Goal: Task Accomplishment & Management: Complete application form

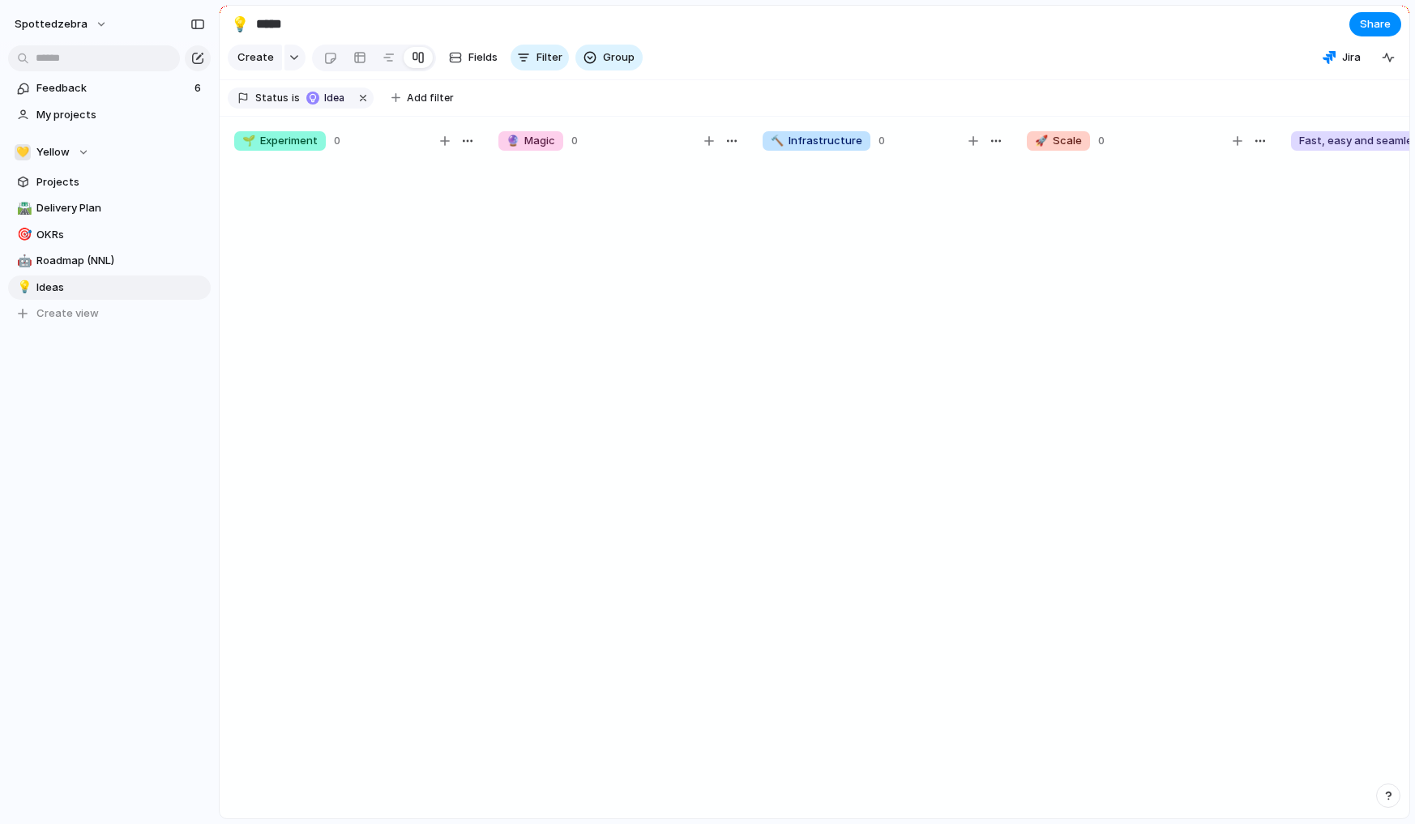
click at [171, 442] on div "Feedback 6 My projects 💛 Yellow Projects 🛣️ Delivery Plan 🎯 OKRs 🤖 Roadmap (NNL…" at bounding box center [109, 228] width 219 height 457
click at [169, 442] on div "Feedback 6 My projects 💛 Yellow Projects 🛣️ Delivery Plan 🎯 OKRs 🤖 Roadmap (NNL…" at bounding box center [109, 228] width 219 height 457
click at [148, 447] on div "Feedback 6 My projects 💛 Yellow Projects 🛣️ Delivery Plan 🎯 OKRs 🤖 Roadmap (NNL…" at bounding box center [109, 228] width 219 height 457
click at [67, 169] on section "💛 Yellow Projects 🛣️ Delivery Plan 🎯 OKRs 🤖 Roadmap (NNL) 💡 Ideas To pick up a …" at bounding box center [109, 226] width 219 height 199
click at [146, 405] on div "Feedback 6 My projects 💛 Yellow Projects 🛣️ Delivery Plan 🎯 OKRs 🤖 Roadmap (NNL…" at bounding box center [109, 228] width 219 height 457
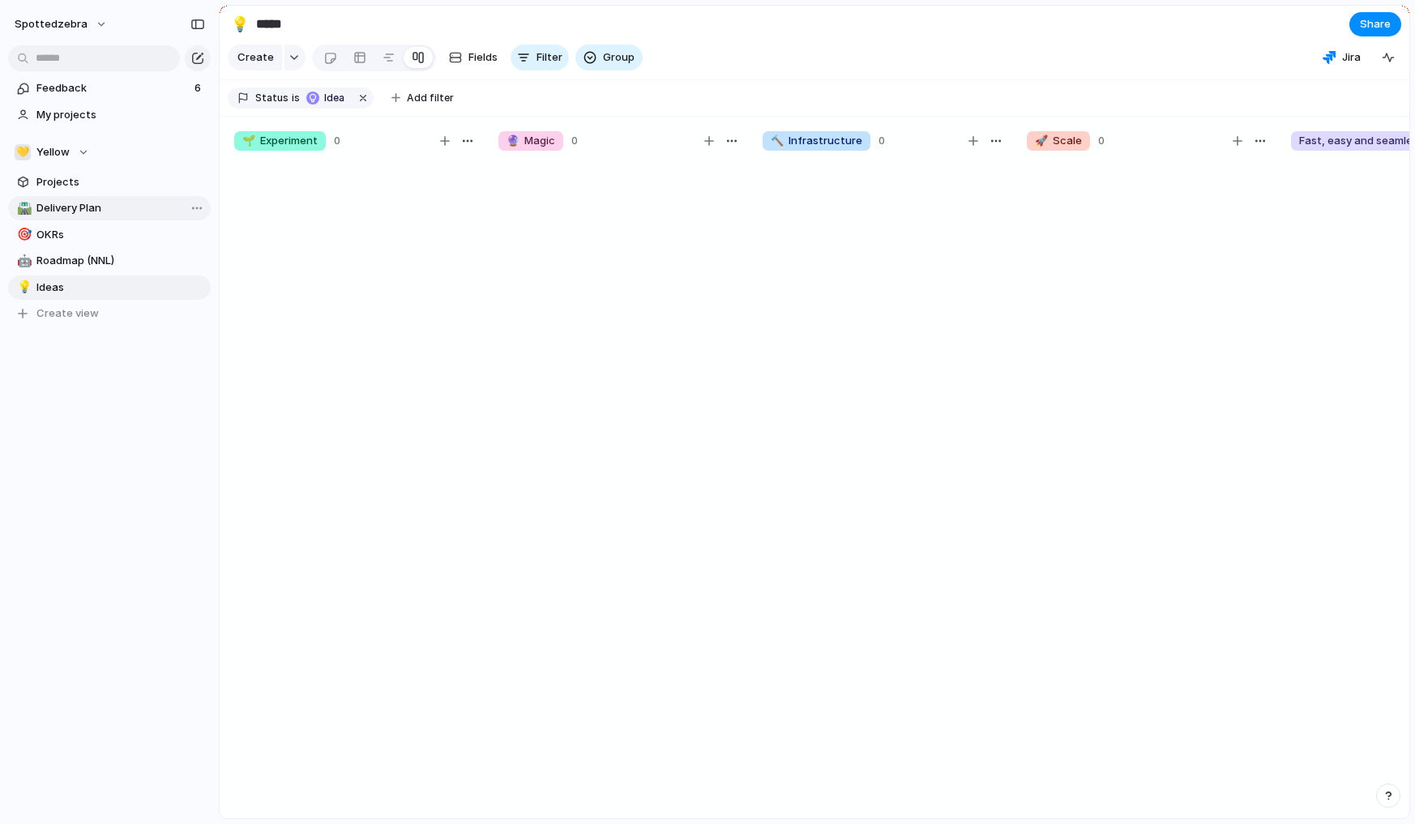
click at [45, 212] on span "Delivery Plan" at bounding box center [120, 208] width 169 height 16
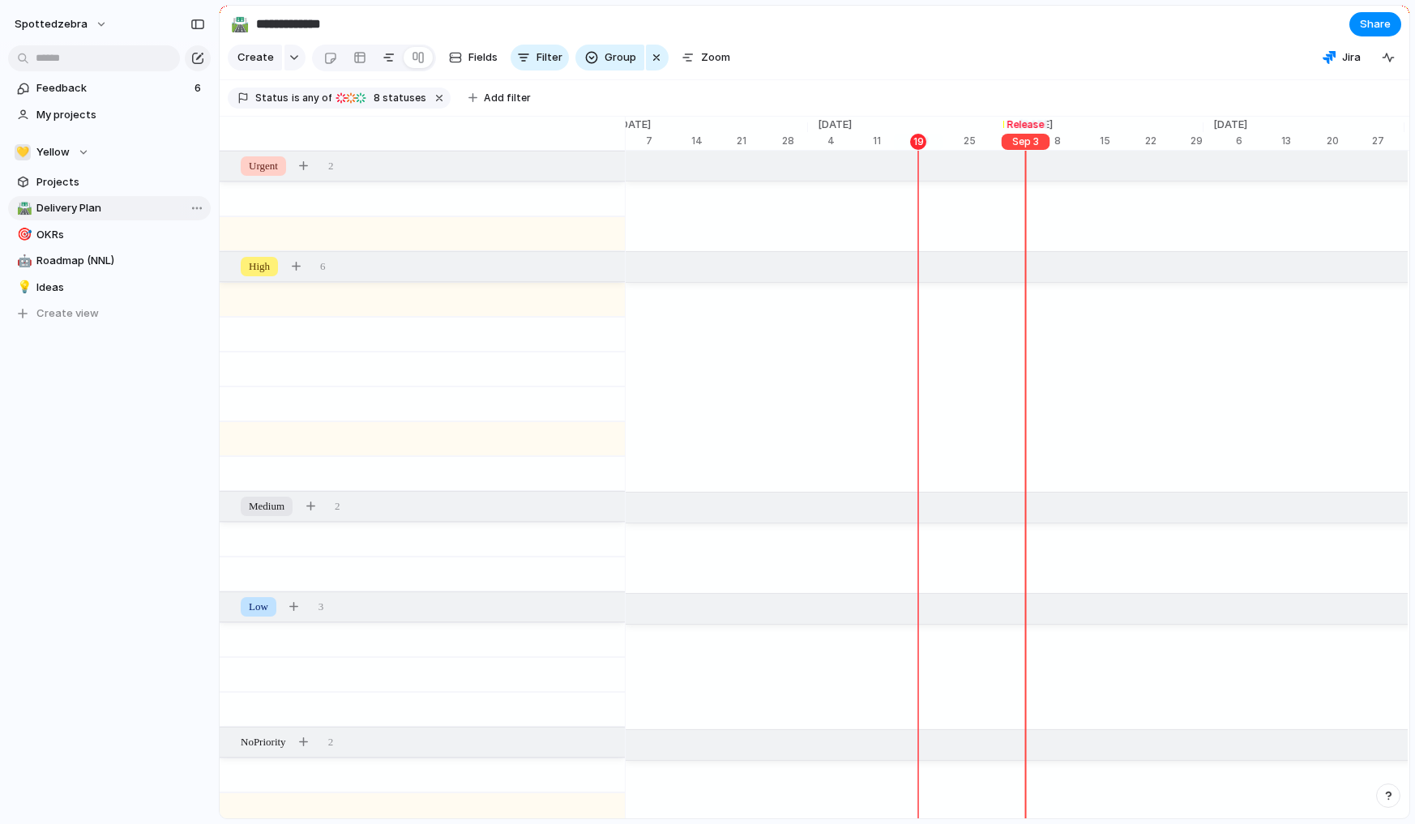
type input "**********"
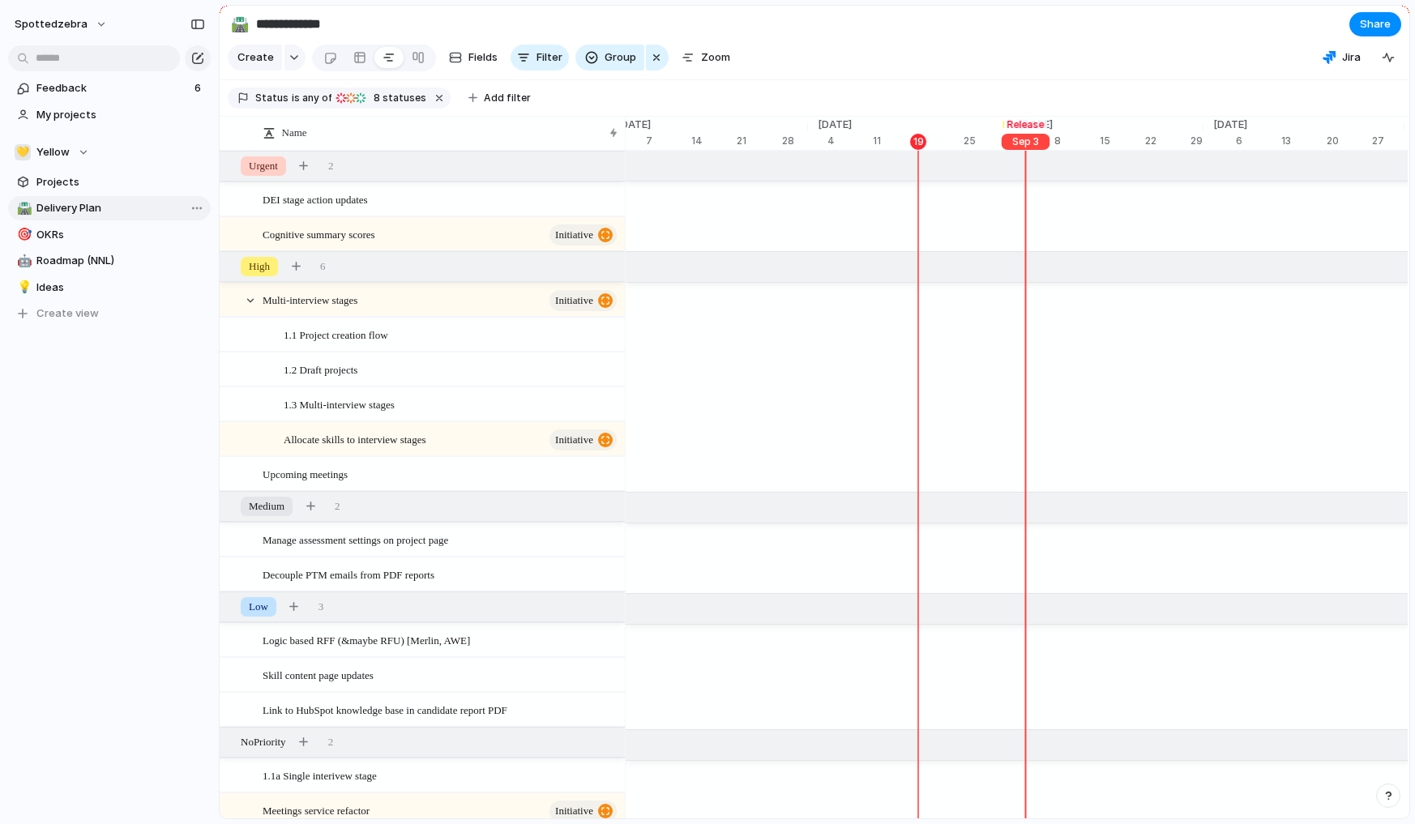
scroll to position [0, 6925]
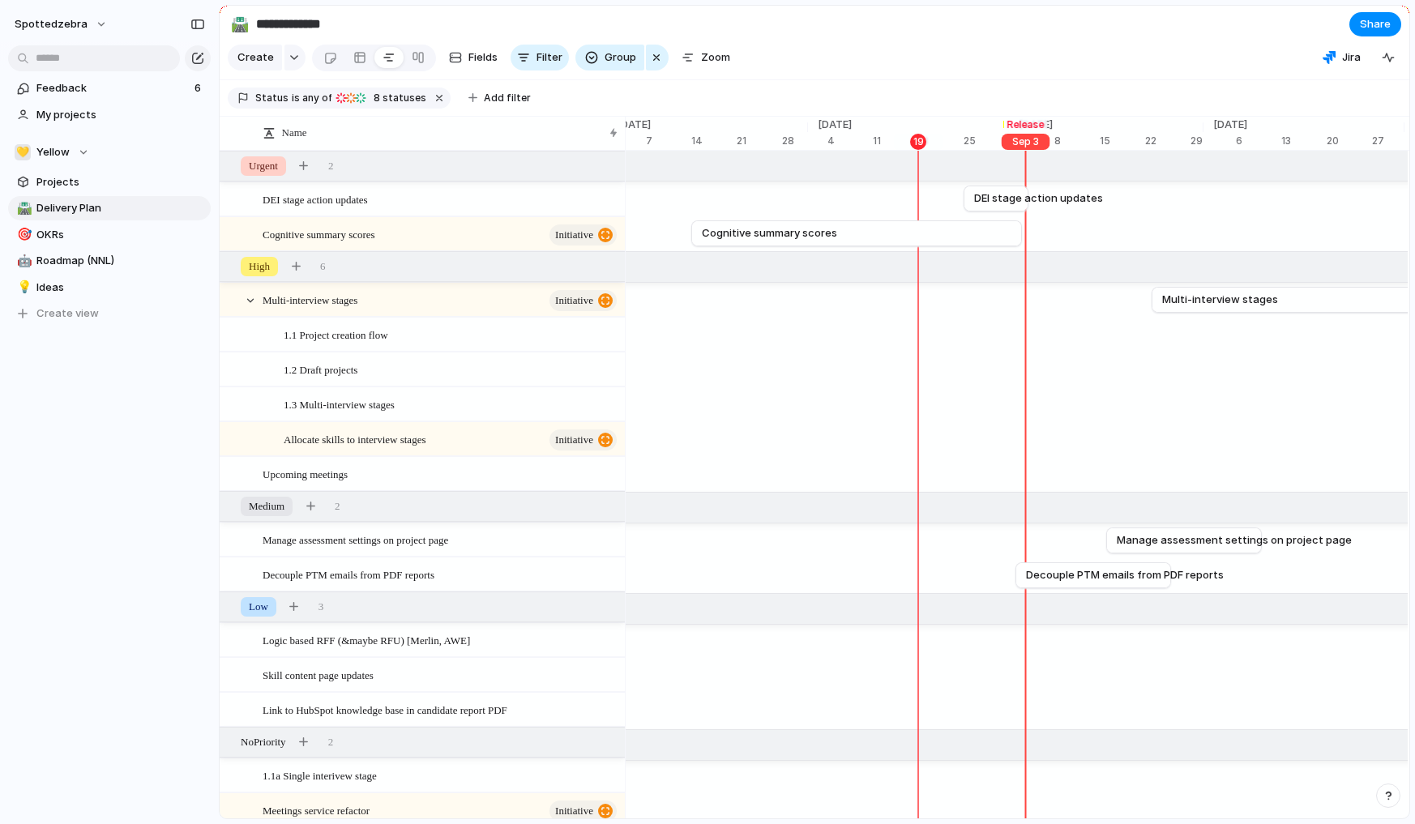
click at [80, 396] on div "Feedback 6 My projects 💛 Yellow Projects 🛣️ Delivery Plan 🎯 OKRs 🤖 Roadmap (NNL…" at bounding box center [109, 228] width 219 height 457
click at [92, 417] on div "Feedback 6 My projects 💛 Yellow Projects 🛣️ Delivery Plan 🎯 OKRs 🤖 Roadmap (NNL…" at bounding box center [109, 228] width 219 height 457
click at [118, 82] on span "Feedback" at bounding box center [112, 88] width 153 height 16
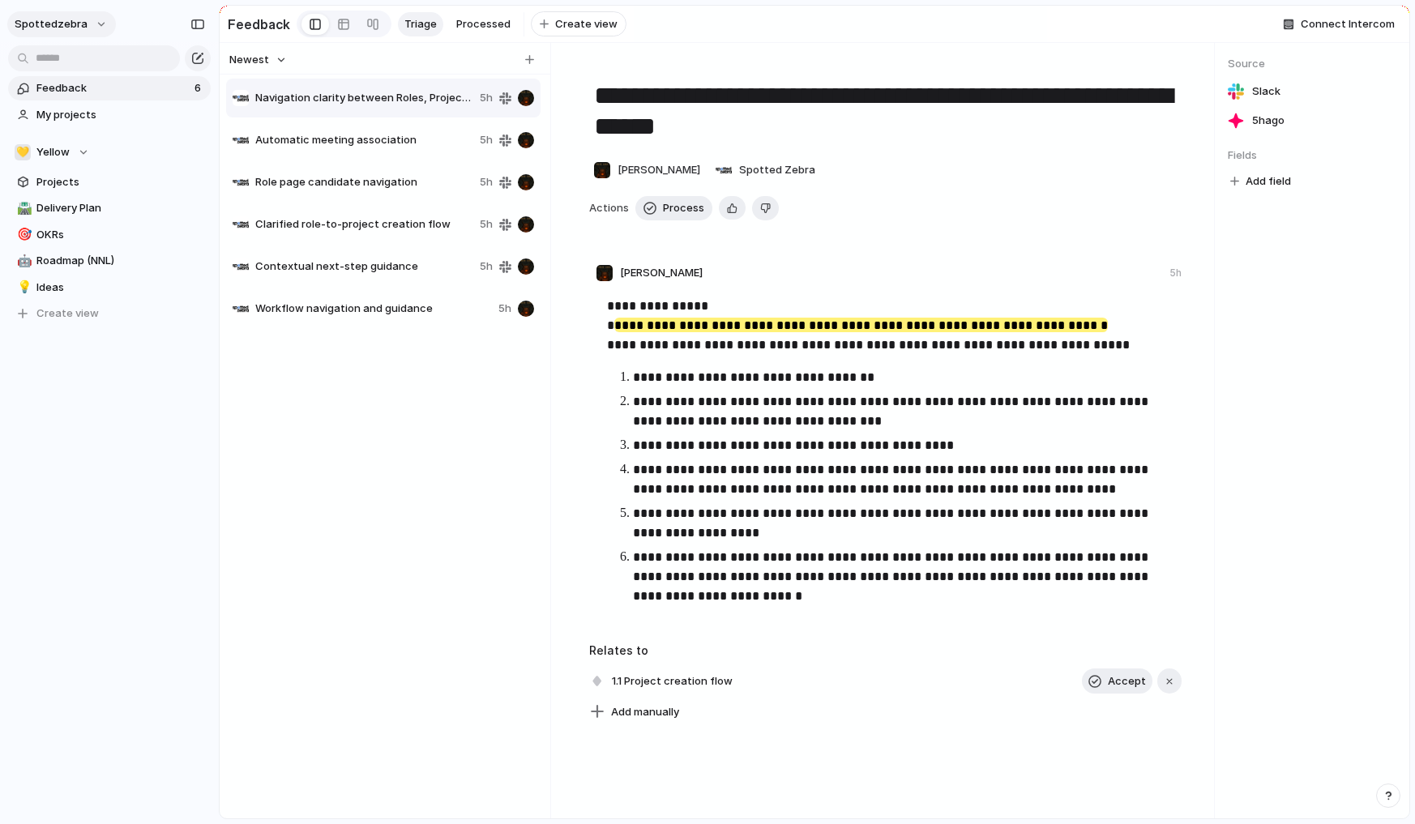
click at [92, 25] on button "spottedzebra" at bounding box center [61, 24] width 109 height 26
click at [63, 62] on span "Settings" at bounding box center [59, 61] width 45 height 16
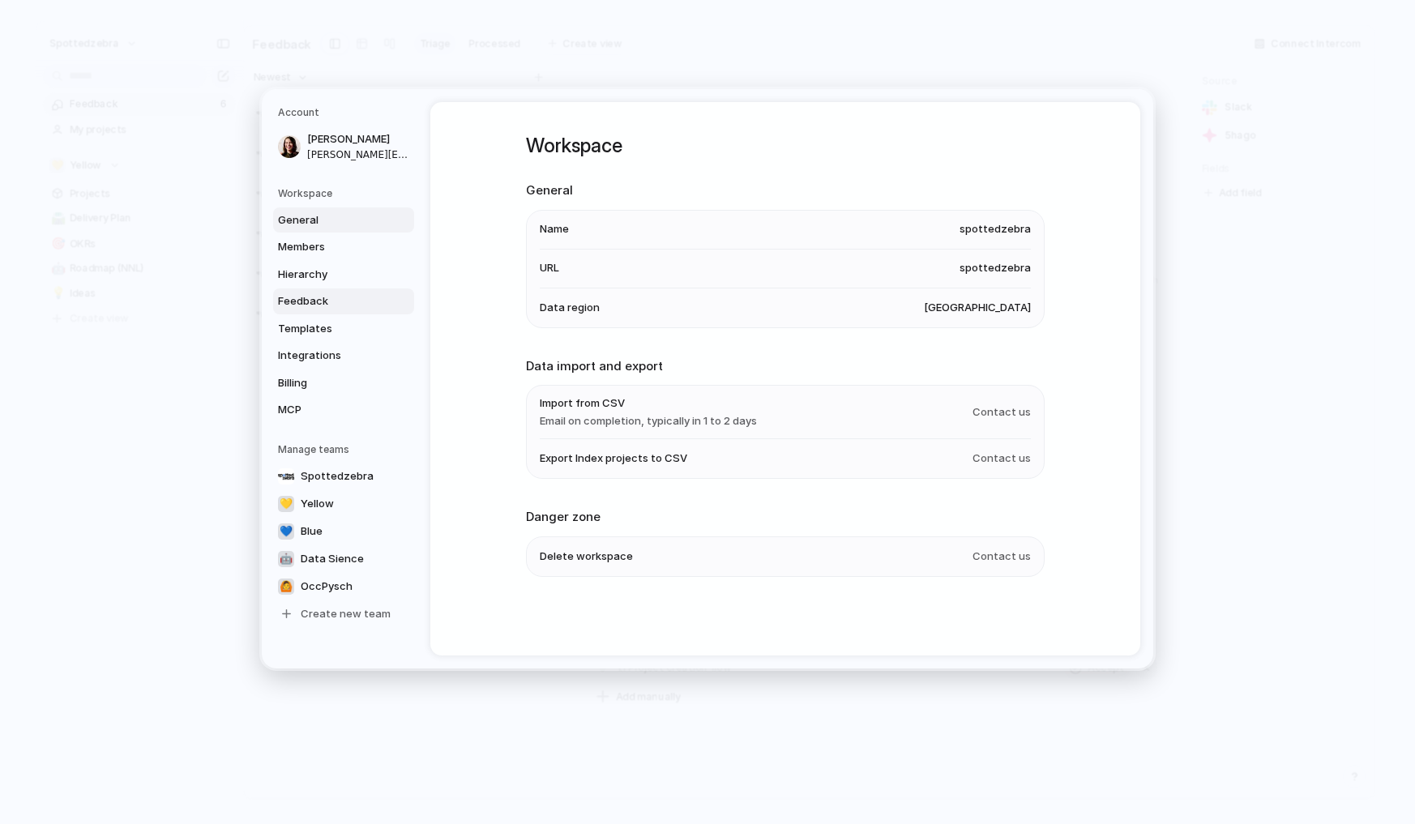
click at [309, 303] on span "Feedback" at bounding box center [330, 301] width 104 height 16
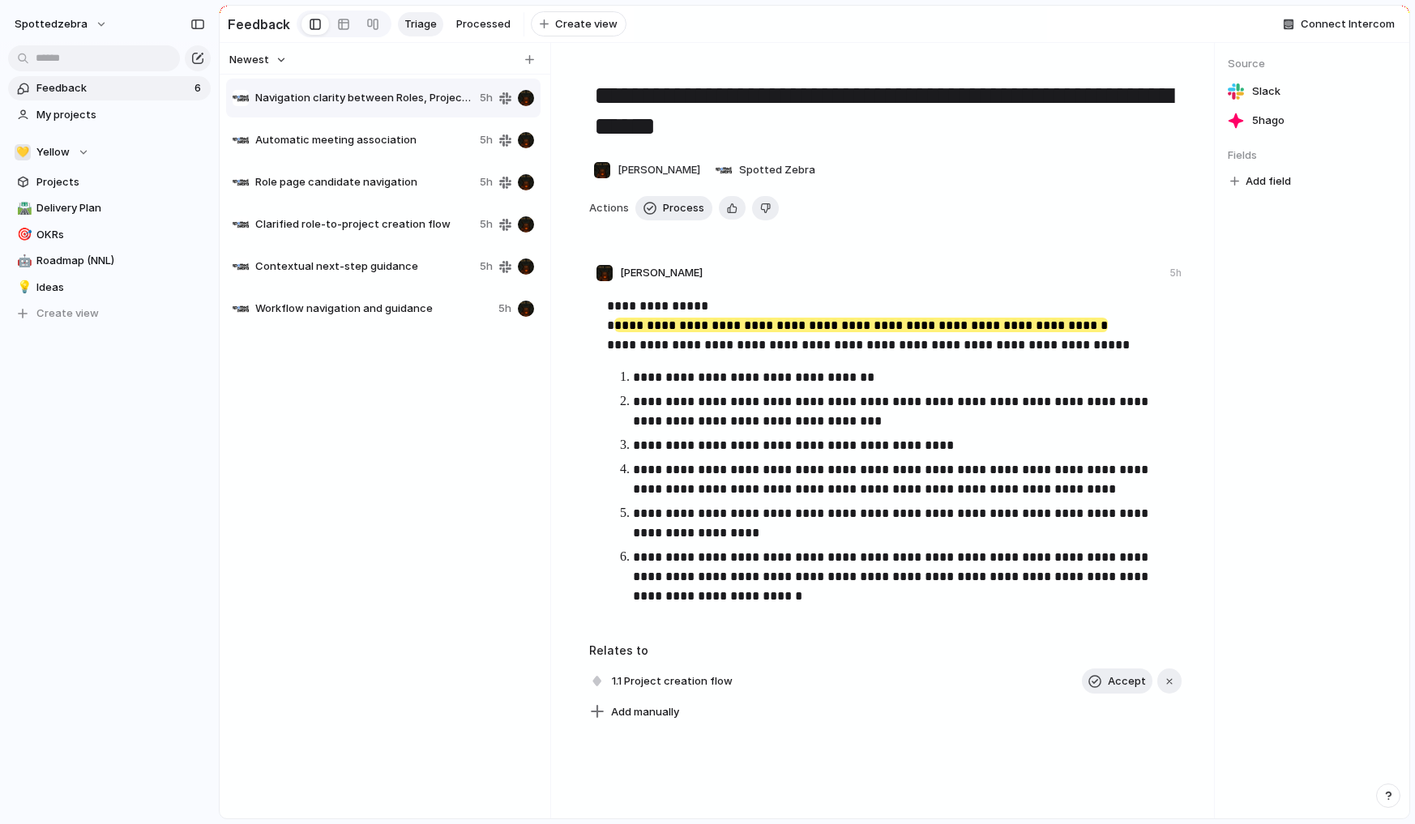
click at [324, 233] on span "Clarified role-to-project creation flow" at bounding box center [364, 224] width 218 height 16
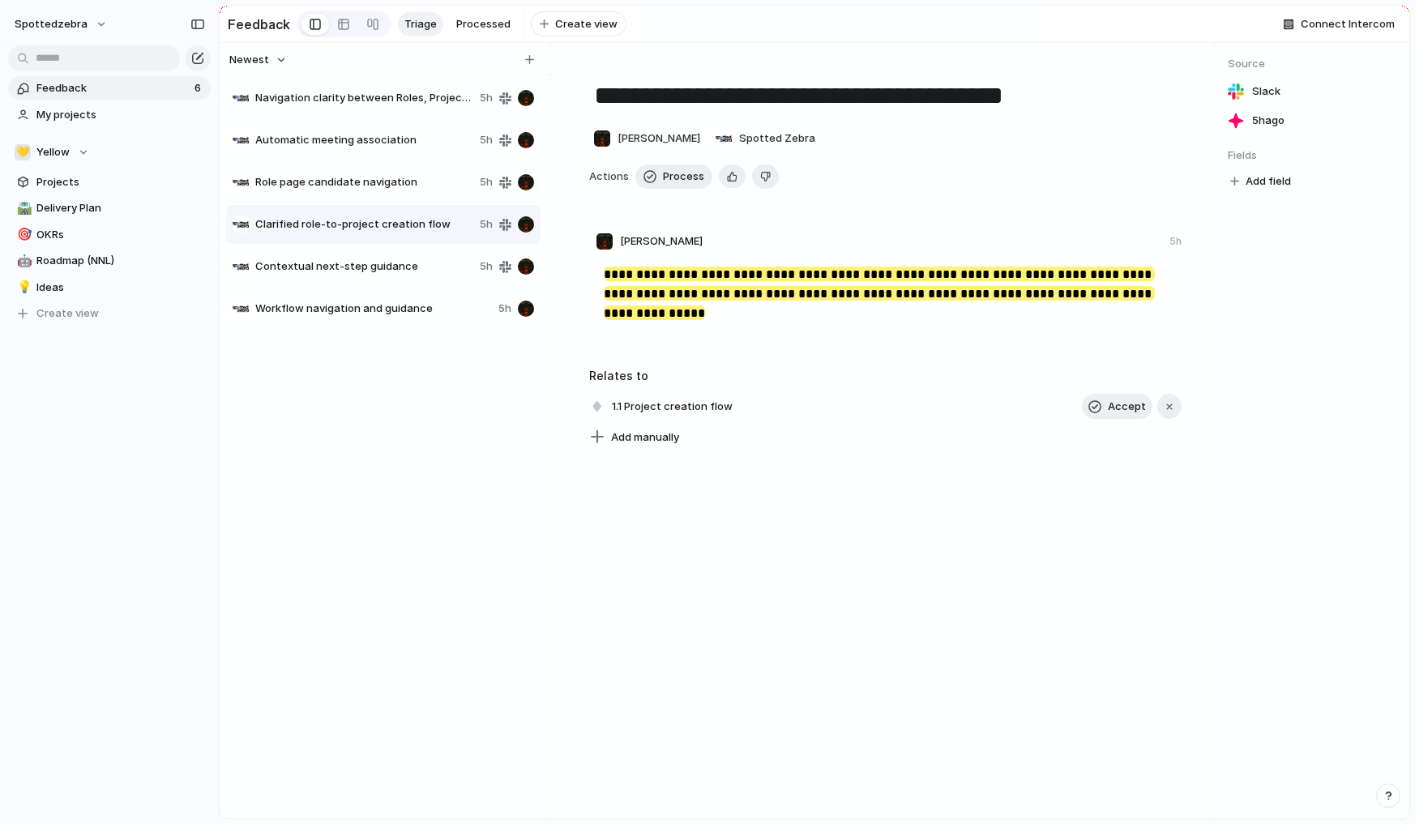
click at [336, 182] on span "Role page candidate navigation" at bounding box center [364, 182] width 218 height 16
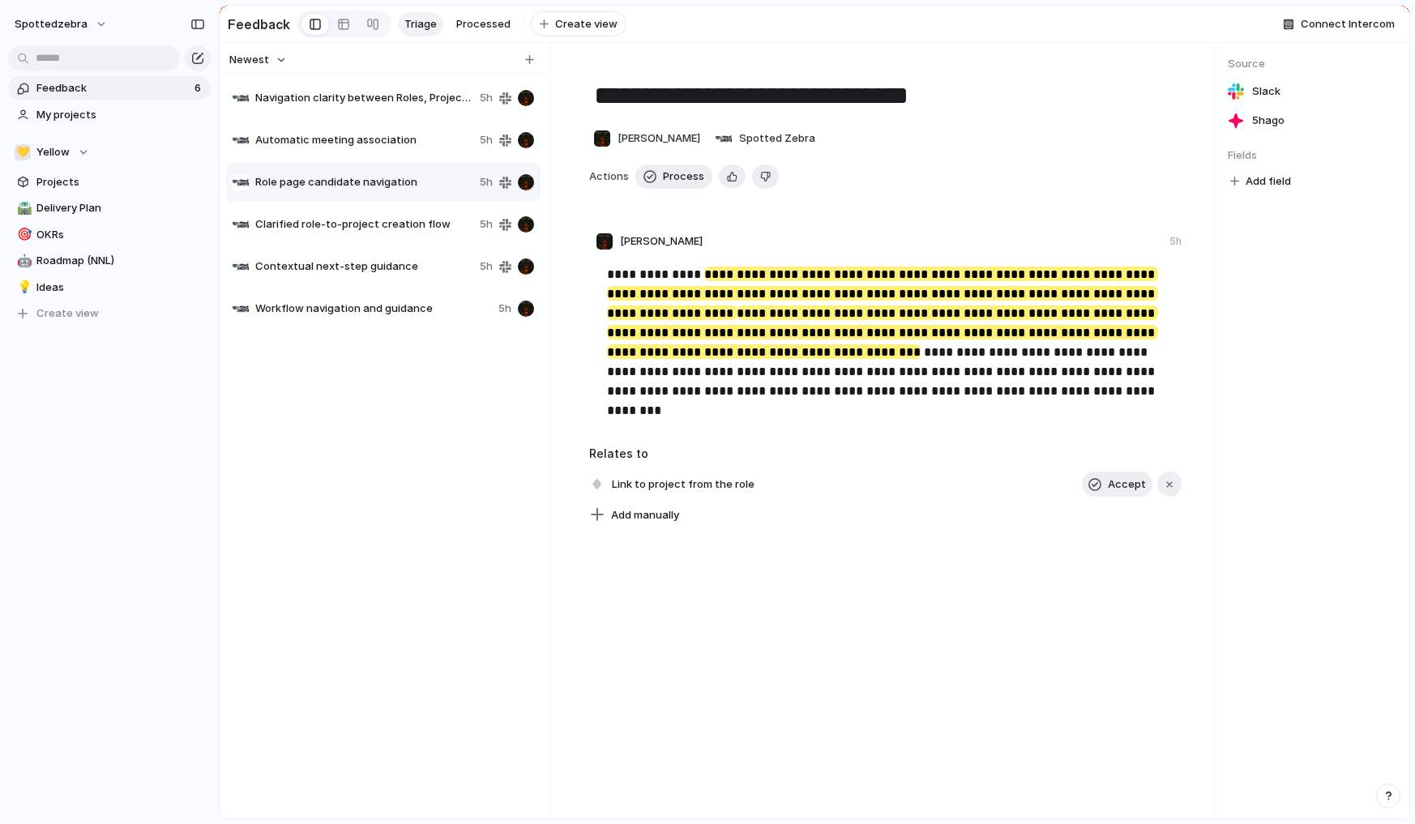
click at [337, 148] on span "Automatic meeting association" at bounding box center [364, 140] width 218 height 16
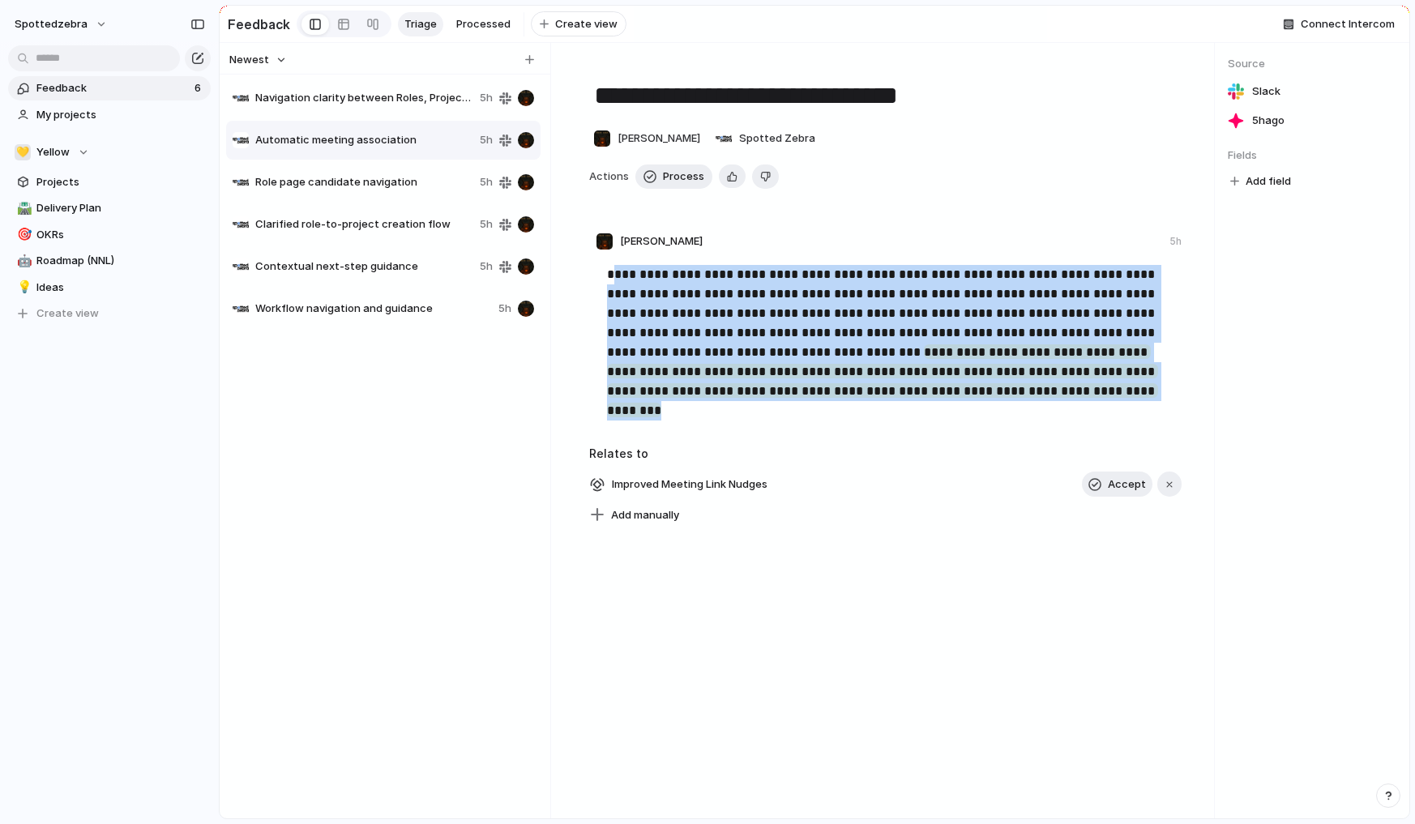
drag, startPoint x: 610, startPoint y: 280, endPoint x: 991, endPoint y: 396, distance: 398.2
click at [991, 396] on p "**********" at bounding box center [887, 333] width 560 height 136
click at [841, 229] on div "**********" at bounding box center [885, 294] width 631 height 464
click at [401, 186] on span "Role page candidate navigation" at bounding box center [364, 182] width 218 height 16
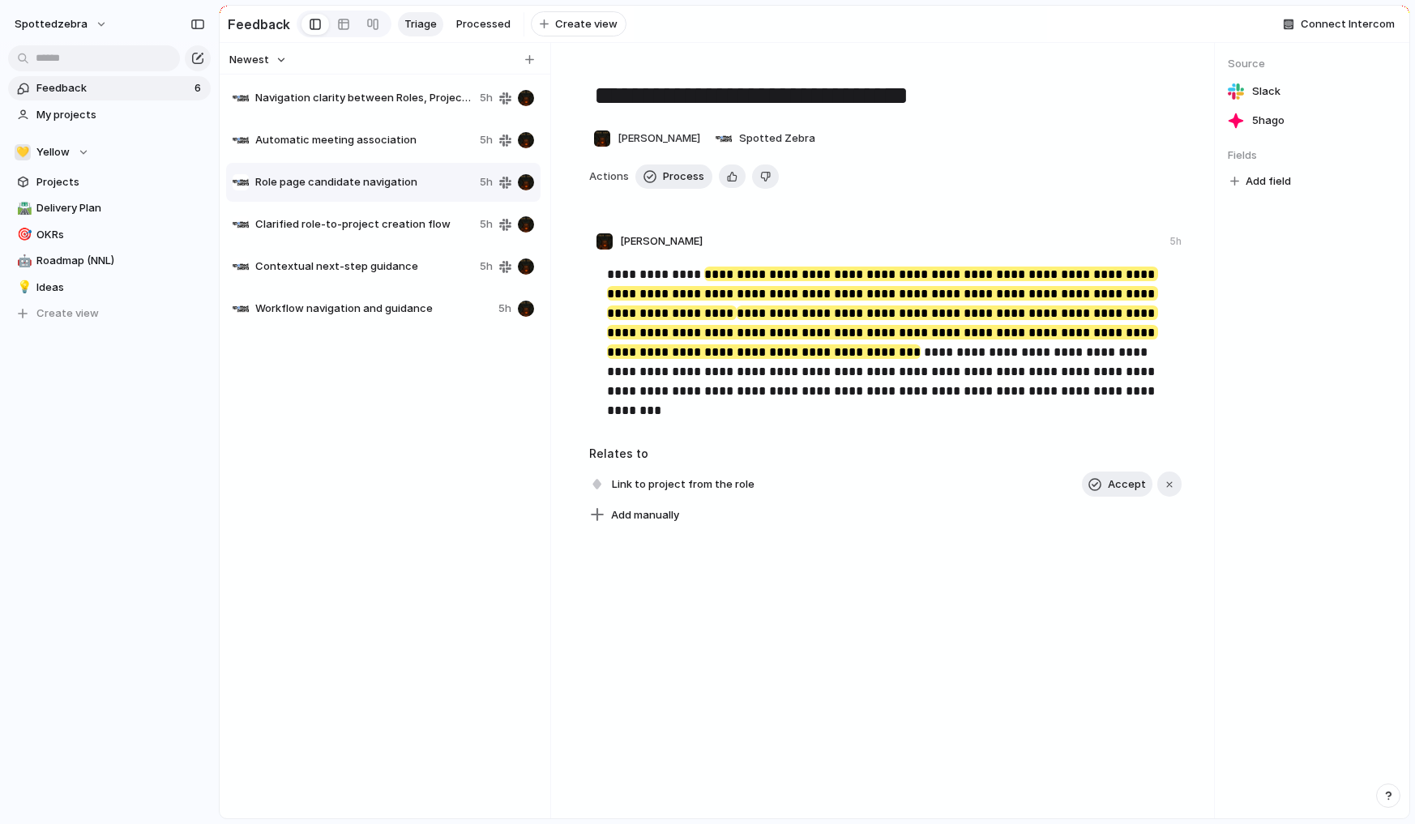
click at [387, 148] on span "Automatic meeting association" at bounding box center [364, 140] width 218 height 16
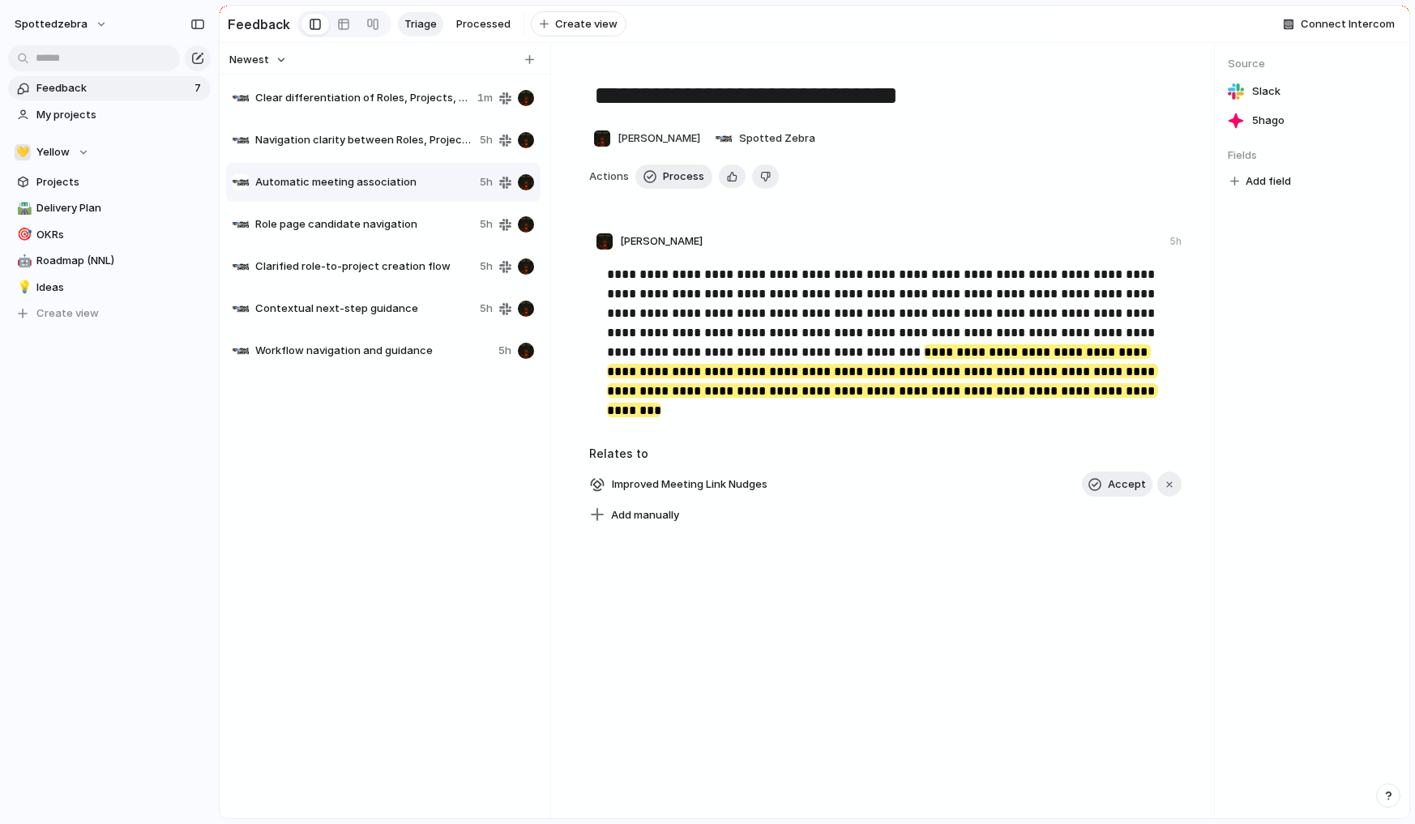
click at [383, 148] on span "Navigation clarity between Roles, Projects, and Company Space" at bounding box center [364, 140] width 218 height 16
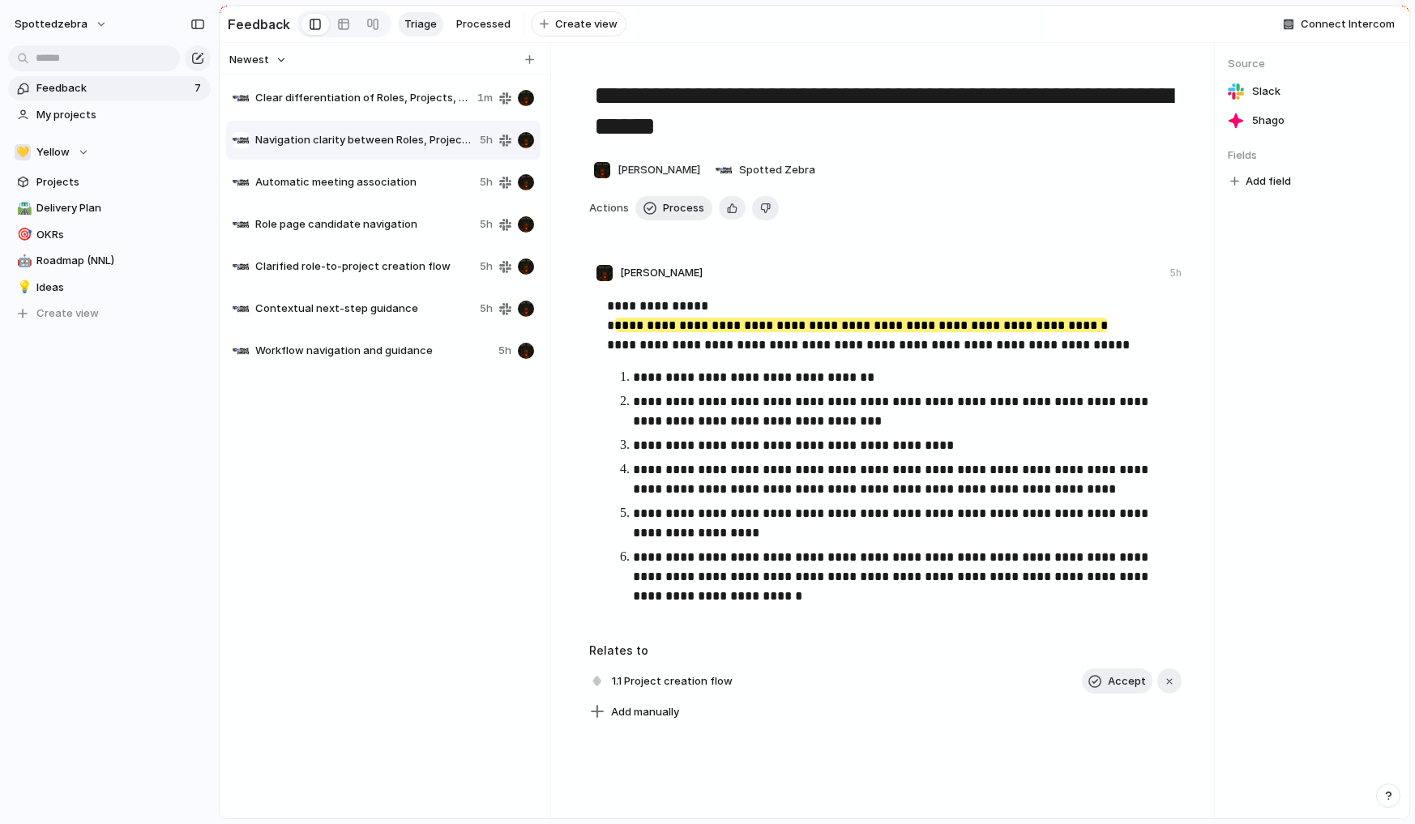
click at [386, 191] on span "Automatic meeting association" at bounding box center [364, 182] width 218 height 16
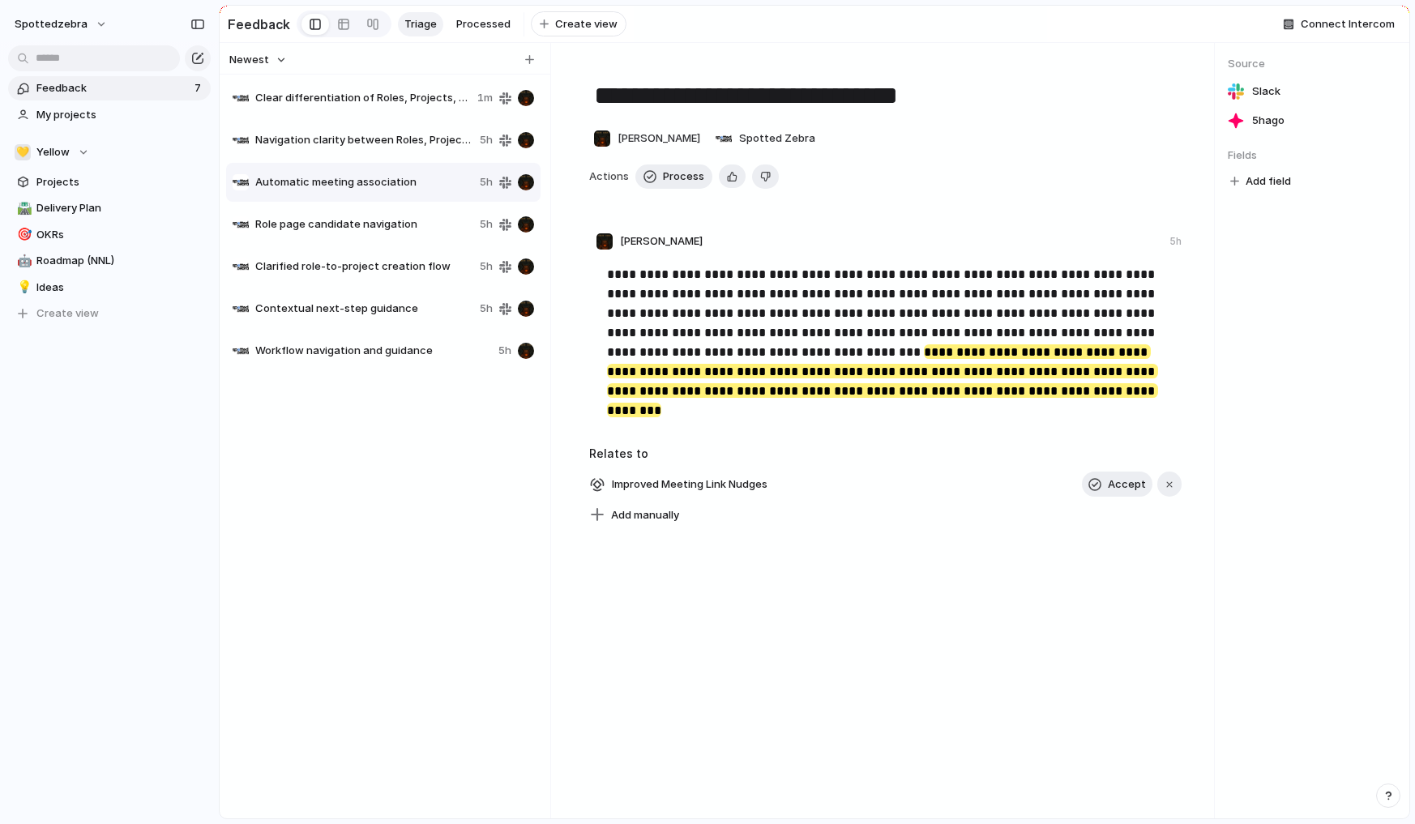
click at [391, 157] on div "Navigation clarity between Roles, Projects, and Company Space 5h" at bounding box center [383, 140] width 315 height 39
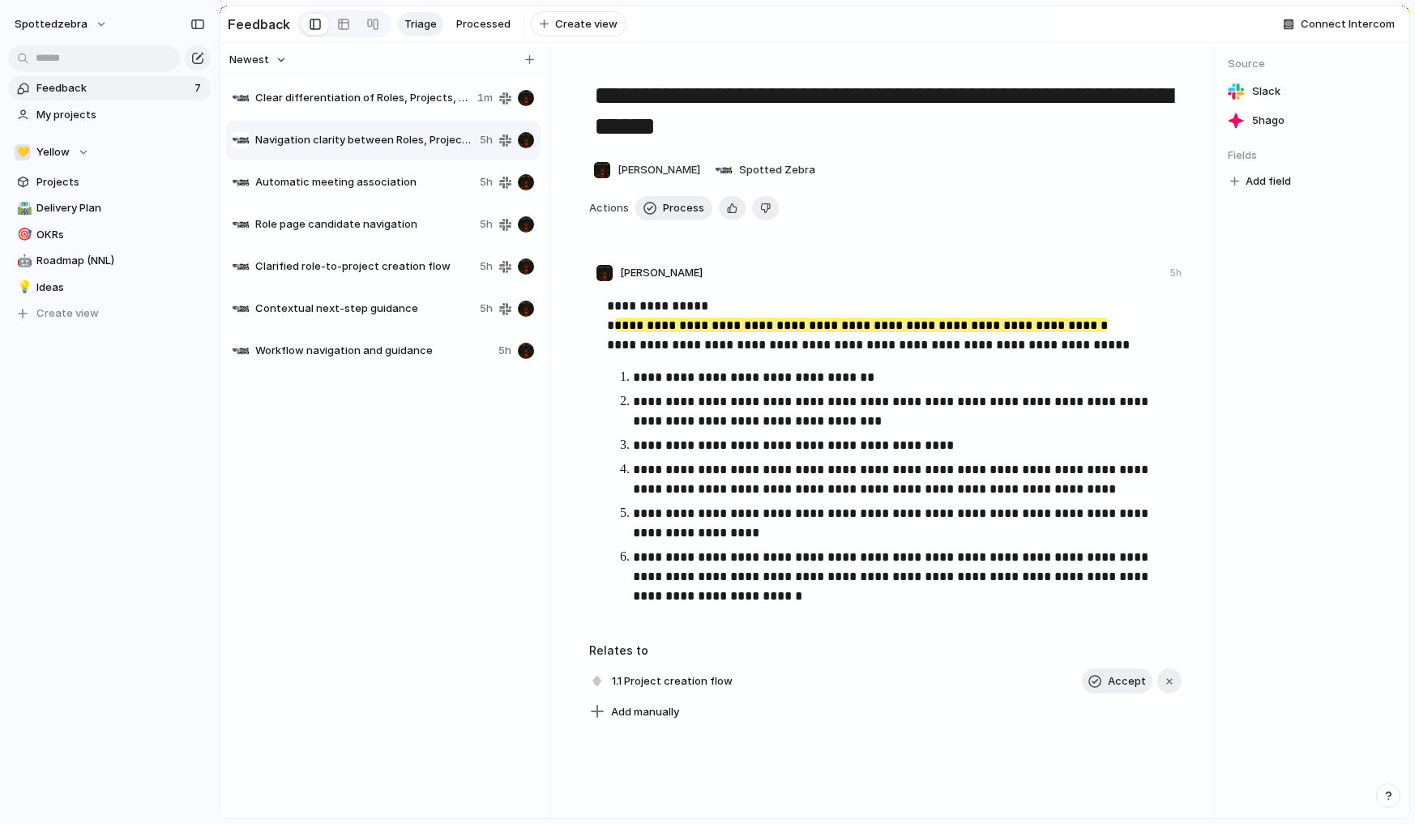
click at [390, 106] on span "Clear differentiation of Roles, Projects, and Company Space" at bounding box center [363, 98] width 216 height 16
click at [393, 141] on span "Navigation clarity between Roles, Projects, and Company Space" at bounding box center [364, 140] width 218 height 16
click at [389, 181] on div "Automatic meeting association 5h" at bounding box center [383, 182] width 315 height 39
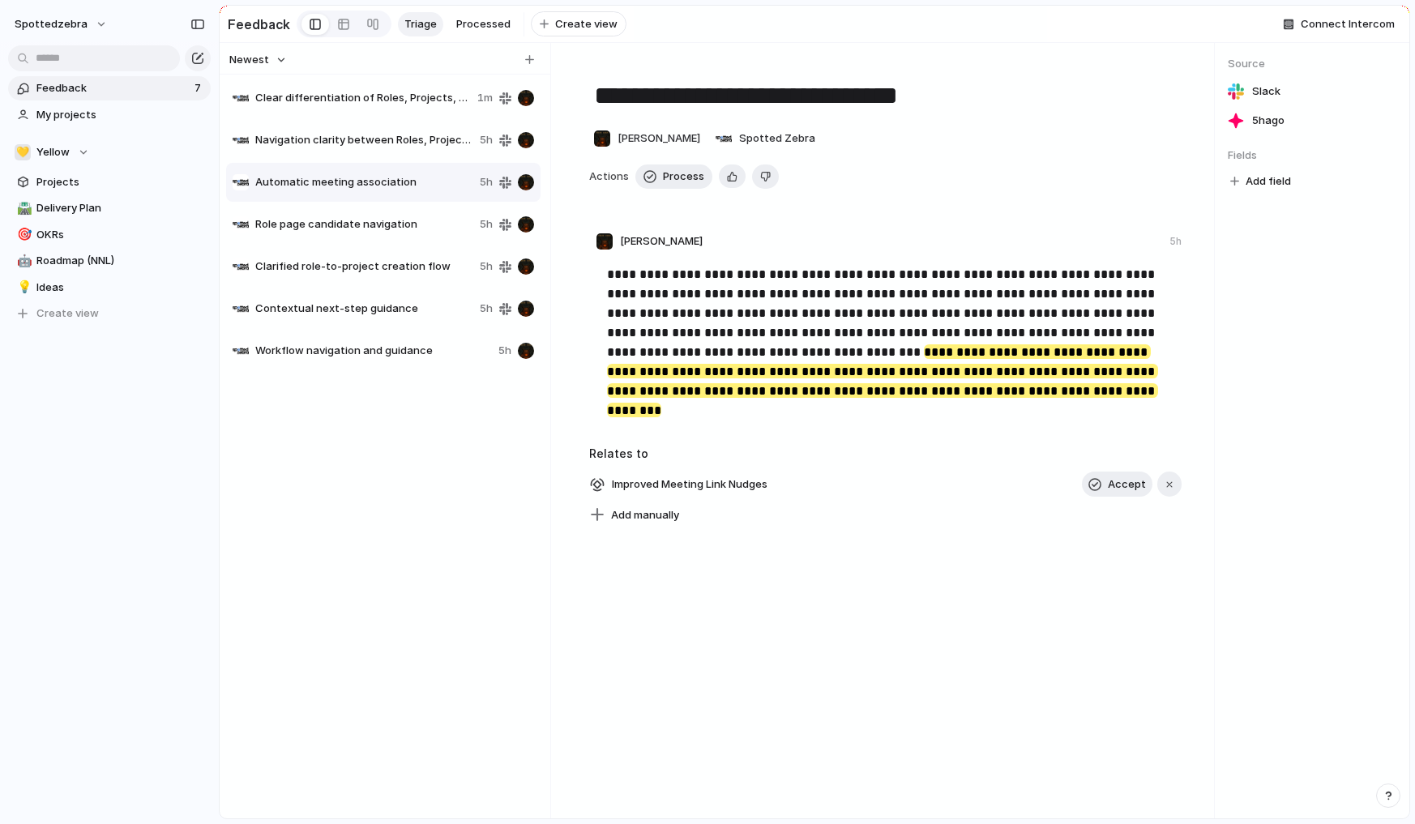
click at [391, 233] on span "Role page candidate navigation" at bounding box center [364, 224] width 218 height 16
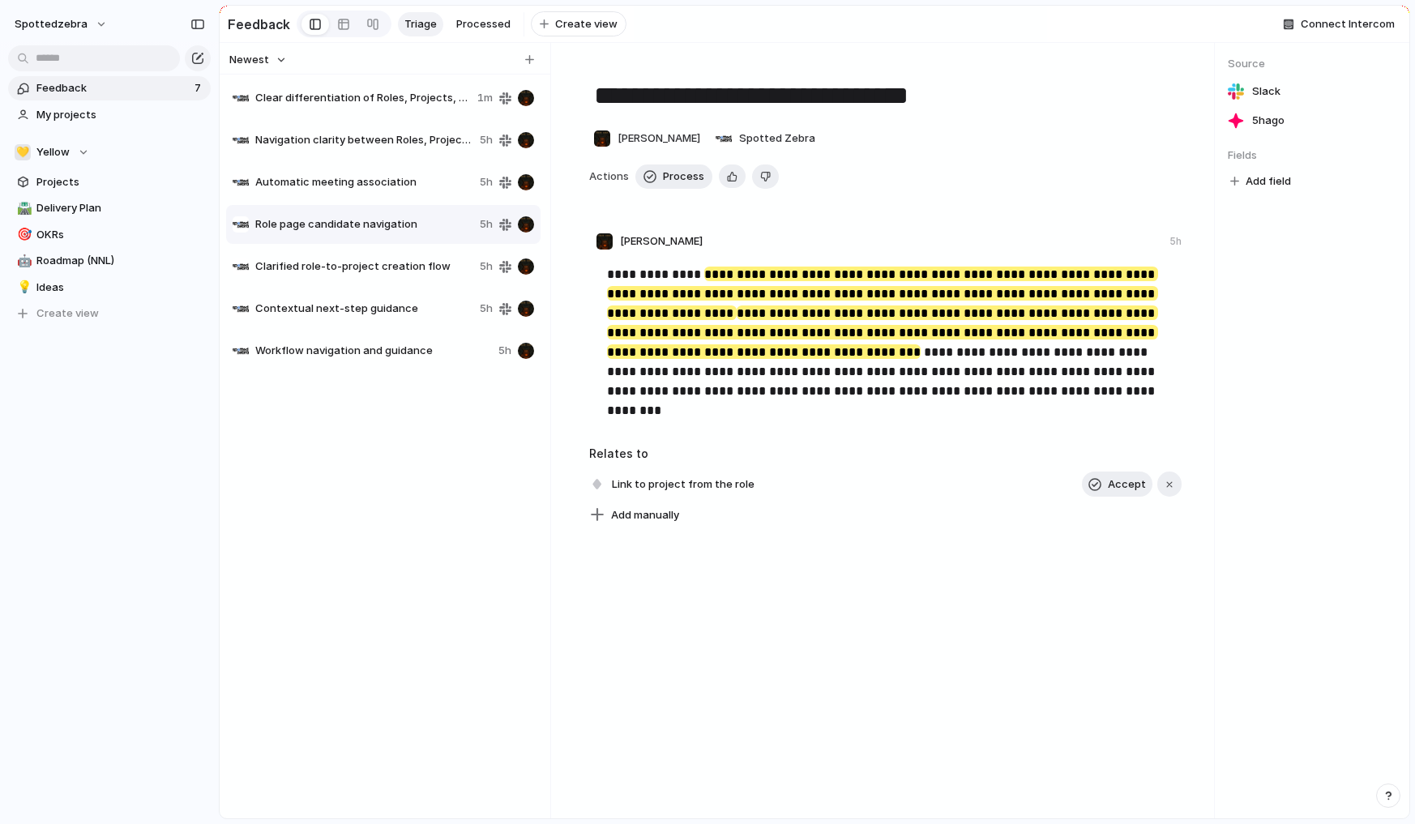
click at [387, 188] on span "Automatic meeting association" at bounding box center [364, 182] width 218 height 16
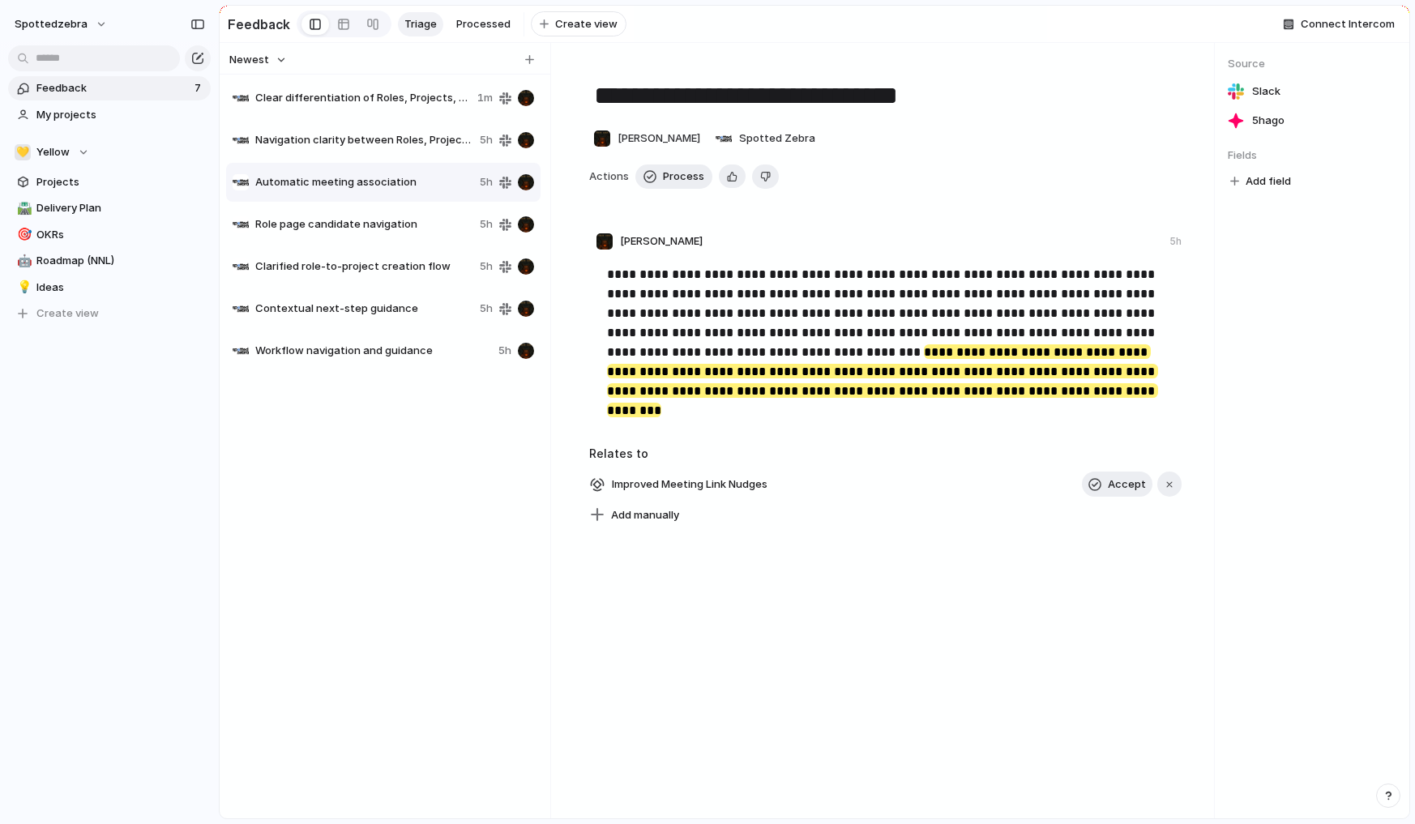
click at [390, 223] on div "Role page candidate navigation 5h" at bounding box center [383, 224] width 315 height 39
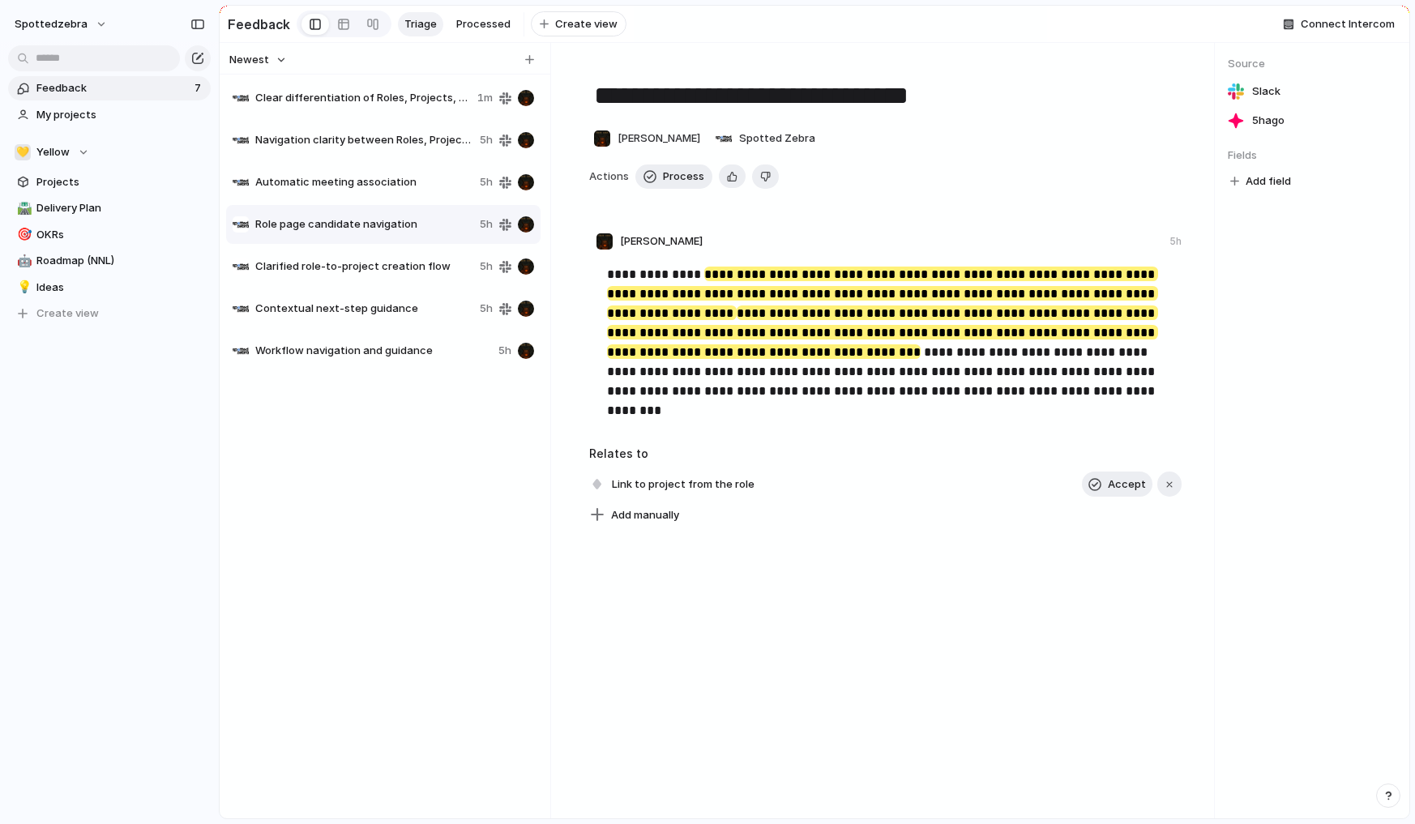
click at [387, 185] on span "Automatic meeting association" at bounding box center [364, 182] width 218 height 16
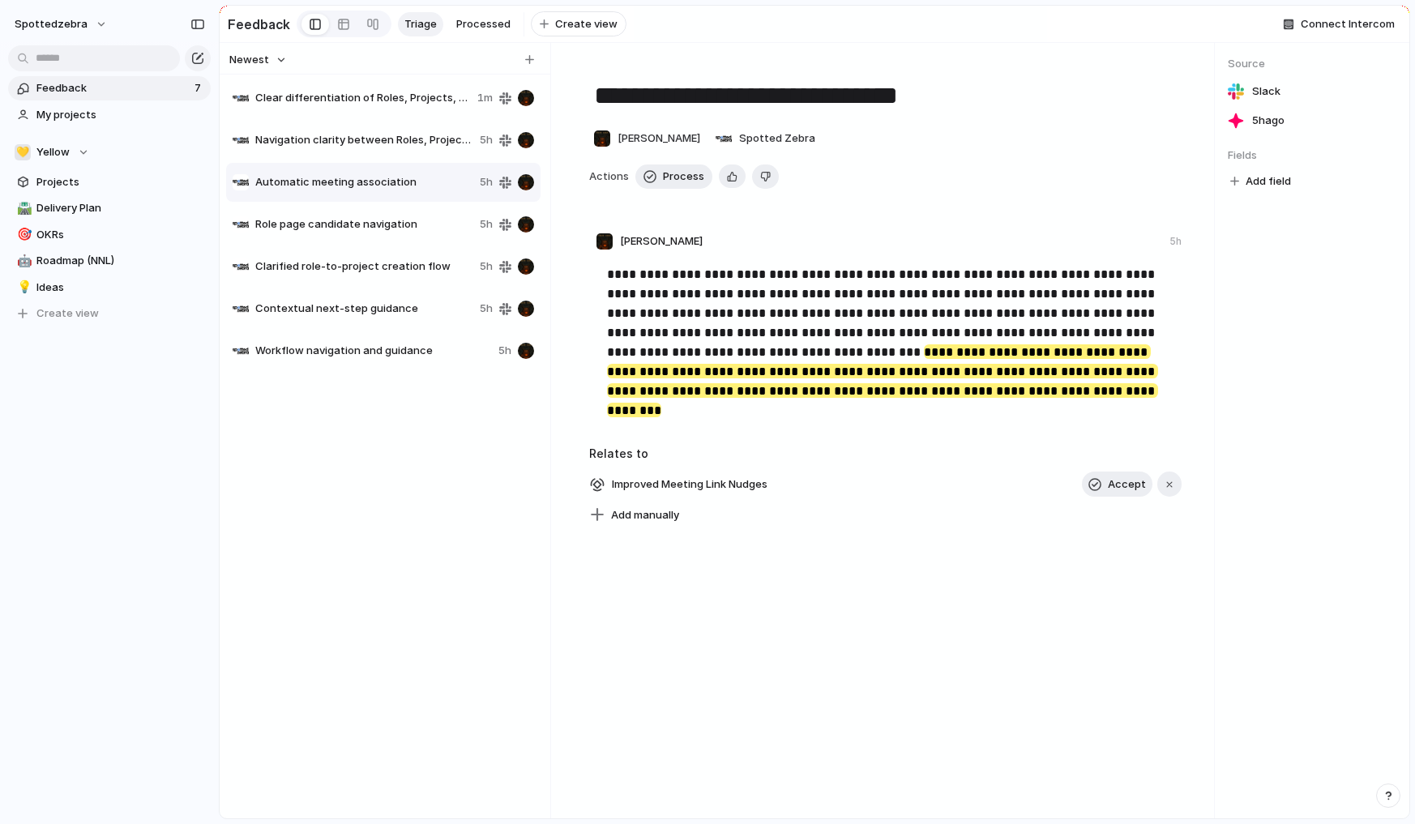
click at [391, 222] on div "Role page candidate navigation 5h" at bounding box center [383, 224] width 315 height 39
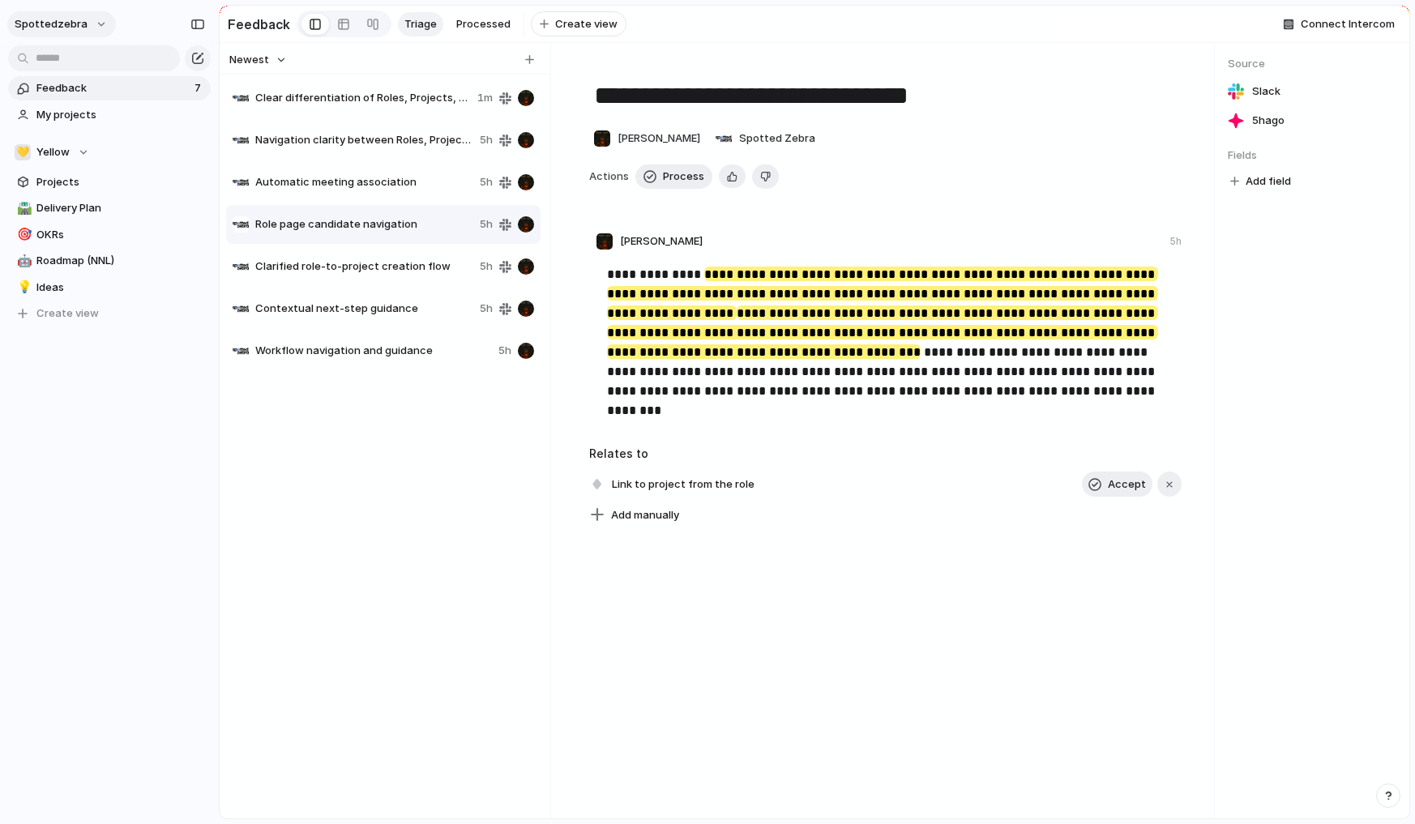
click at [92, 26] on button "spottedzebra" at bounding box center [61, 24] width 109 height 26
click at [91, 58] on li "Settings" at bounding box center [78, 61] width 135 height 26
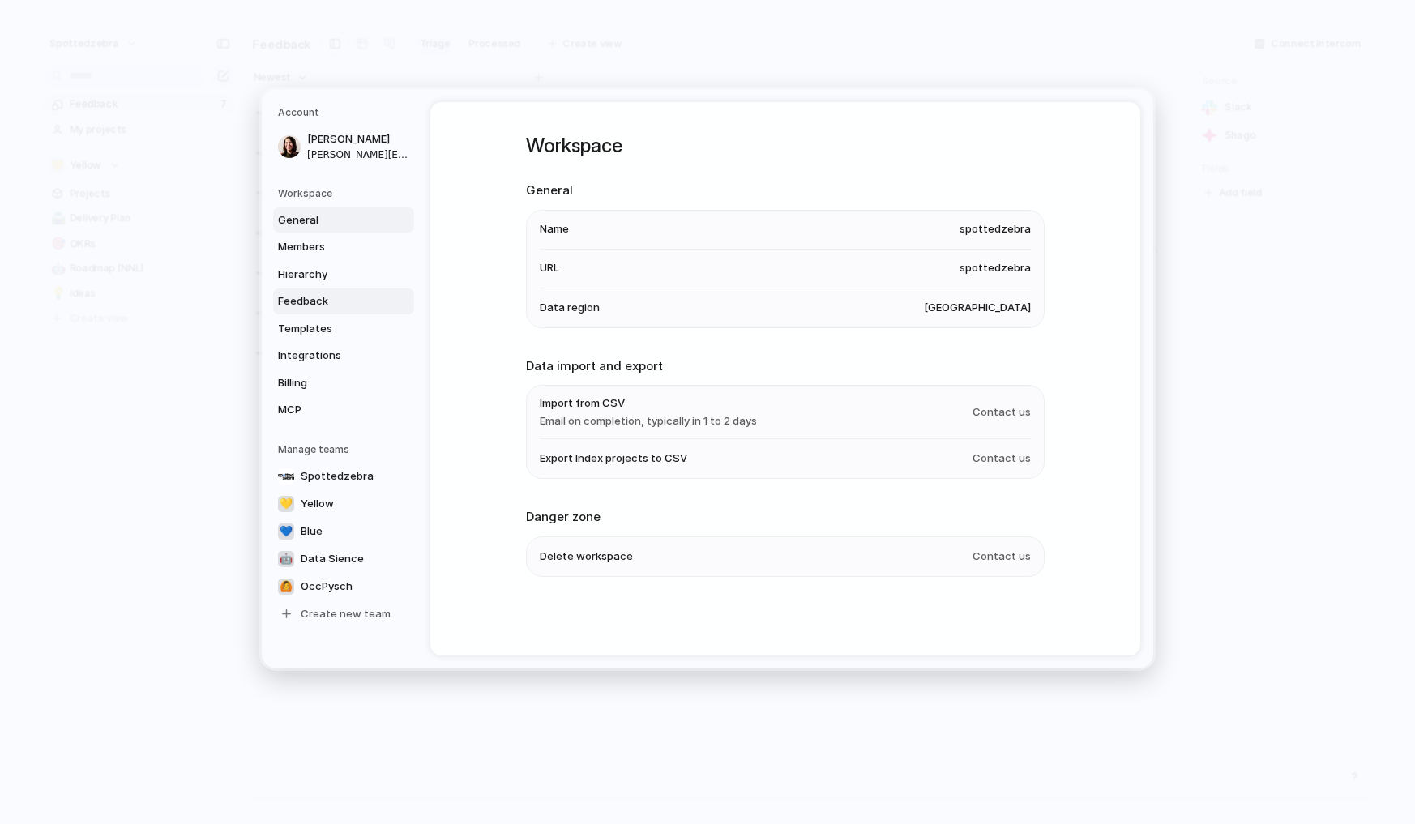
click at [319, 297] on span "Feedback" at bounding box center [330, 301] width 104 height 16
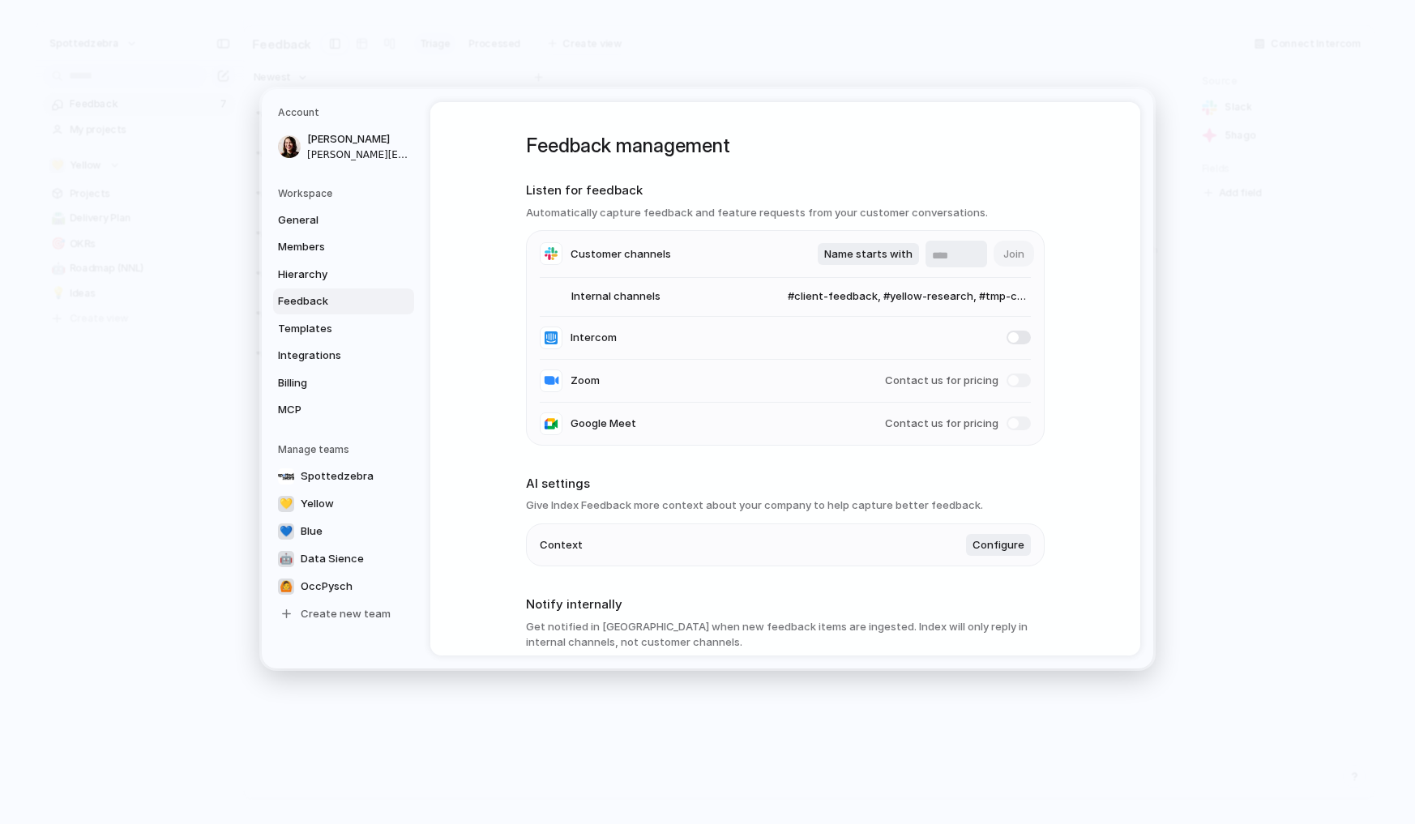
scroll to position [278, 0]
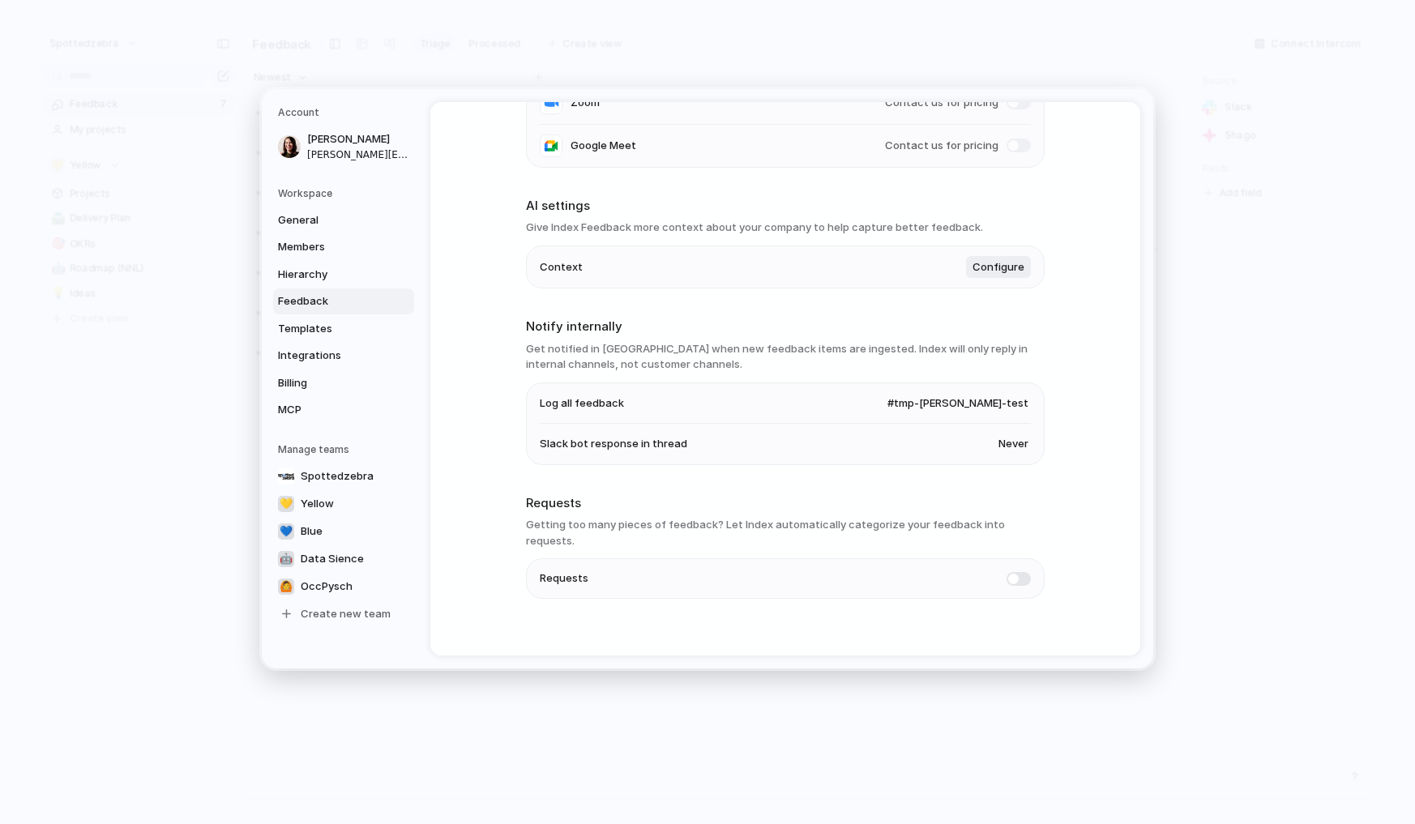
drag, startPoint x: 742, startPoint y: 524, endPoint x: 879, endPoint y: 520, distance: 137.1
click at [879, 520] on h3 "Getting too many pieces of feedback? Let Index automatically categorize your fe…" at bounding box center [785, 533] width 519 height 32
drag, startPoint x: 780, startPoint y: 519, endPoint x: 1003, endPoint y: 524, distance: 223.0
click at [1003, 524] on h3 "Getting too many pieces of feedback? Let Index automatically categorize your fe…" at bounding box center [785, 533] width 519 height 32
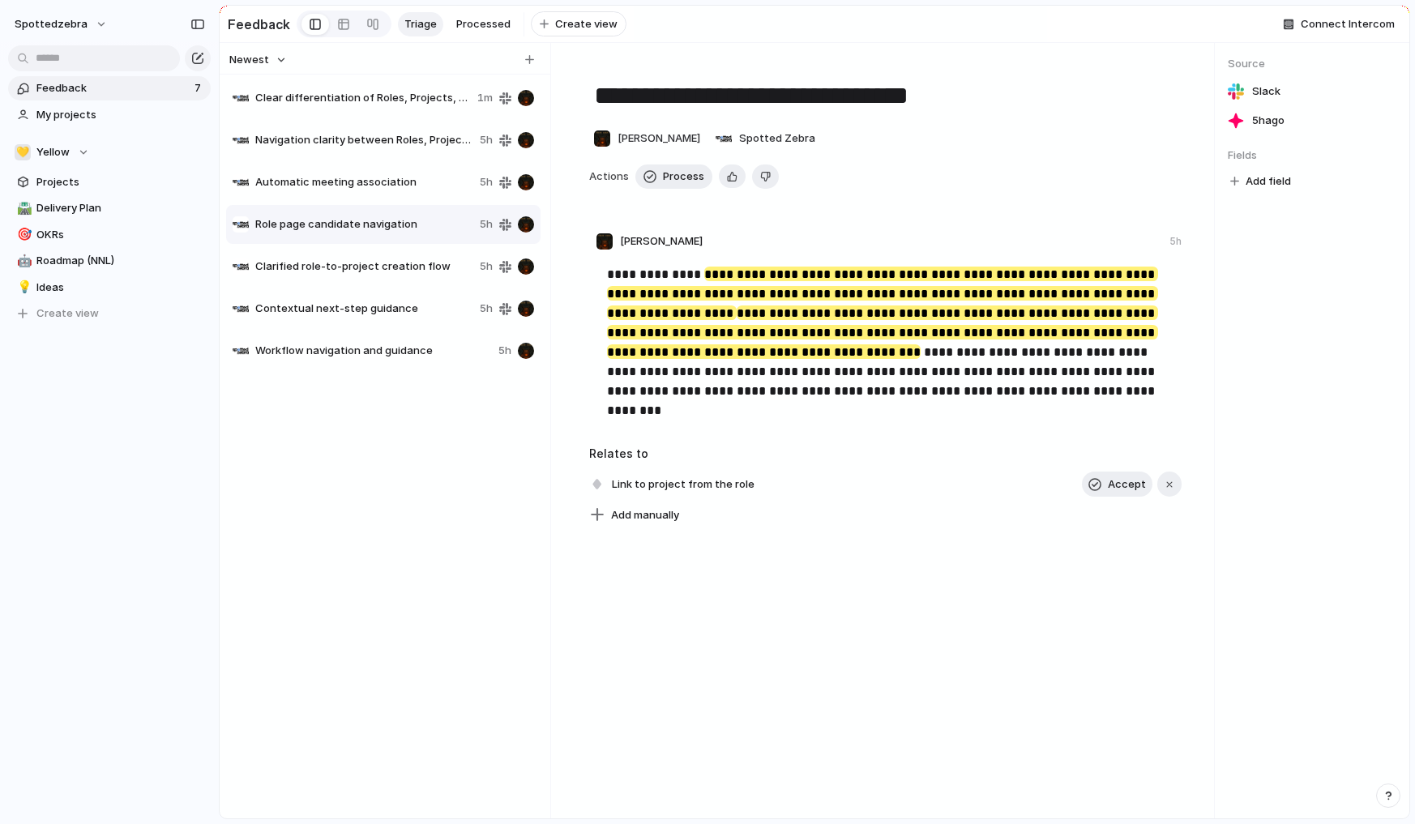
click at [1296, 185] on div "Add field" at bounding box center [1312, 181] width 169 height 21
click at [1281, 190] on span "Add field" at bounding box center [1268, 181] width 45 height 16
click at [1267, 413] on div "No results found" at bounding box center [707, 412] width 1415 height 824
click at [345, 462] on div "Clear differentiation of Roles, Projects, and Company Space 1m Navigation clari…" at bounding box center [385, 442] width 318 height 730
click at [204, 453] on div "Feedback 7 My projects 💛 Yellow Projects 🛣️ Delivery Plan 🎯 OKRs 🤖 Roadmap (NNL…" at bounding box center [109, 228] width 219 height 457
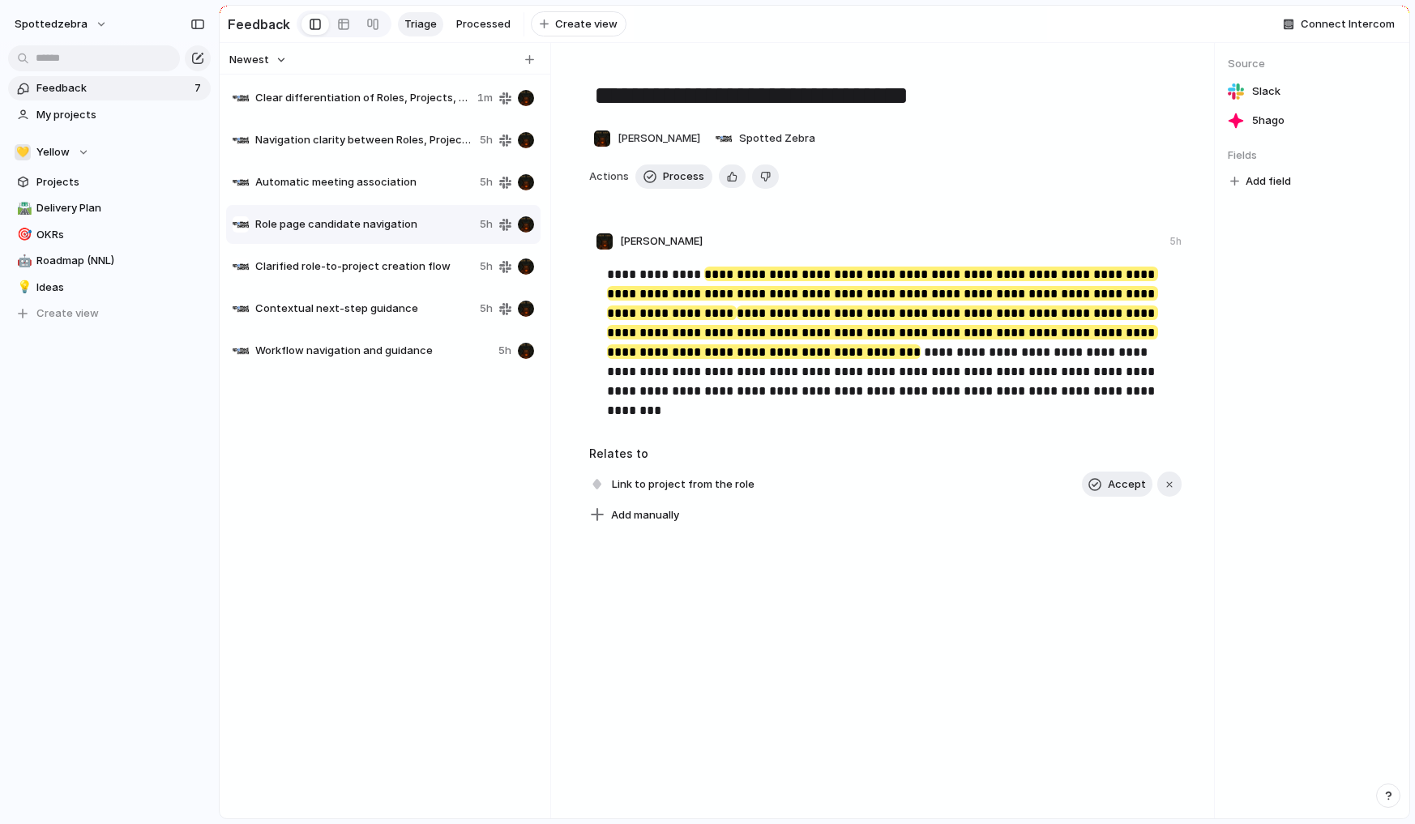
click at [321, 105] on span "Clear differentiation of Roles, Projects, and Company Space" at bounding box center [363, 98] width 216 height 16
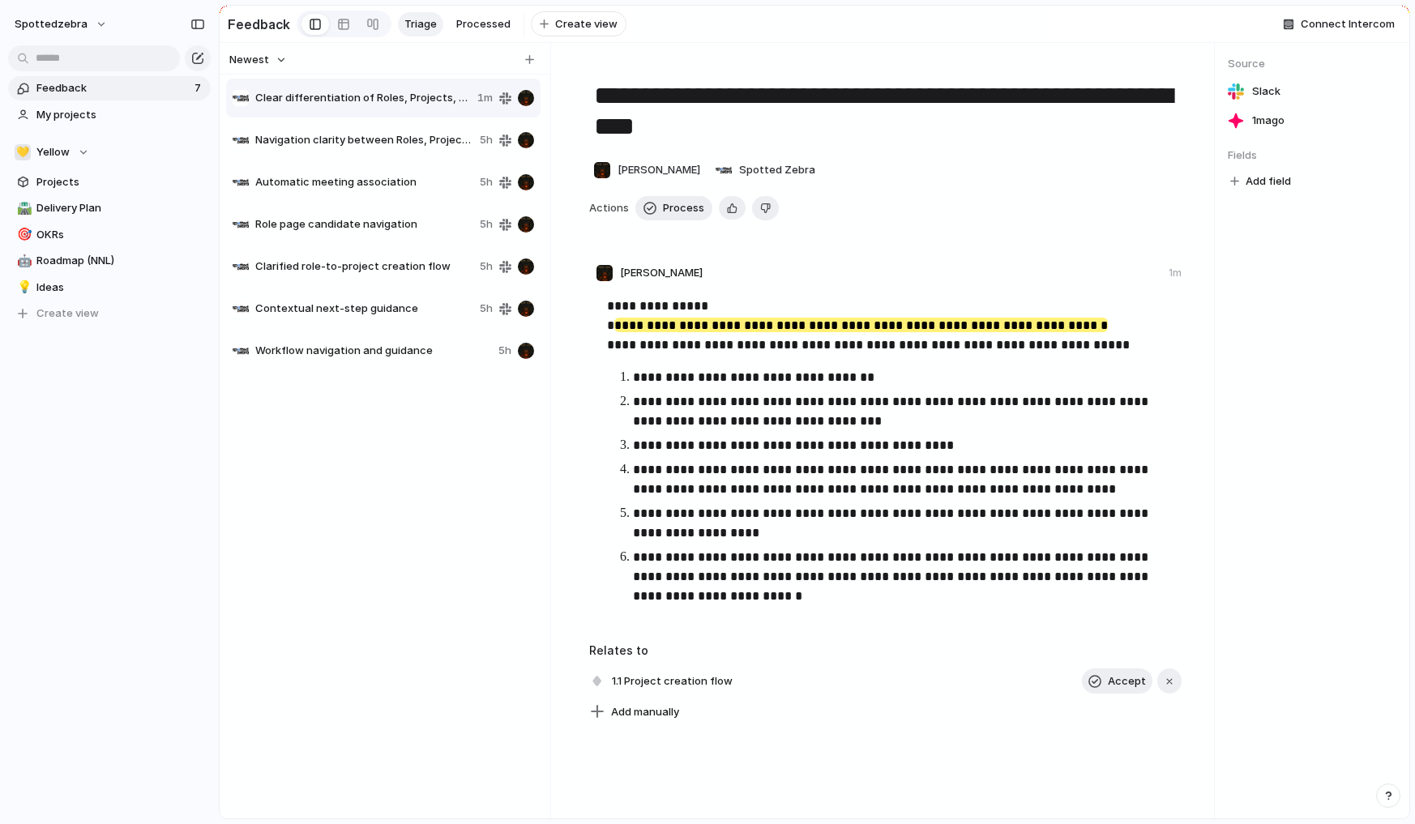
click at [328, 144] on span "Navigation clarity between Roles, Projects, and Company Space" at bounding box center [364, 140] width 218 height 16
click at [331, 190] on span "Automatic meeting association" at bounding box center [364, 182] width 218 height 16
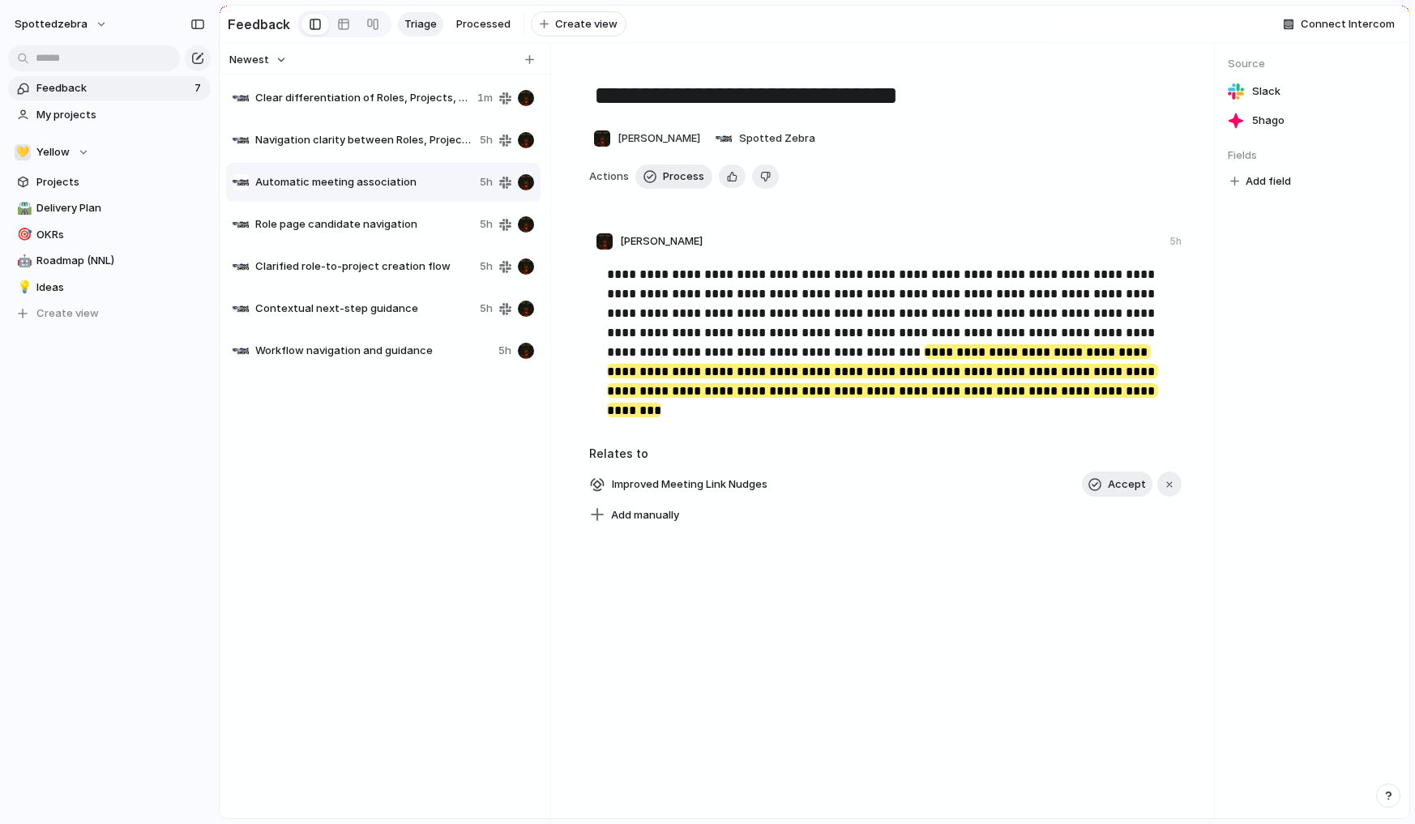
click at [345, 244] on div "Role page candidate navigation 5h" at bounding box center [383, 224] width 315 height 39
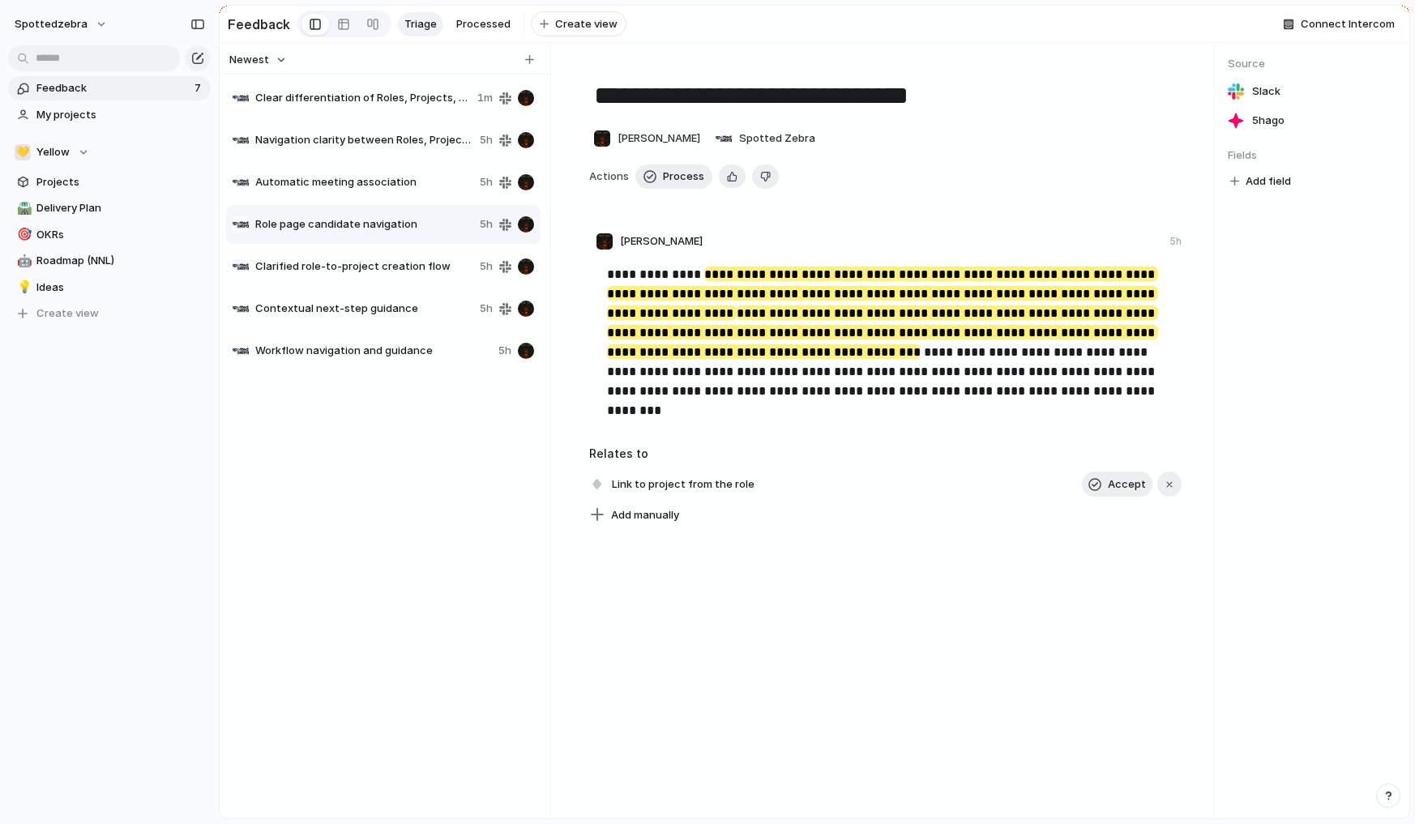
click at [347, 275] on span "Clarified role-to-project creation flow" at bounding box center [364, 267] width 218 height 16
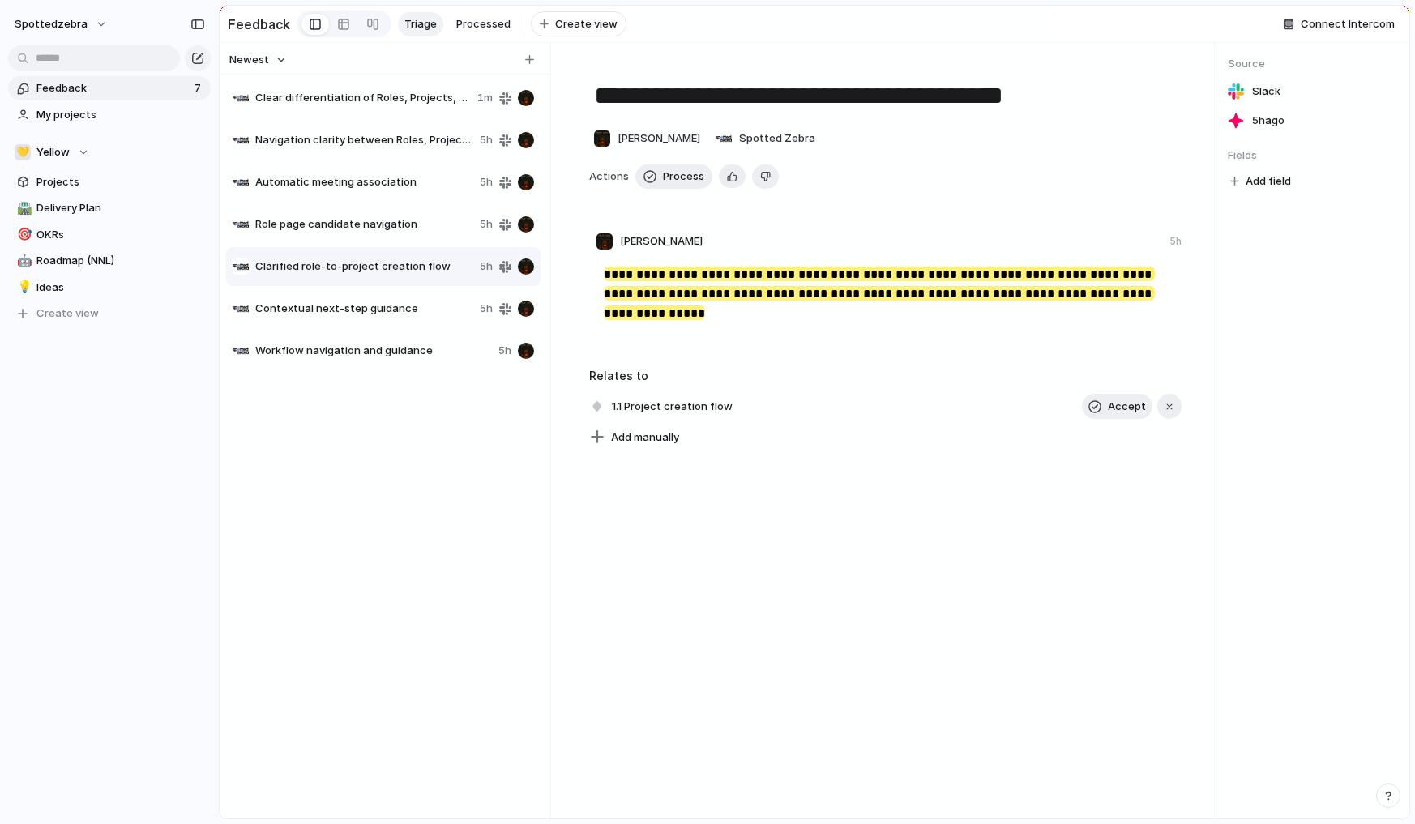
click at [346, 317] on span "Contextual next-step guidance" at bounding box center [364, 309] width 218 height 16
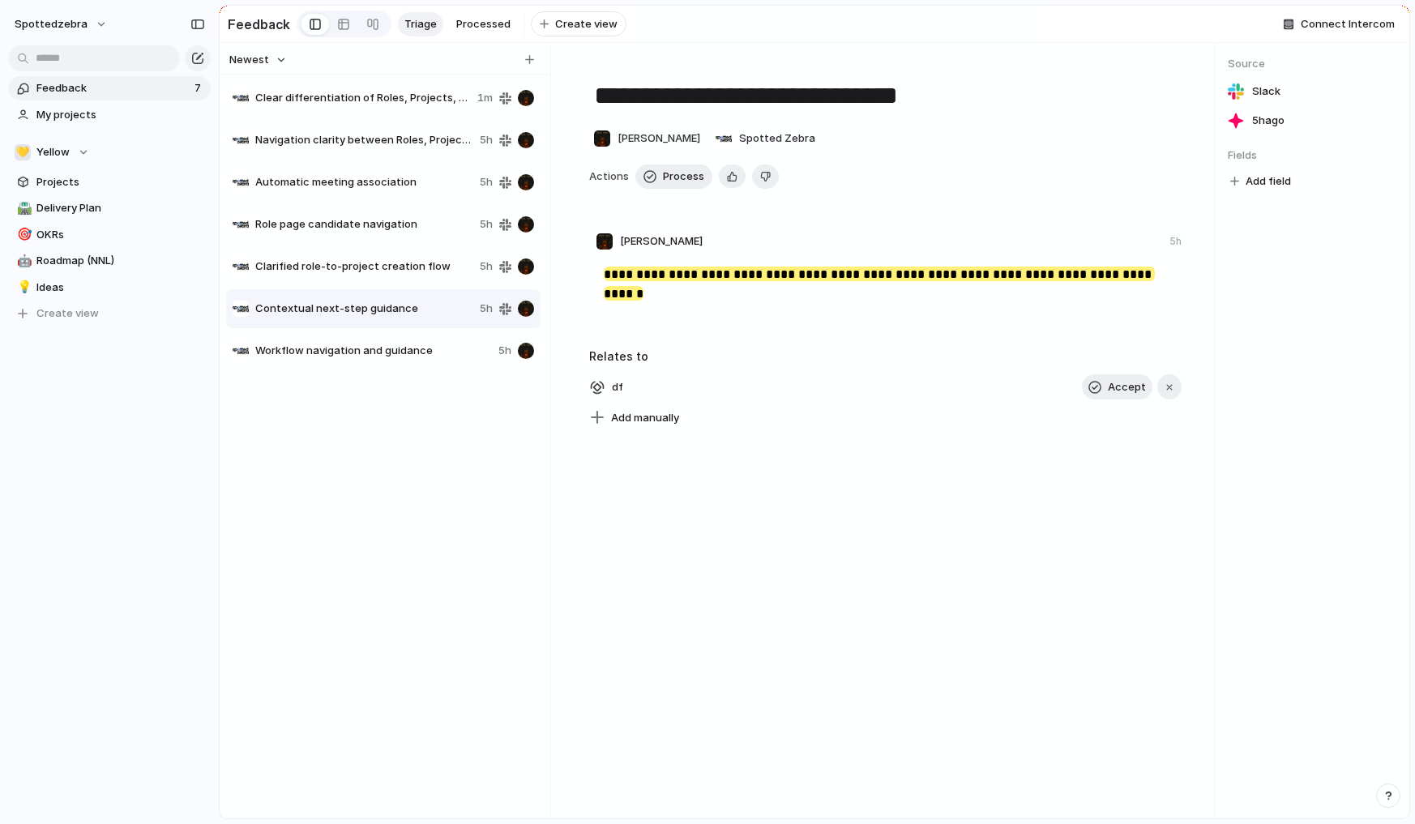
click at [348, 355] on span "Workflow navigation and guidance" at bounding box center [373, 351] width 237 height 16
type textarea "**********"
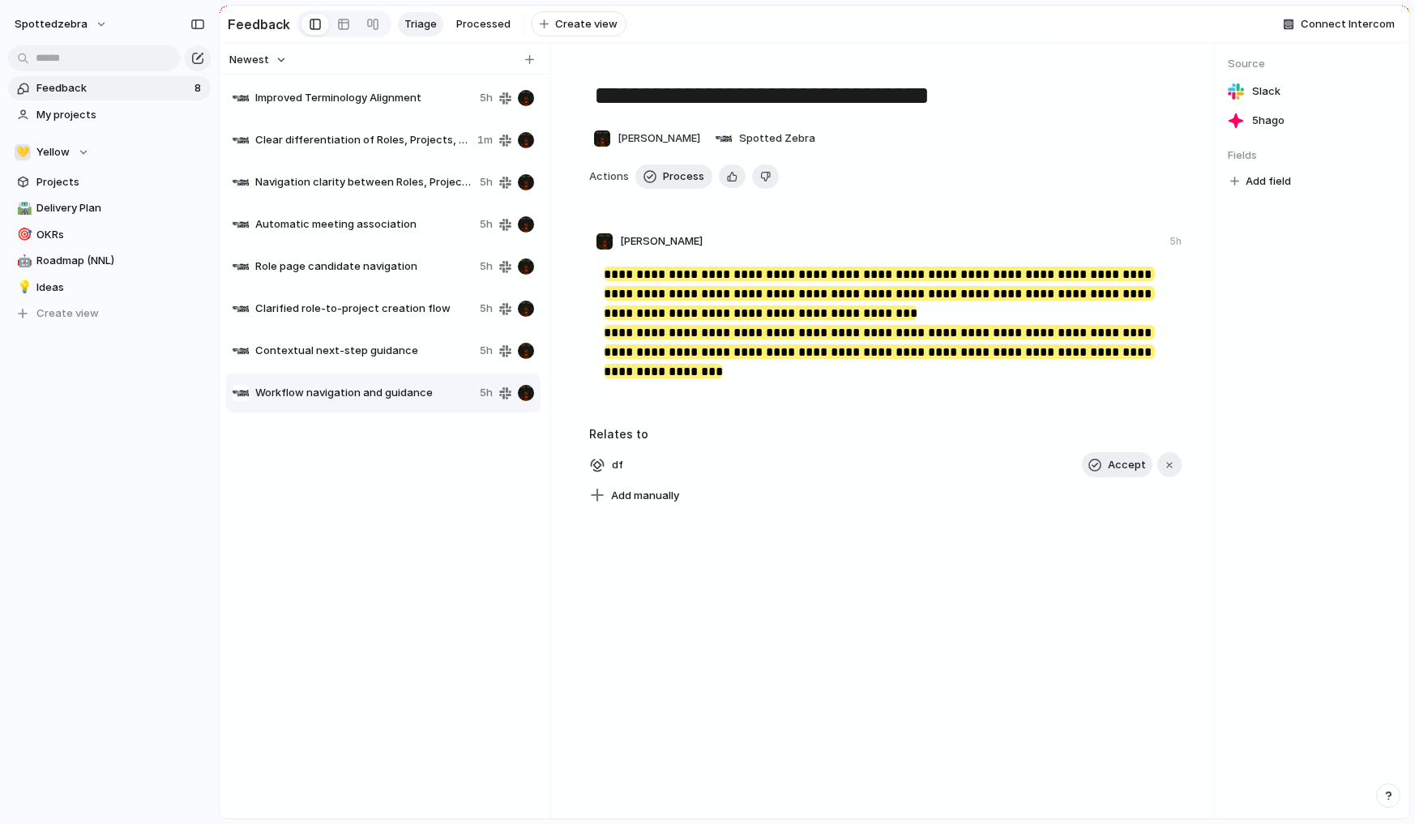
click at [284, 611] on div "Improved Terminology Alignment 5h Clear differentiation of Roles, Projects, and…" at bounding box center [385, 442] width 318 height 730
click at [116, 432] on div "Feedback 8 My projects 💛 Yellow Projects 🛣️ Delivery Plan 🎯 OKRs 🤖 Roadmap (NNL…" at bounding box center [109, 228] width 219 height 457
click at [118, 433] on div "Feedback 8 My projects 💛 Yellow Projects 🛣️ Delivery Plan 🎯 OKRs 🤖 Roadmap (NNL…" at bounding box center [109, 228] width 219 height 457
click at [112, 452] on div "Feedback 8 My projects 💛 Yellow Projects 🛣️ Delivery Plan 🎯 OKRs 🤖 Roadmap (NNL…" at bounding box center [109, 228] width 219 height 457
click at [71, 293] on span "Ideas" at bounding box center [120, 288] width 169 height 16
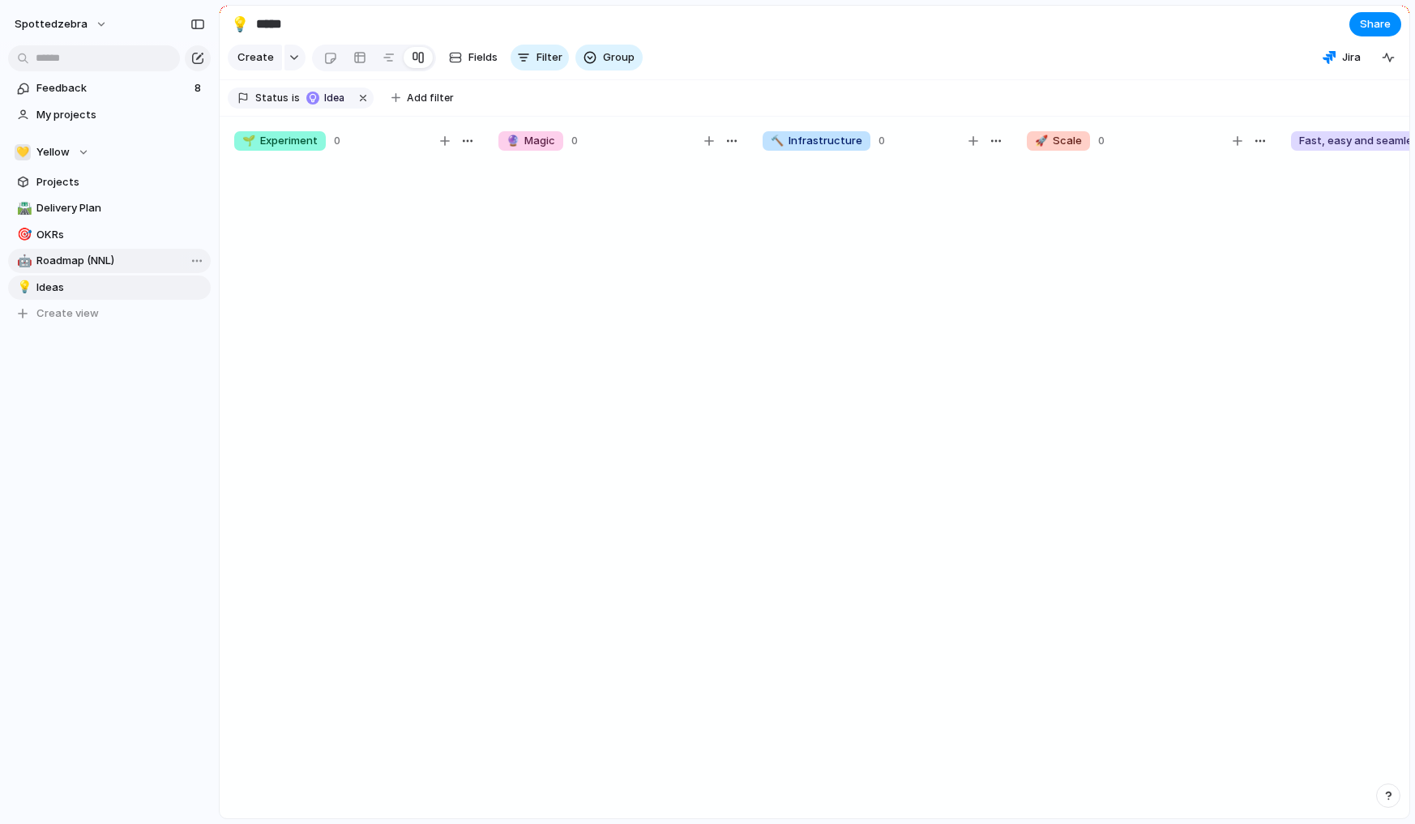
click at [79, 258] on span "Roadmap (NNL)" at bounding box center [120, 261] width 169 height 16
type input "**********"
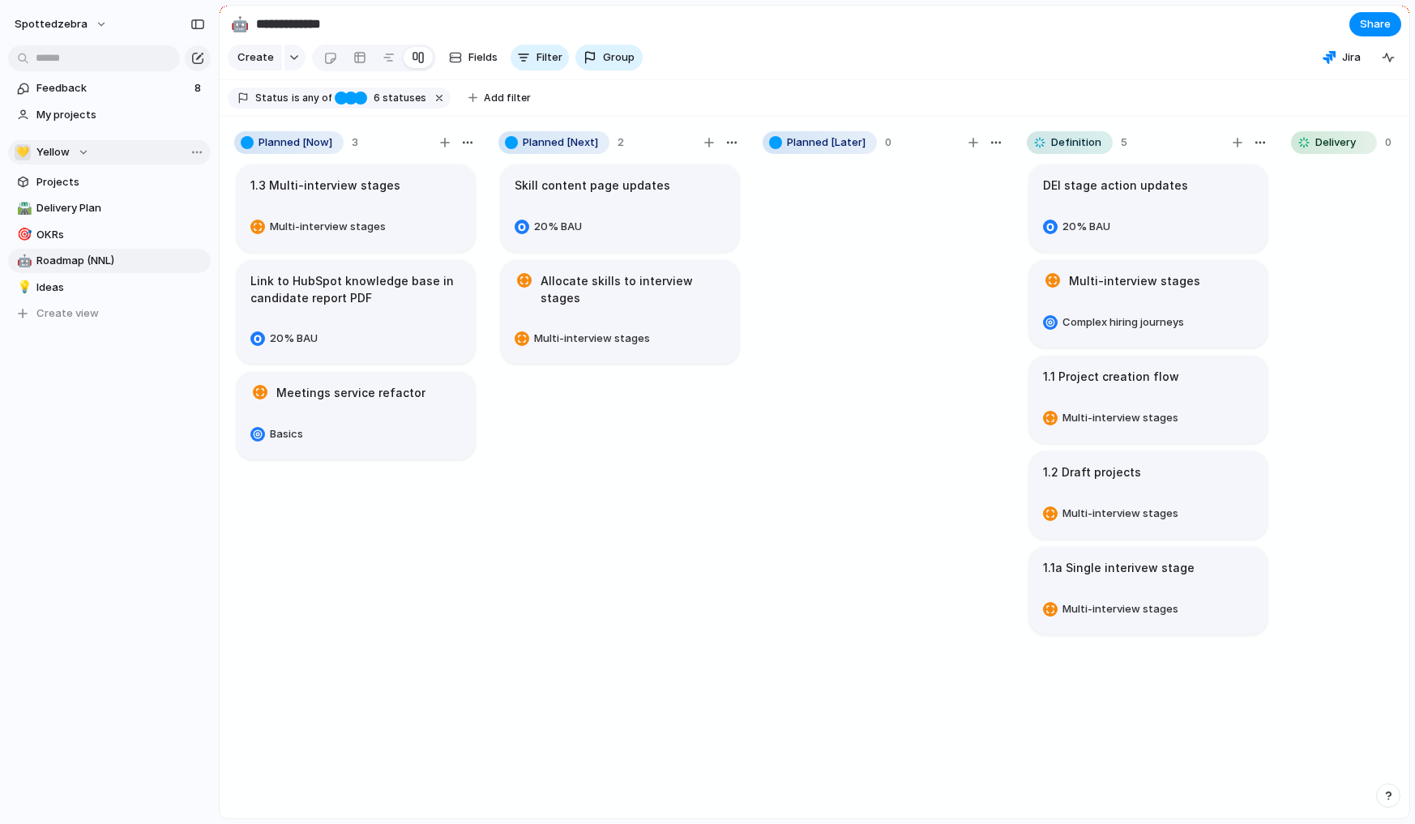
click at [71, 152] on div "💛 Yellow" at bounding box center [52, 152] width 75 height 16
click at [62, 219] on span "Spottedzebra" at bounding box center [86, 217] width 73 height 16
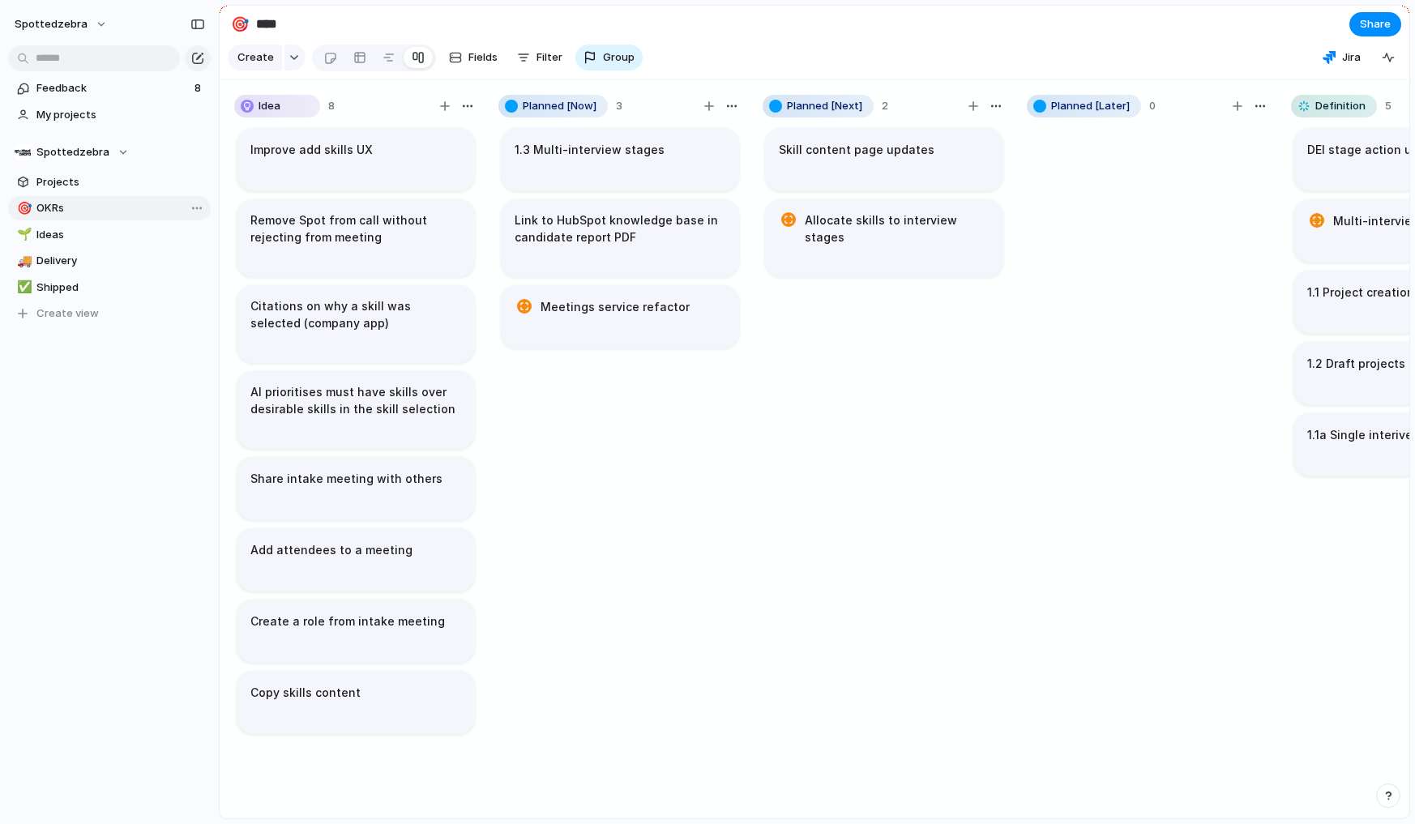
click at [73, 205] on span "OKRs" at bounding box center [120, 208] width 169 height 16
click at [47, 207] on span "OKRs" at bounding box center [120, 208] width 169 height 16
click at [360, 71] on div at bounding box center [359, 58] width 13 height 26
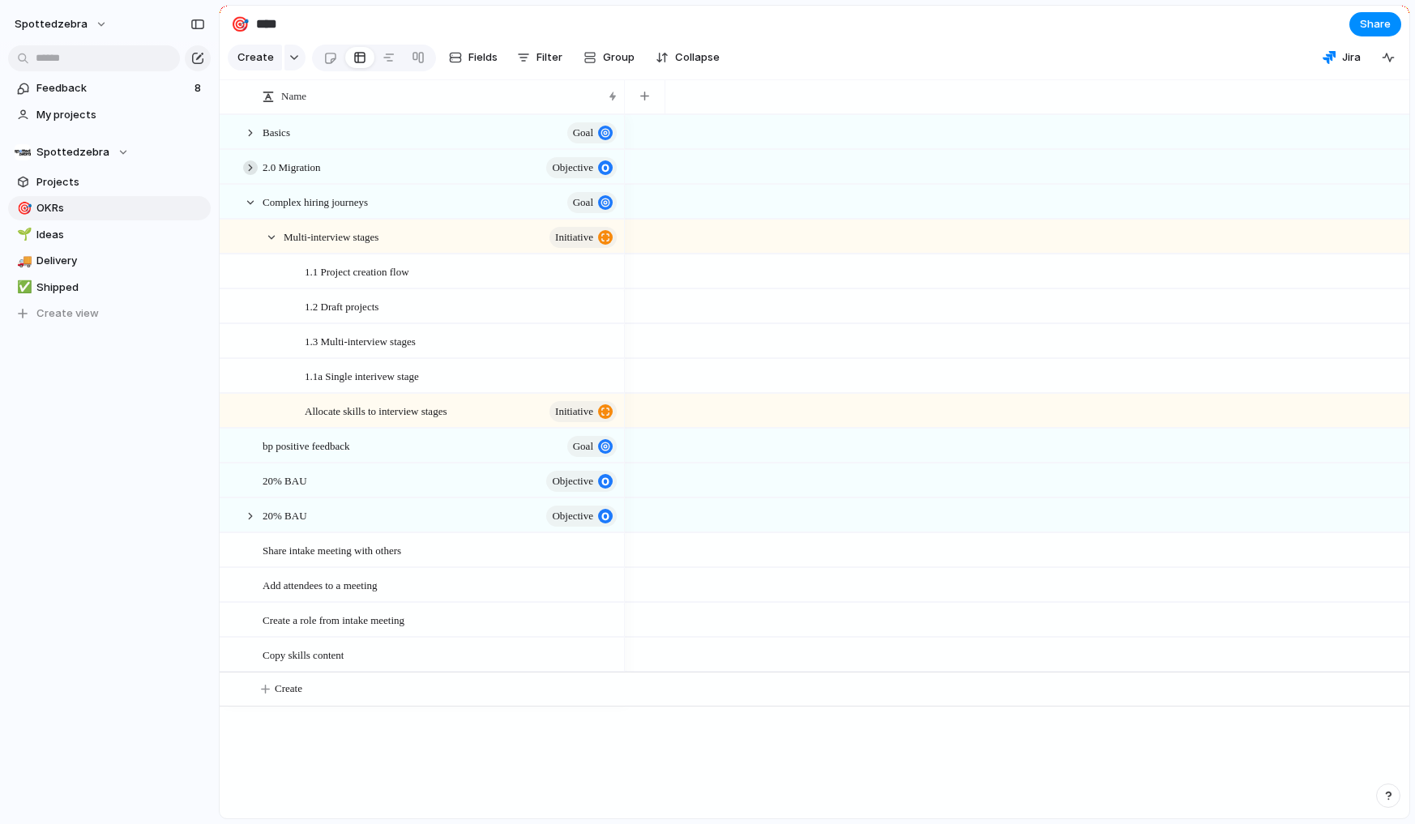
click at [253, 175] on div at bounding box center [250, 168] width 15 height 15
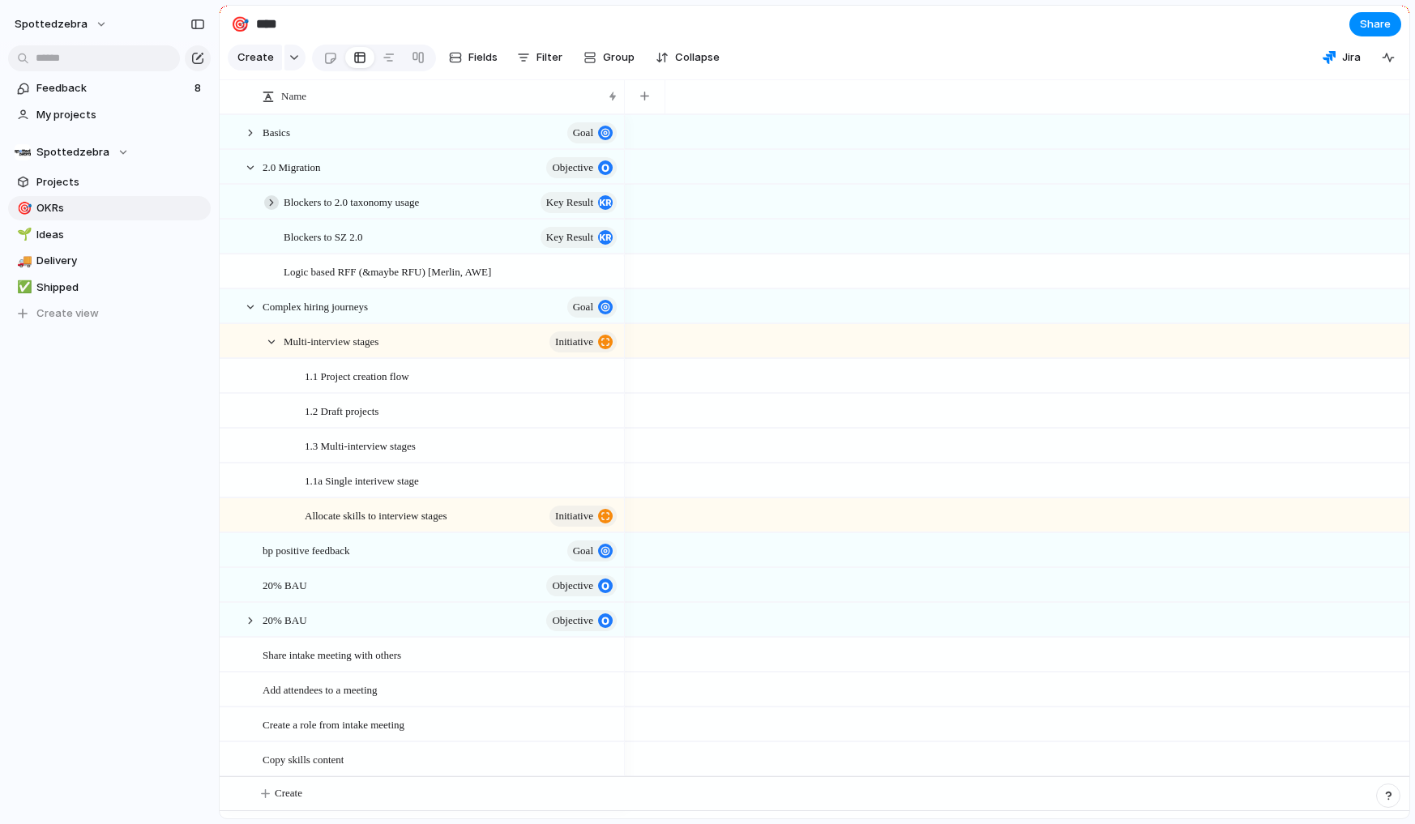
click at [272, 210] on div at bounding box center [271, 202] width 15 height 15
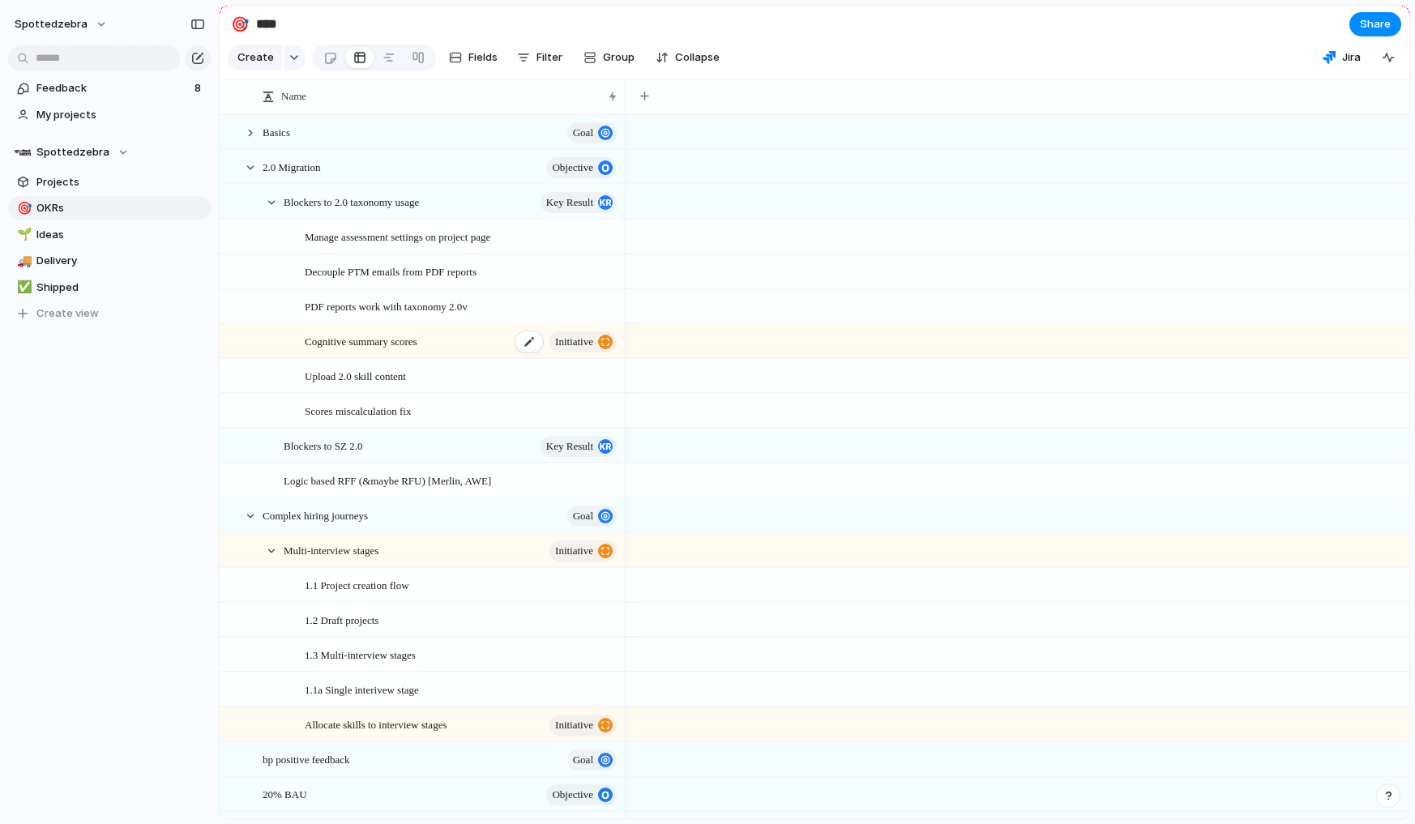
scroll to position [31, 0]
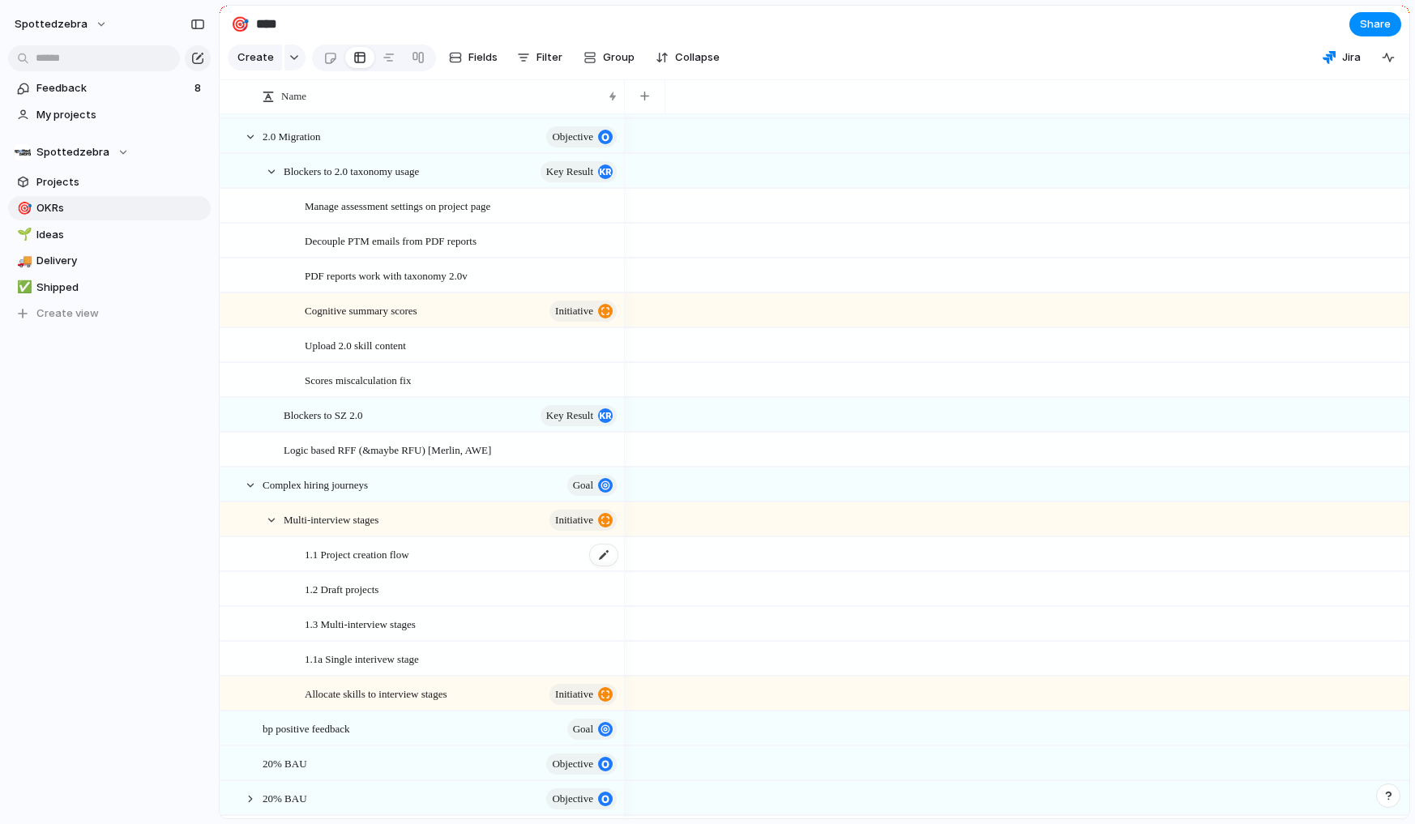
click at [385, 563] on span "1.1 Project creation flow" at bounding box center [357, 554] width 105 height 19
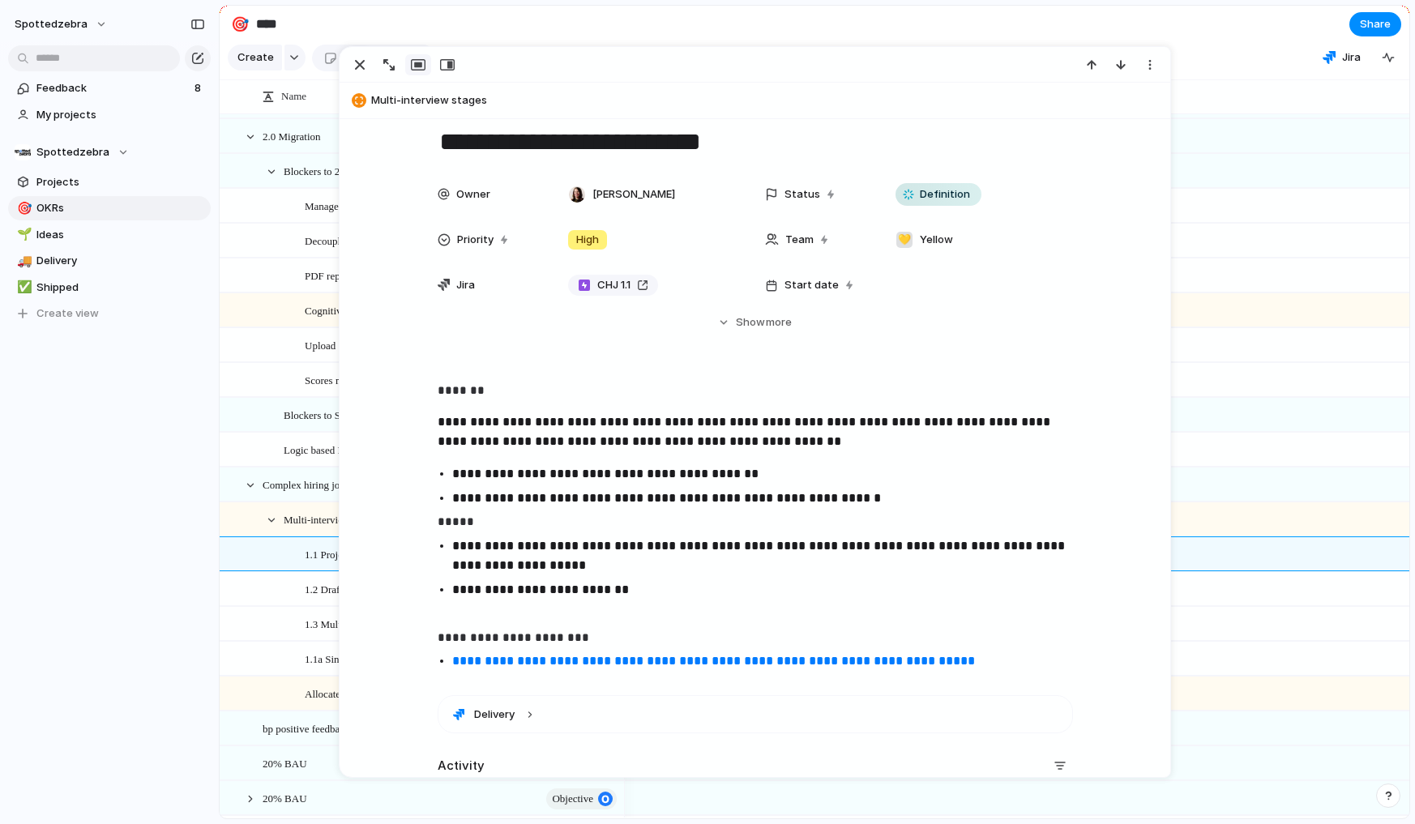
scroll to position [28, 0]
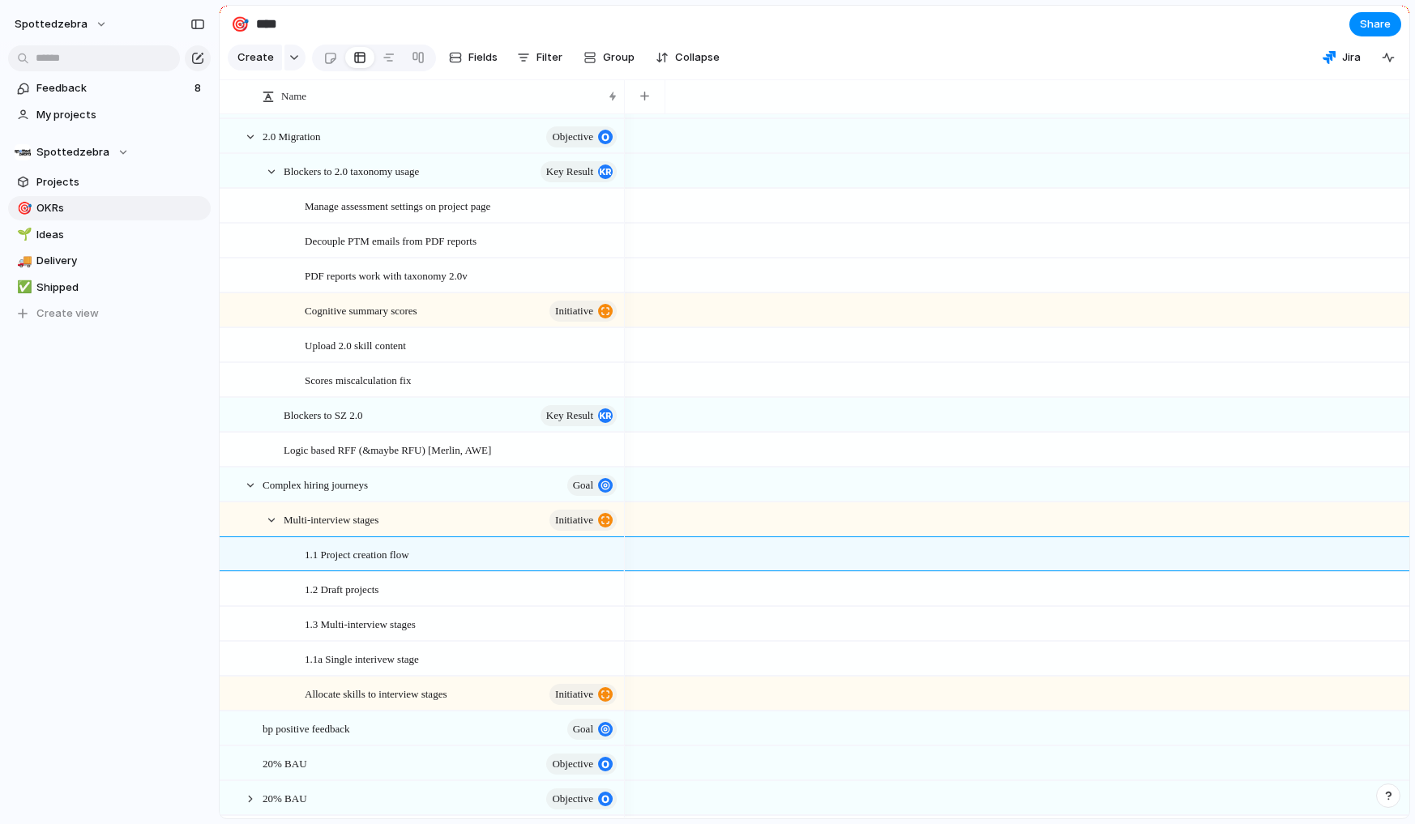
click at [121, 567] on div "spottedzebra Feedback 8 My projects Spottedzebra Projects 🎯 OKRs 🌱 Ideas 🚚 Deli…" at bounding box center [109, 412] width 219 height 824
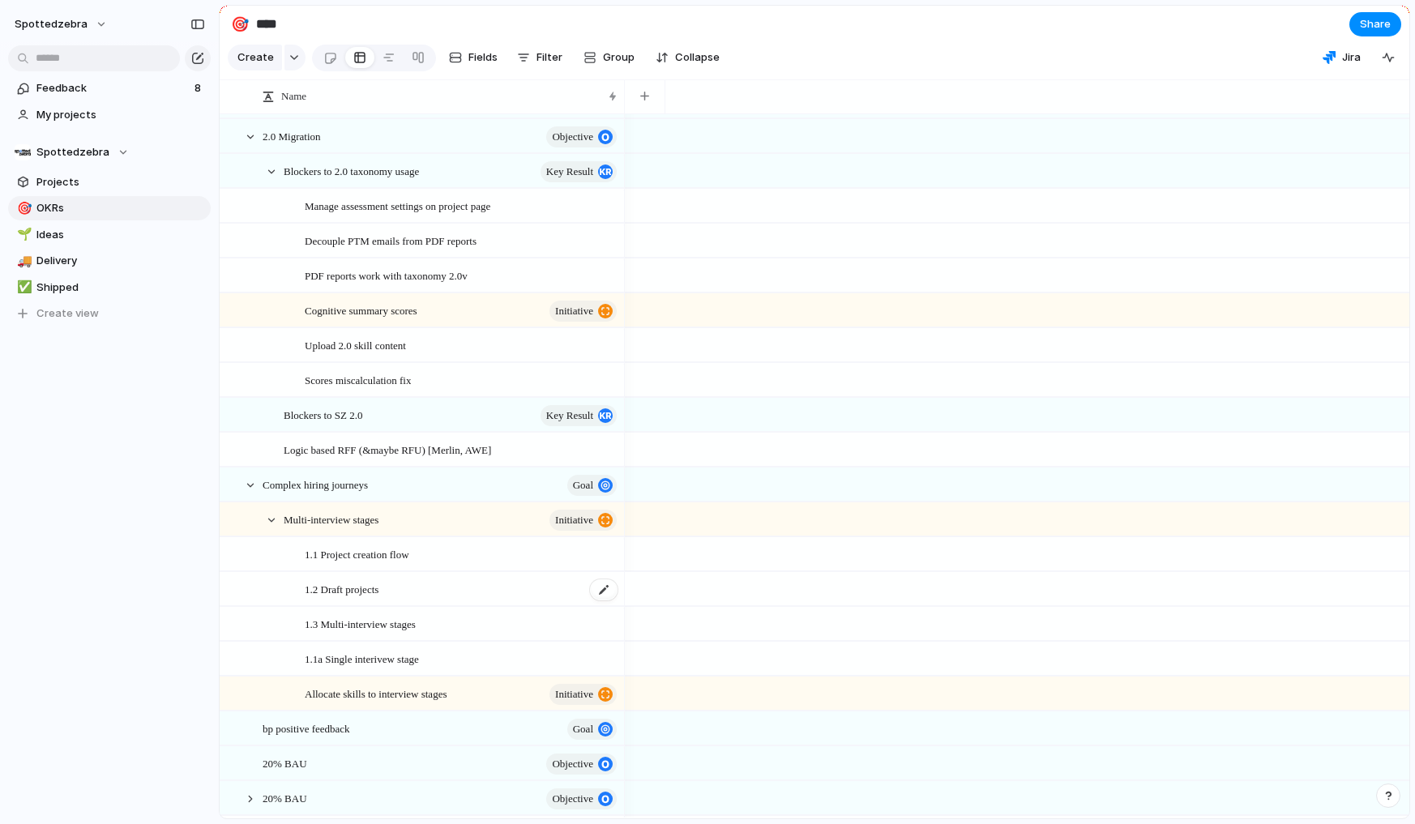
click at [430, 605] on div "1.2 Draft projects" at bounding box center [462, 589] width 315 height 33
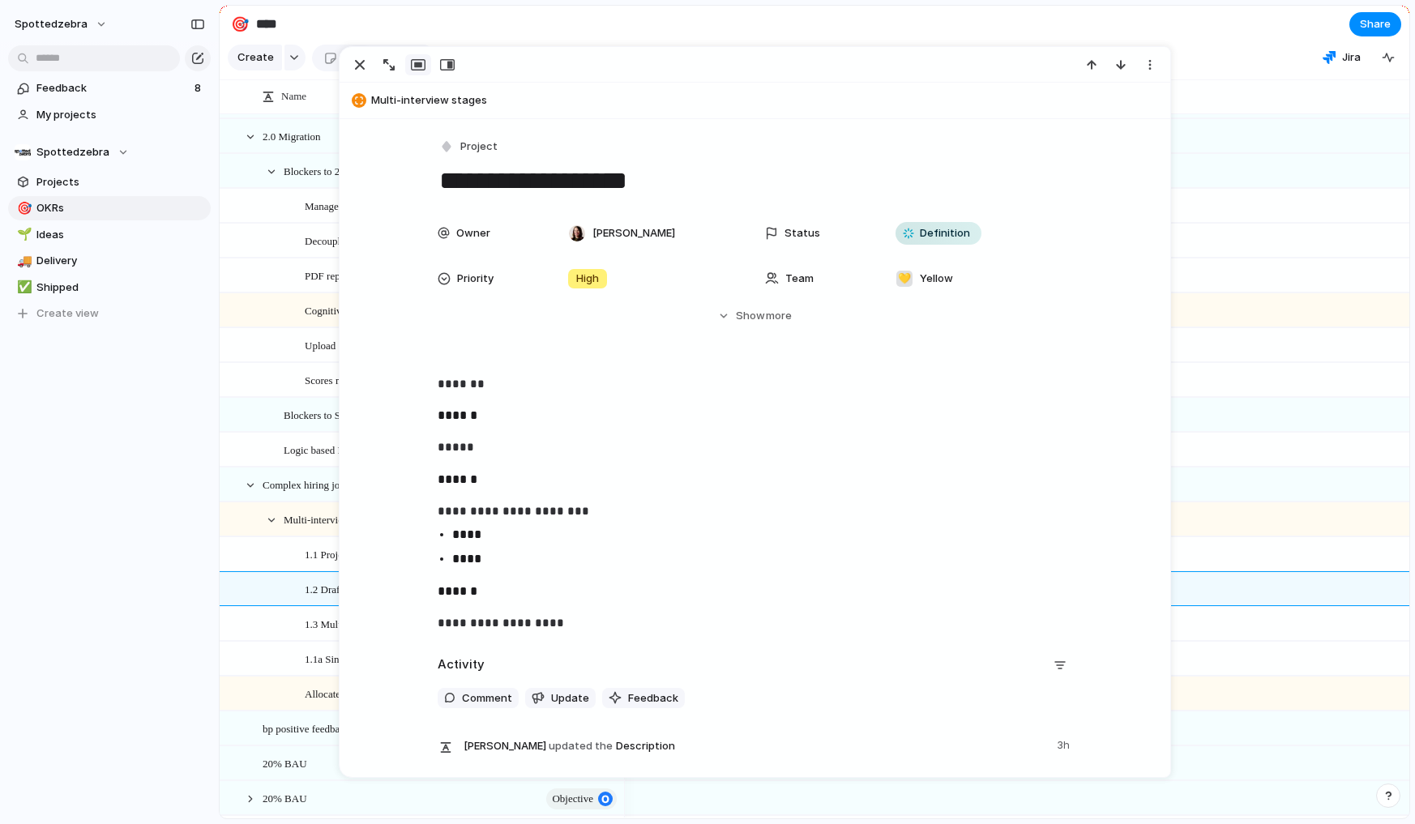
click at [152, 564] on div "spottedzebra Feedback 8 My projects Spottedzebra Projects 🎯 OKRs 🌱 Ideas 🚚 Deli…" at bounding box center [109, 412] width 219 height 824
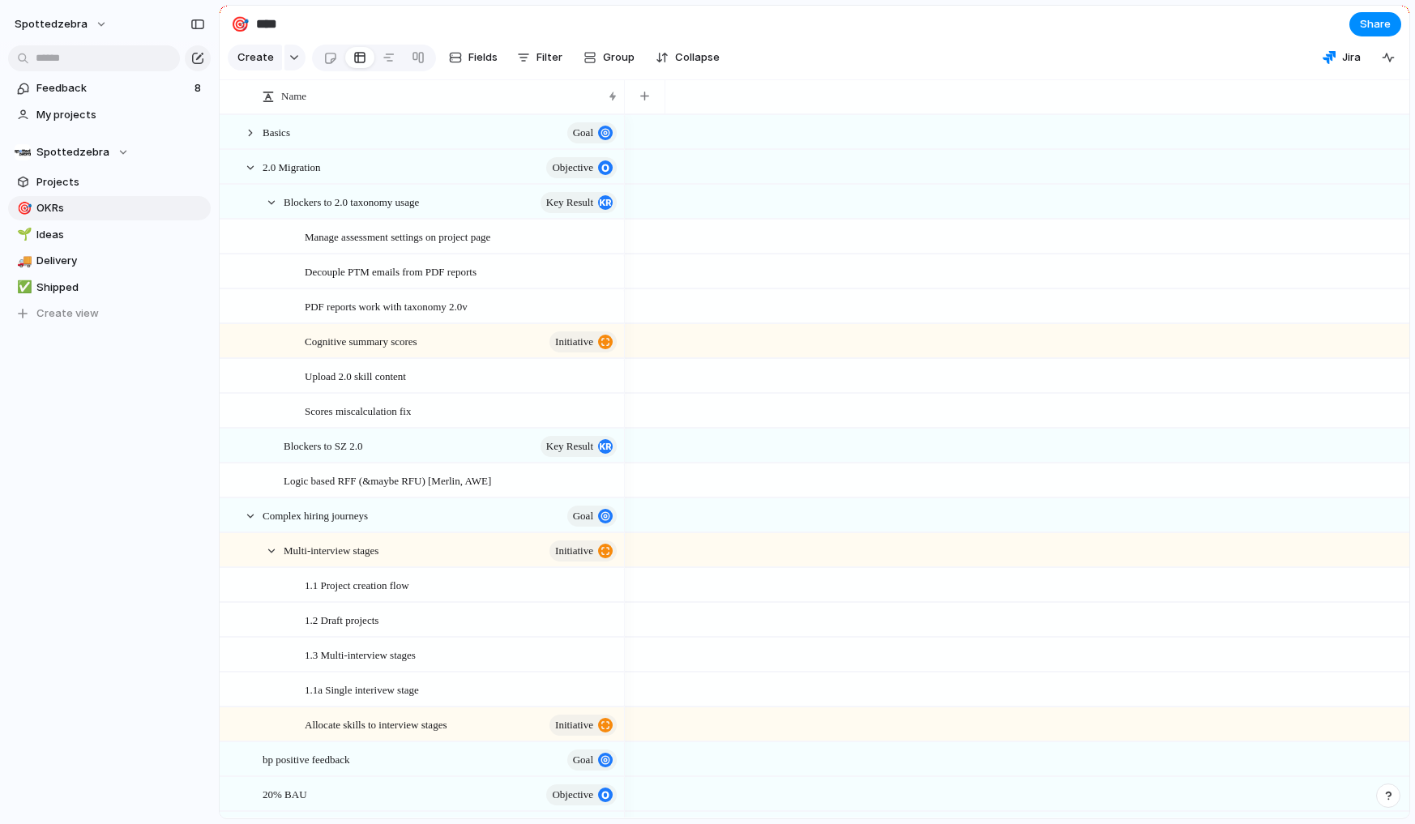
click at [276, 219] on div "Blockers to 2.0 taxonomy usage Key result" at bounding box center [444, 202] width 362 height 33
click at [270, 210] on div at bounding box center [271, 202] width 15 height 15
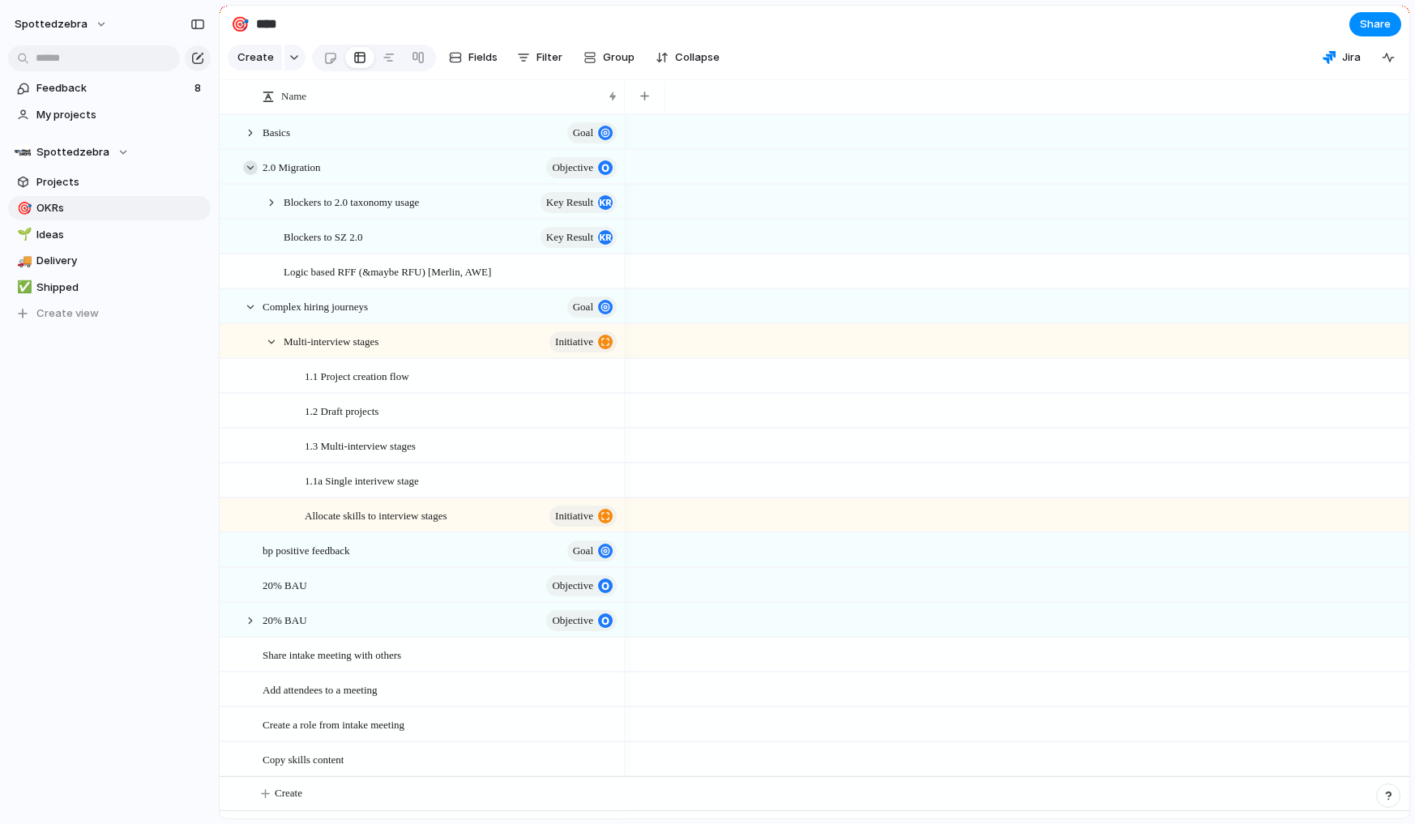
click at [248, 175] on div at bounding box center [250, 168] width 15 height 15
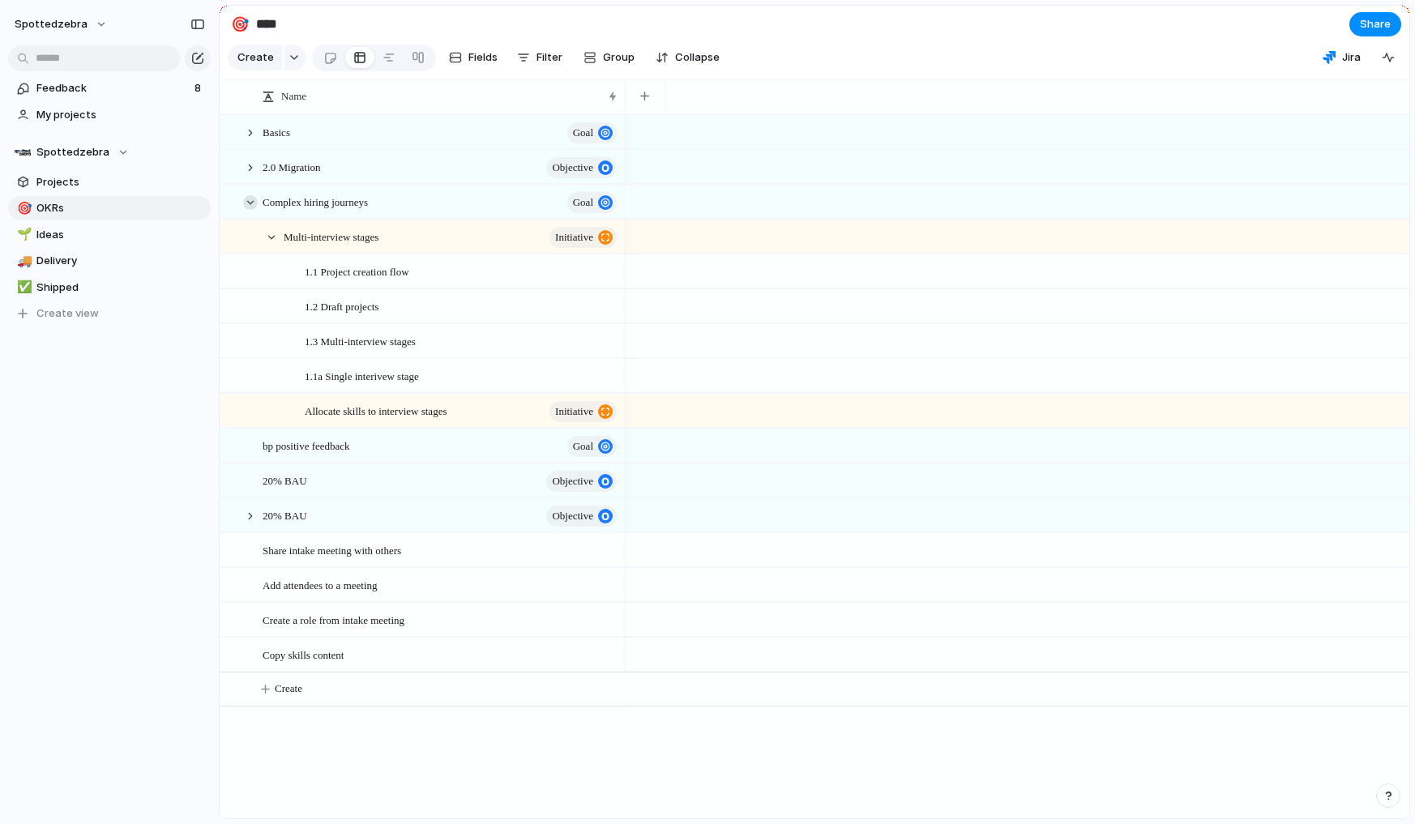
click at [249, 210] on div at bounding box center [250, 202] width 15 height 15
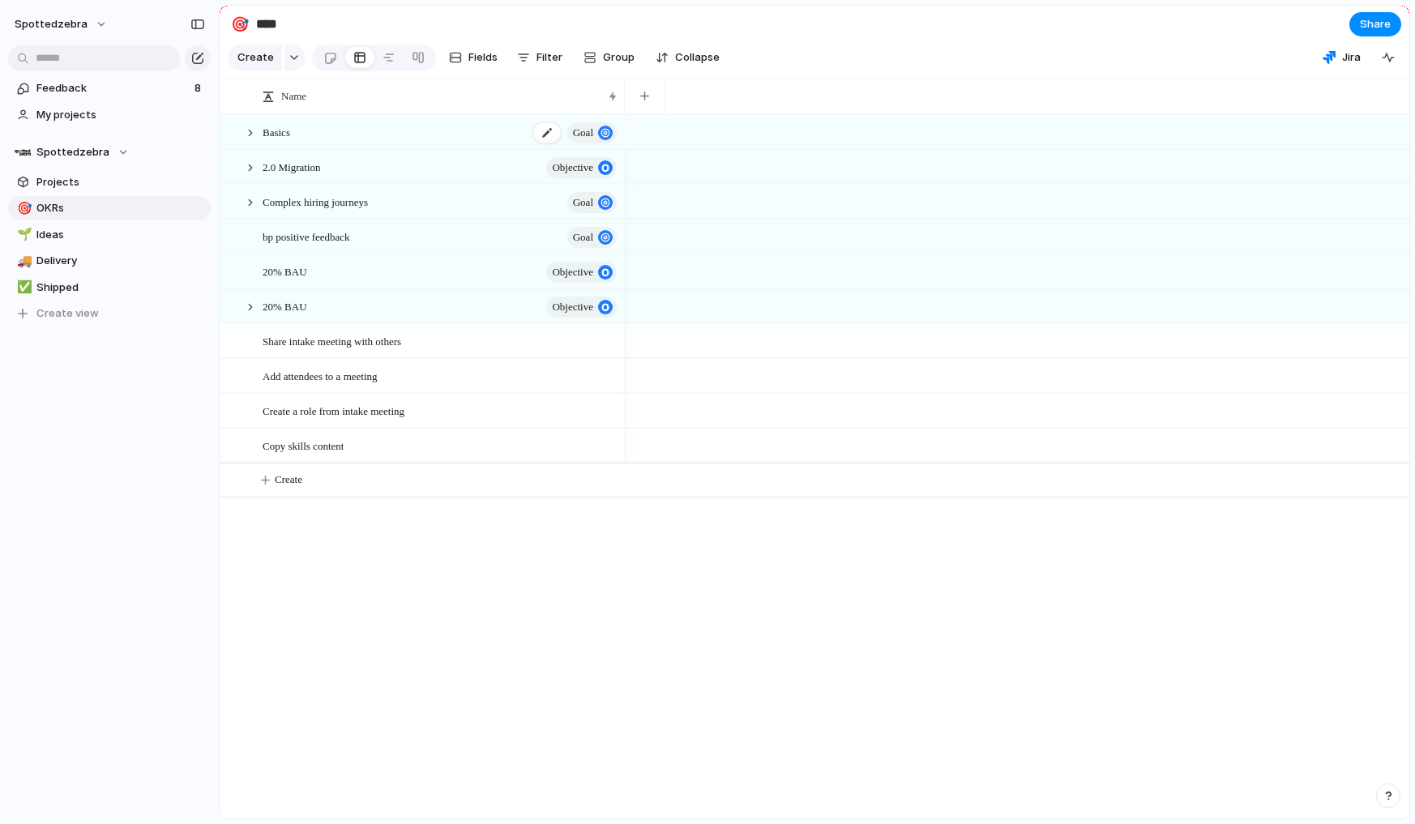
click at [458, 144] on div "Basics Goal" at bounding box center [441, 132] width 357 height 33
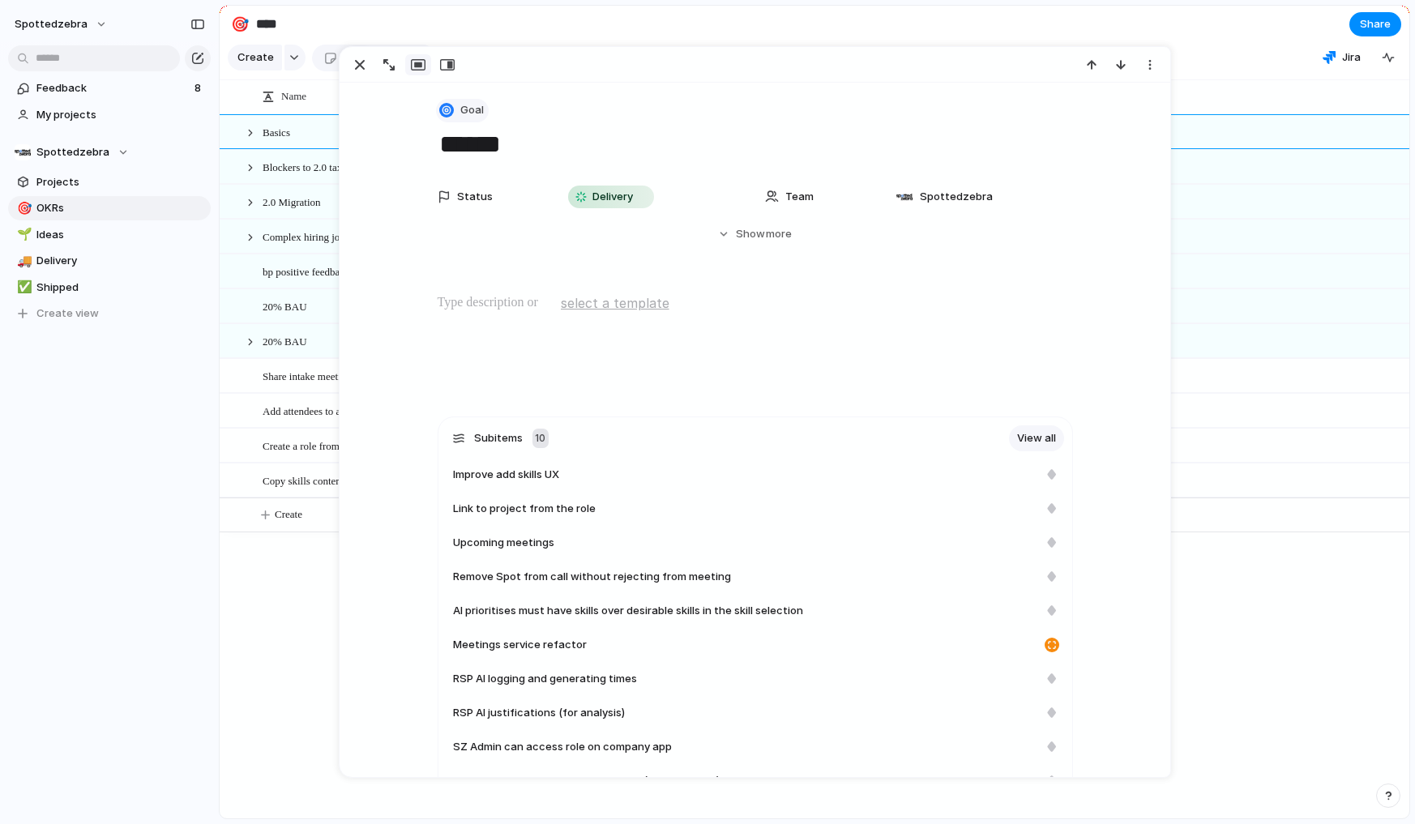
click at [460, 112] on span "Goal" at bounding box center [472, 110] width 24 height 16
click at [178, 426] on div "Objective Goal Key result Initiative Project Launch Customize" at bounding box center [707, 412] width 1415 height 824
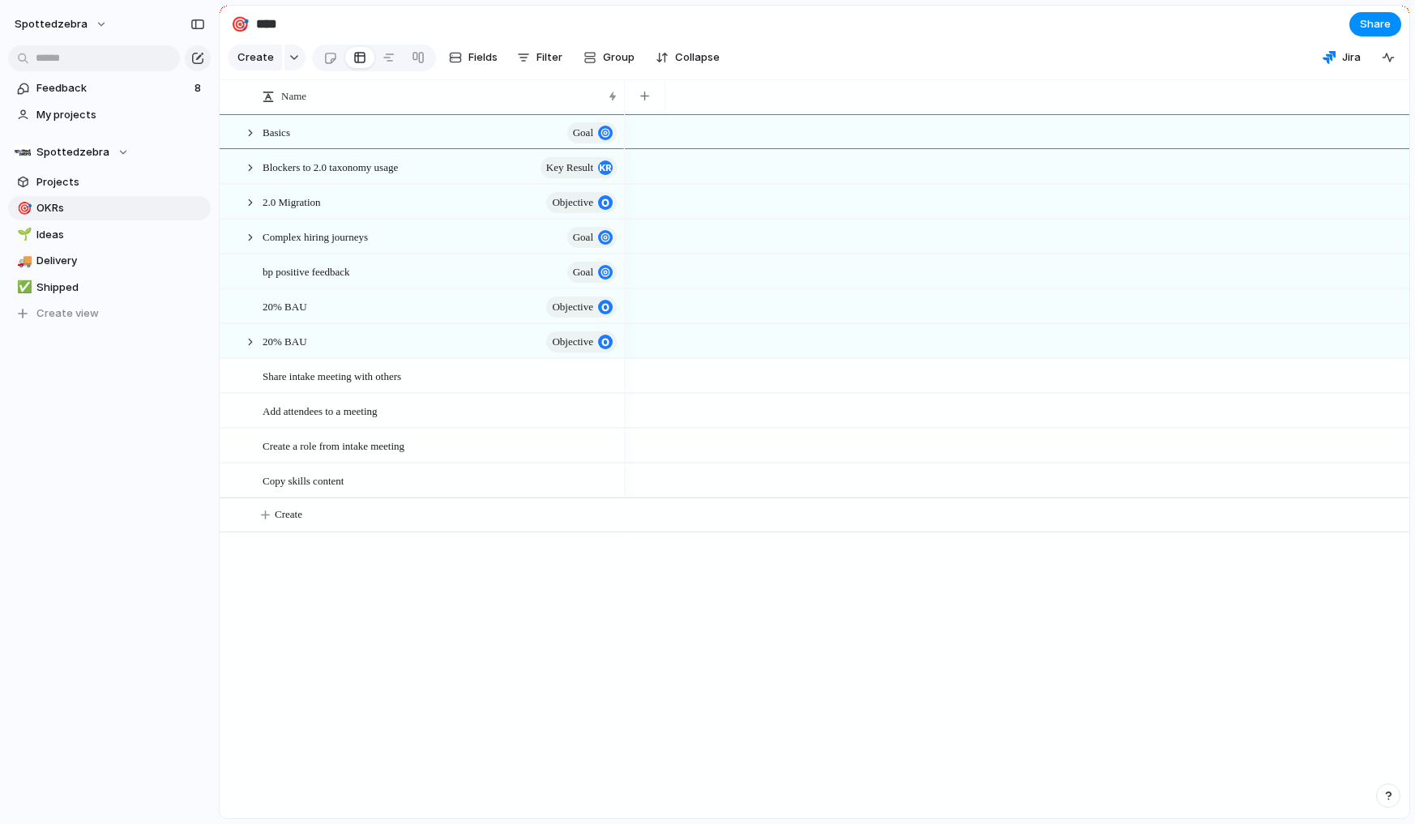
click at [172, 379] on div "Feedback 8 My projects Spottedzebra Projects 🎯 OKRs 🌱 Ideas 🚚 Delivery ✅ Shippe…" at bounding box center [109, 228] width 219 height 457
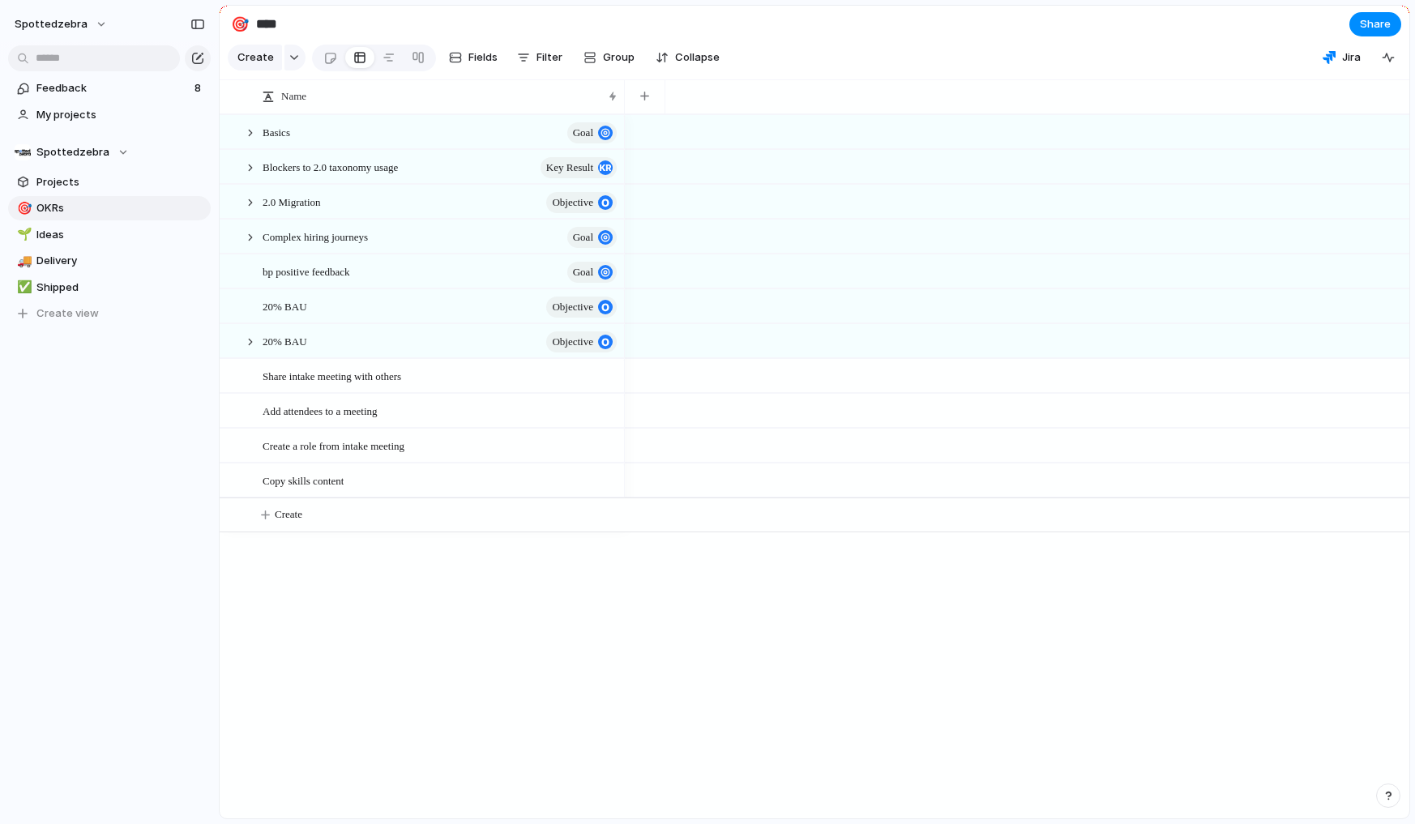
click at [156, 387] on div "Feedback 8 My projects Spottedzebra Projects 🎯 OKRs 🌱 Ideas 🚚 Delivery ✅ Shippe…" at bounding box center [109, 228] width 219 height 457
click at [153, 386] on div "Feedback 8 My projects Spottedzebra Projects 🎯 OKRs 🌱 Ideas 🚚 Delivery ✅ Shippe…" at bounding box center [109, 228] width 219 height 457
click at [88, 394] on div "Feedback 8 My projects Spottedzebra Projects 🎯 OKRs 🌱 Ideas 🚚 Delivery ✅ Shippe…" at bounding box center [109, 228] width 219 height 457
click at [88, 177] on span "Projects" at bounding box center [120, 182] width 169 height 16
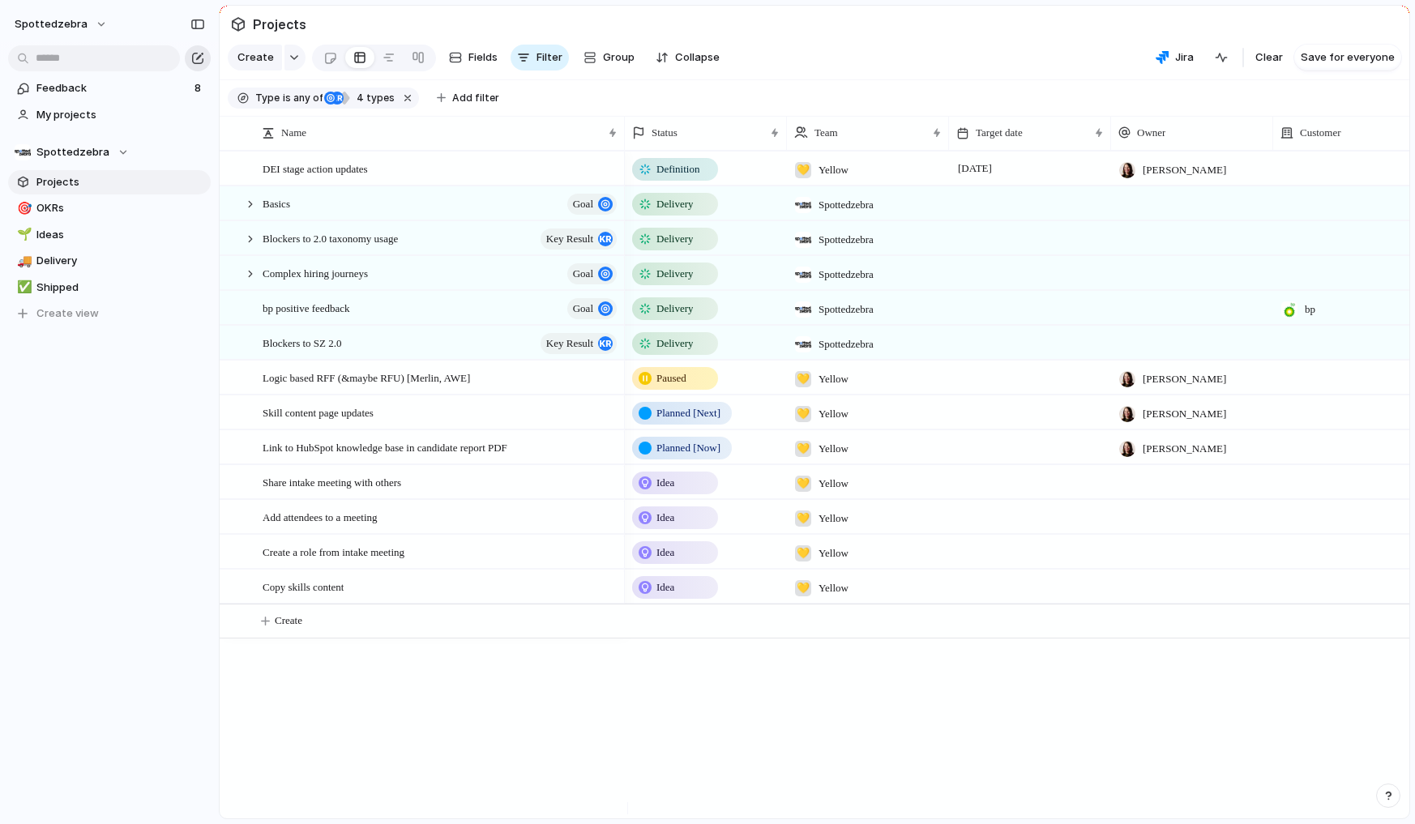
click at [201, 60] on div "button" at bounding box center [197, 58] width 13 height 13
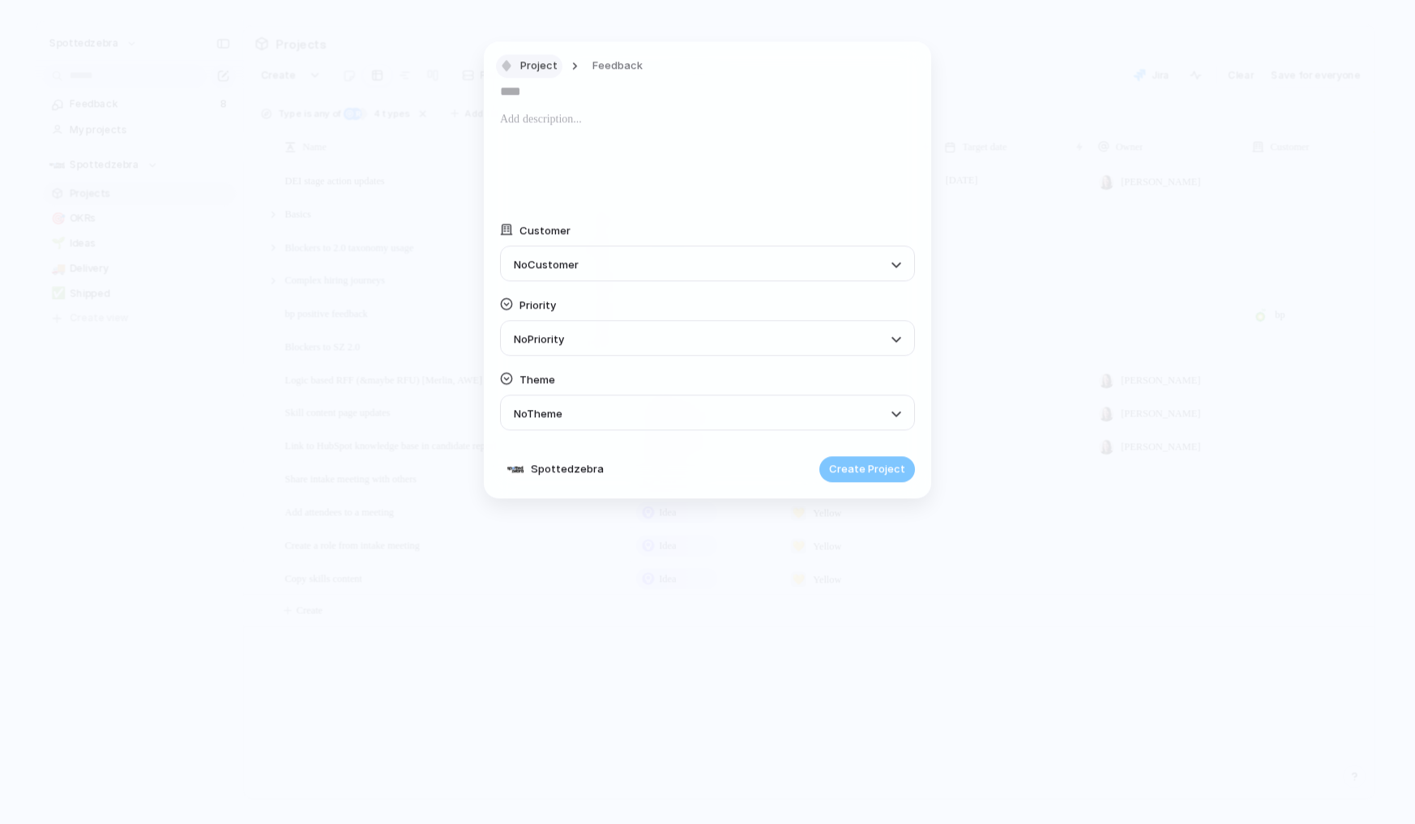
click at [540, 62] on span "Project" at bounding box center [538, 66] width 37 height 16
click at [726, 207] on div "Objective Goal Key result Initiative Project Launch Customize" at bounding box center [707, 412] width 1415 height 824
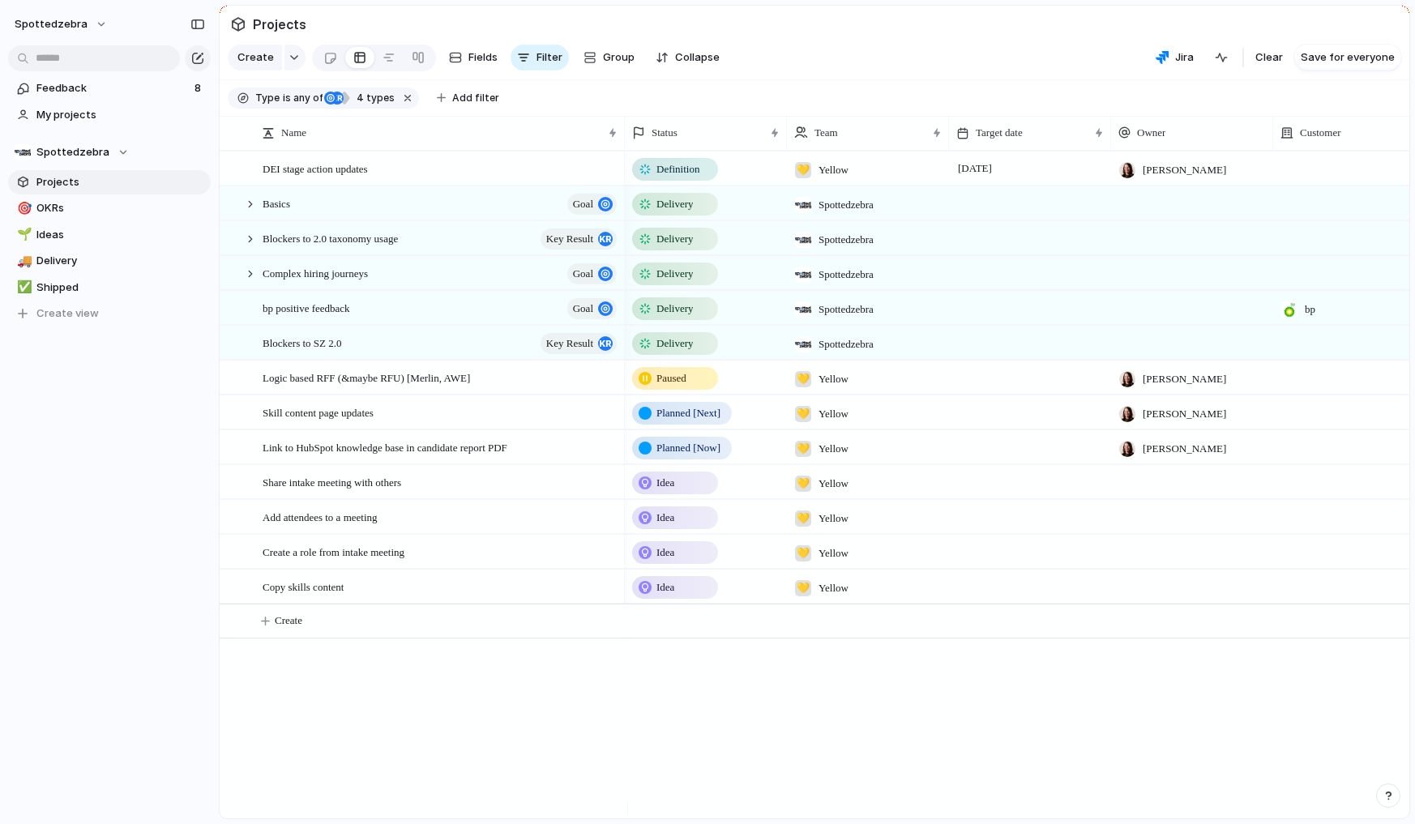
click at [743, 491] on div "Idea" at bounding box center [706, 480] width 161 height 28
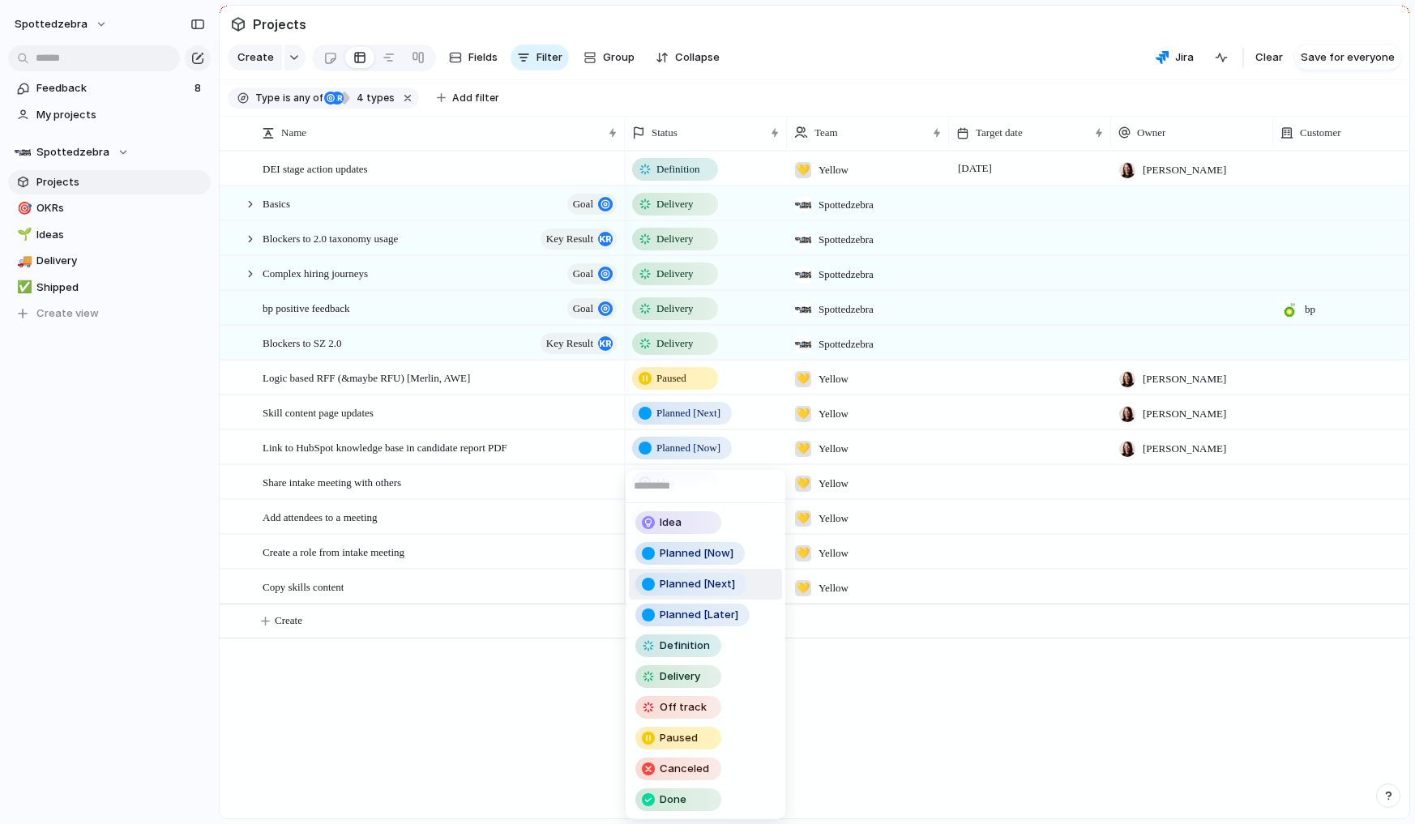
click at [499, 764] on div "Idea Planned [Now] Planned [Next] Planned [Later] Definition Delivery Off track…" at bounding box center [707, 412] width 1415 height 824
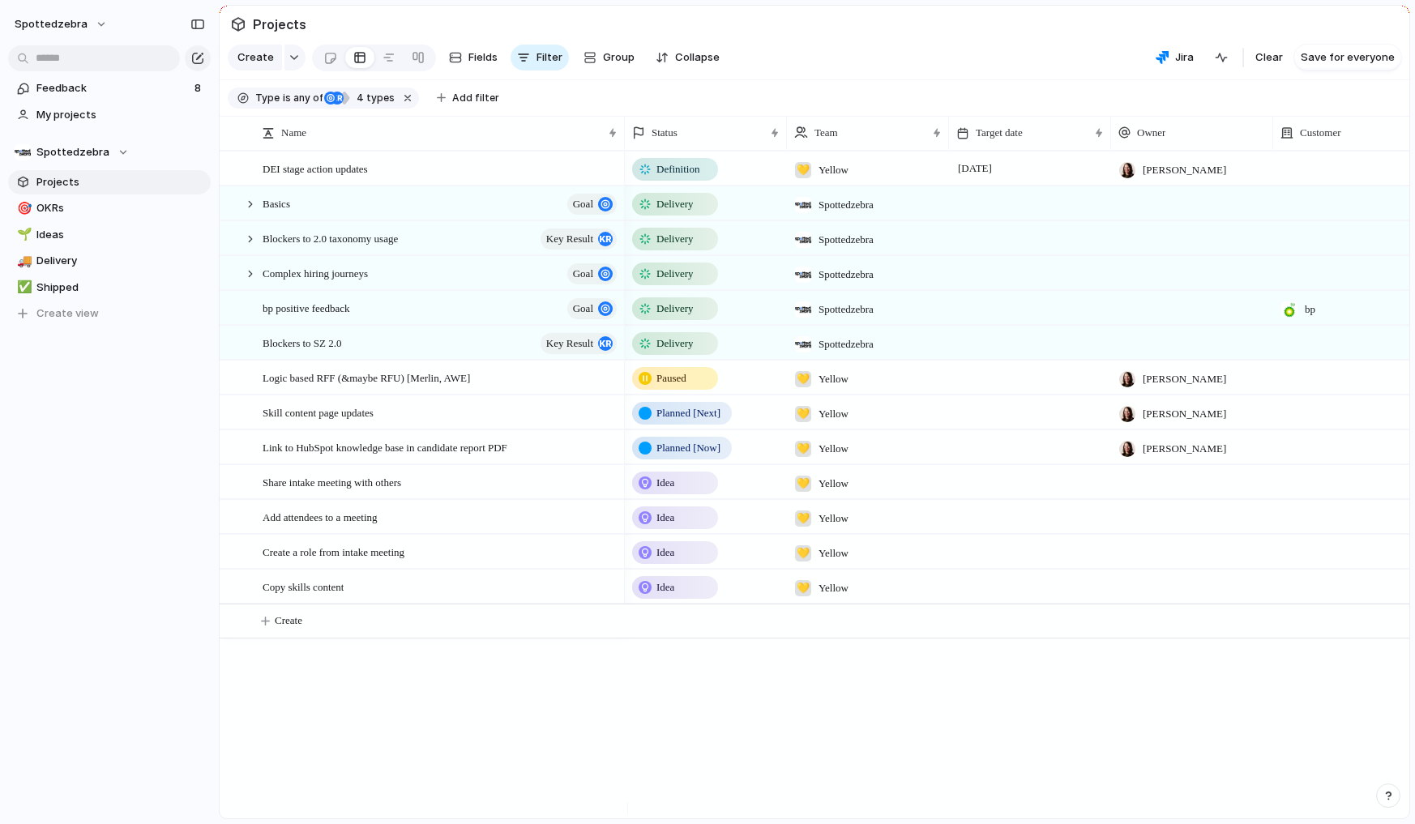
click at [879, 394] on div "💛 Yellow" at bounding box center [868, 377] width 162 height 33
click at [806, 512] on div at bounding box center [804, 509] width 28 height 28
click at [782, 703] on div "Spottedzebra 💛 Yellow 💙 Blue 🤖 Data Sience 🙆 OccPysch" at bounding box center [707, 412] width 1415 height 824
click at [853, 387] on span "Yellow , Blue" at bounding box center [859, 378] width 52 height 16
click at [807, 507] on div at bounding box center [804, 509] width 28 height 28
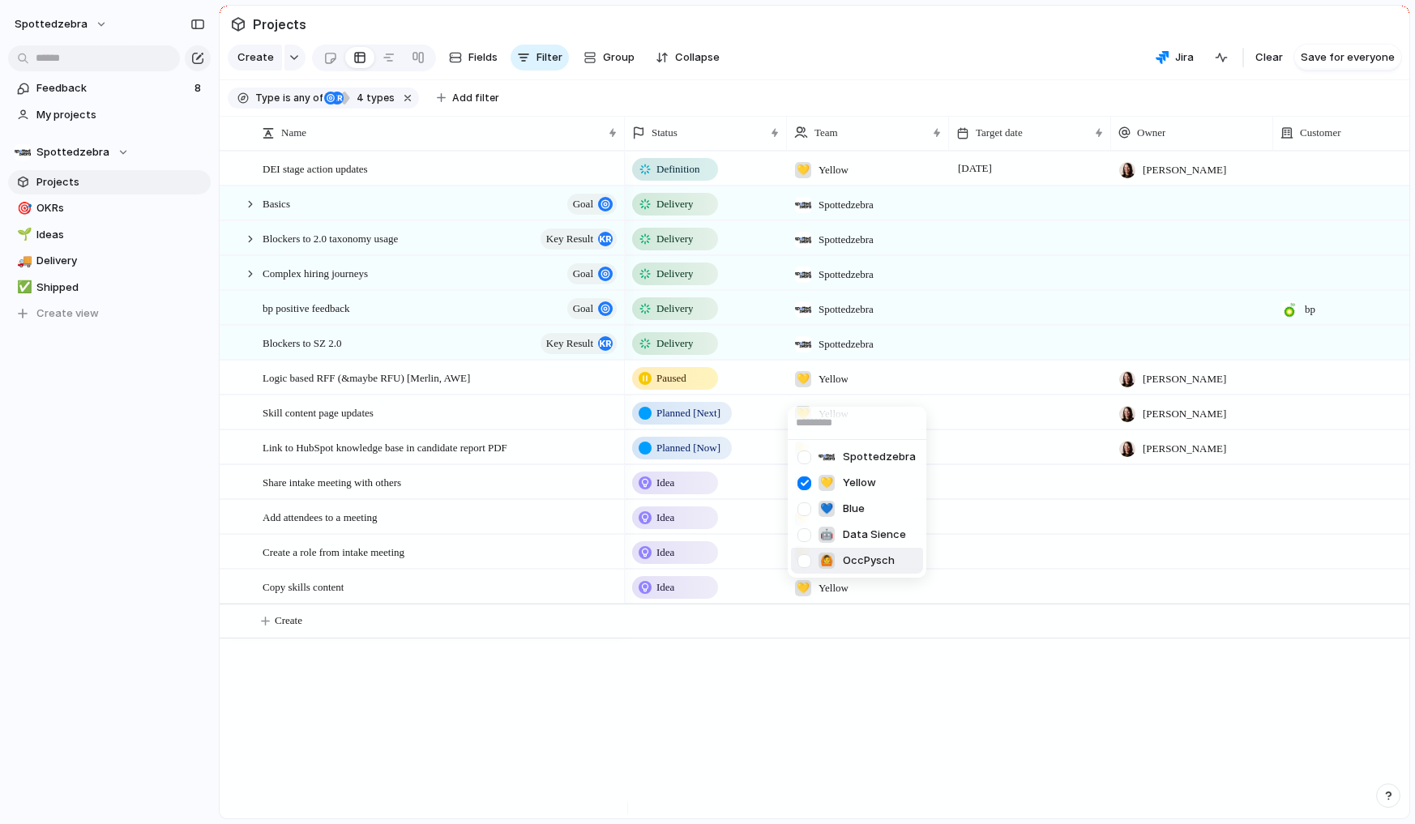
click at [756, 703] on div "Spottedzebra 💛 Yellow 💙 Blue 🤖 Data Sience 🙆 OccPysch" at bounding box center [707, 412] width 1415 height 824
click at [252, 281] on div at bounding box center [250, 274] width 15 height 15
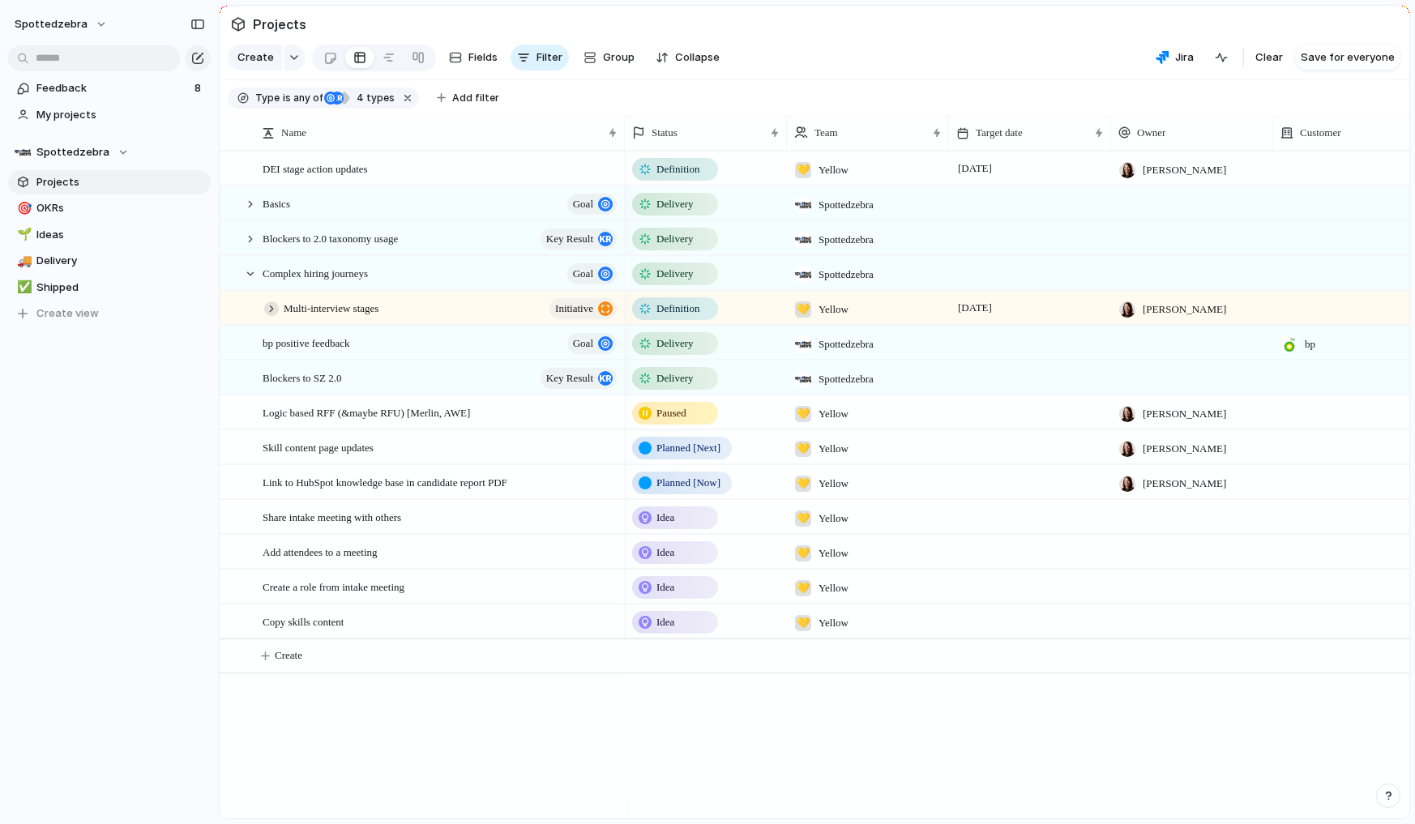
click at [269, 316] on div at bounding box center [271, 309] width 15 height 15
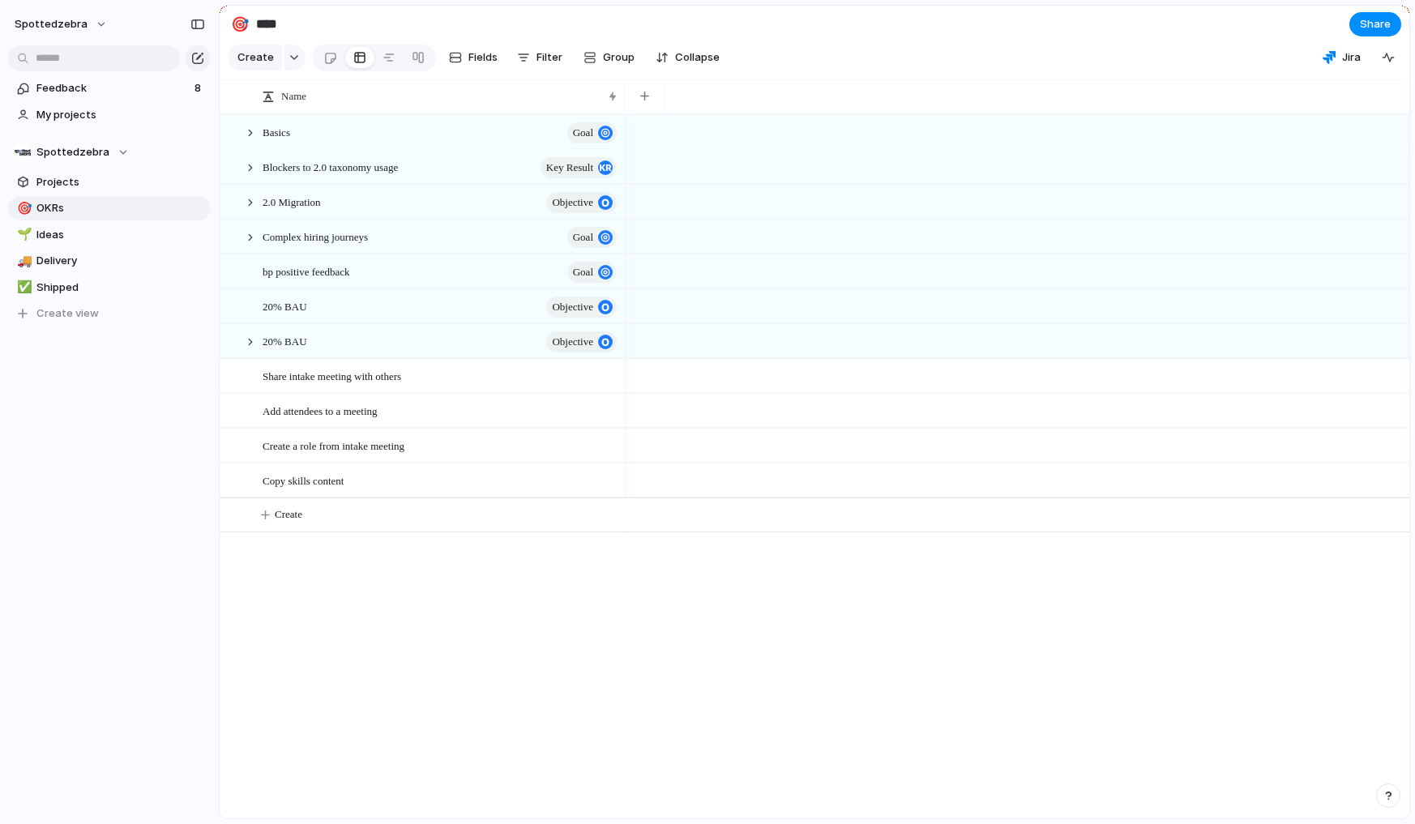
click at [82, 539] on div "spottedzebra Feedback 8 My projects Spottedzebra Projects 🎯 OKRs 🌱 Ideas 🚚 Deli…" at bounding box center [109, 412] width 219 height 824
click at [118, 491] on div "spottedzebra Feedback 8 My projects Spottedzebra Projects 🎯 OKRs 🌱 Ideas 🚚 Deli…" at bounding box center [109, 412] width 219 height 824
click at [101, 150] on span "Spottedzebra" at bounding box center [72, 152] width 73 height 16
click at [94, 320] on li "💛 Yellow" at bounding box center [84, 328] width 132 height 28
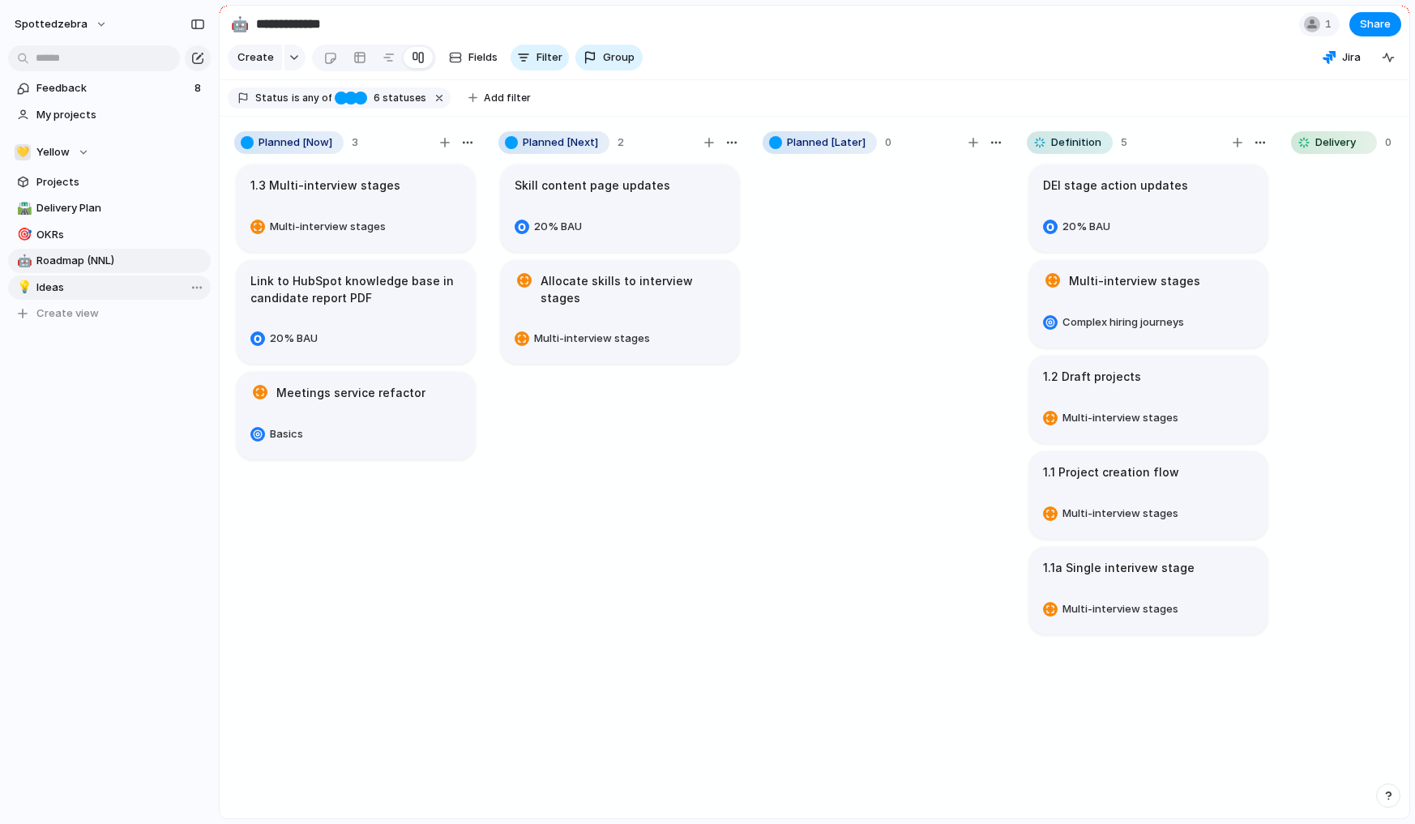
click at [71, 292] on span "Ideas" at bounding box center [120, 288] width 169 height 16
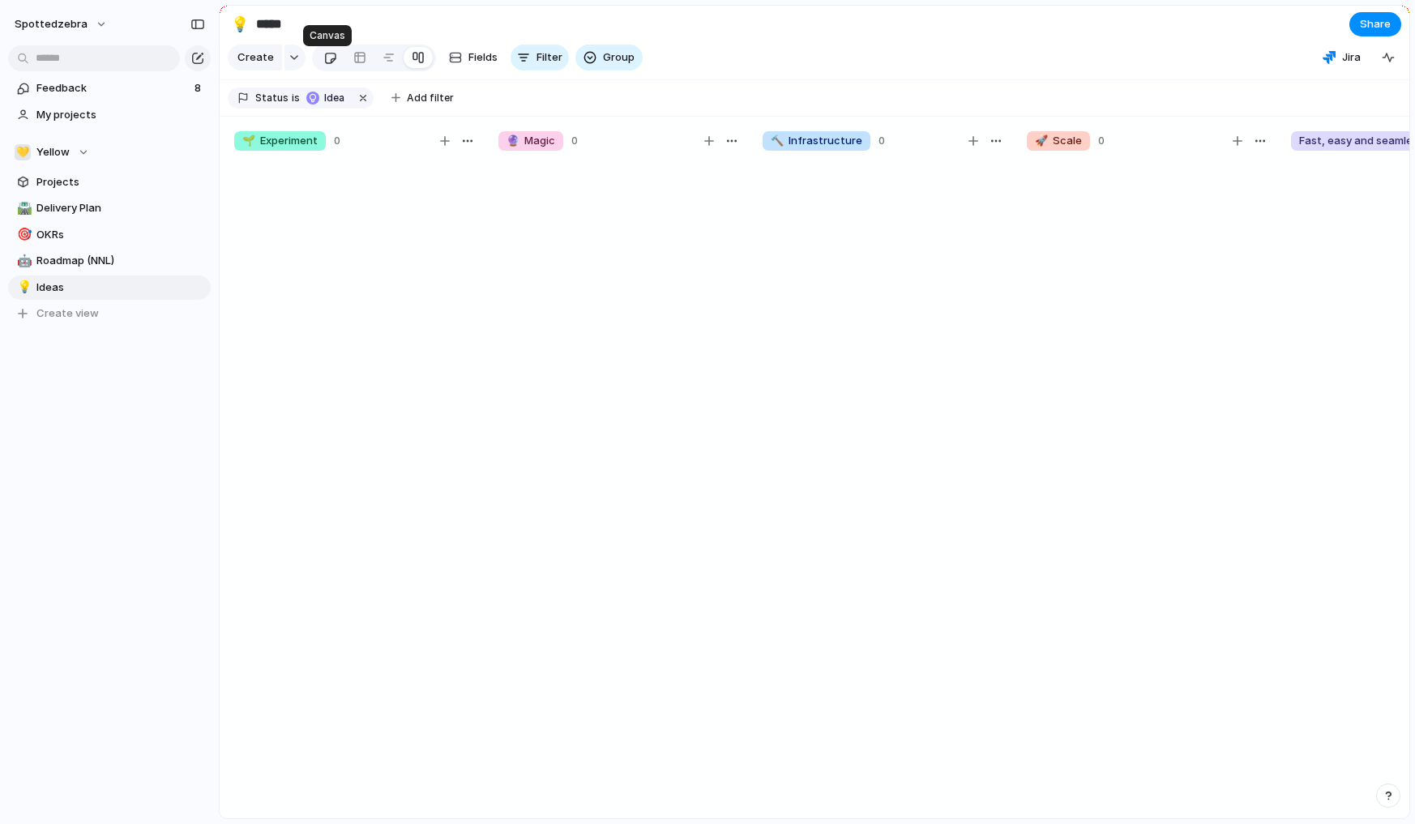
click at [335, 64] on link at bounding box center [330, 58] width 30 height 26
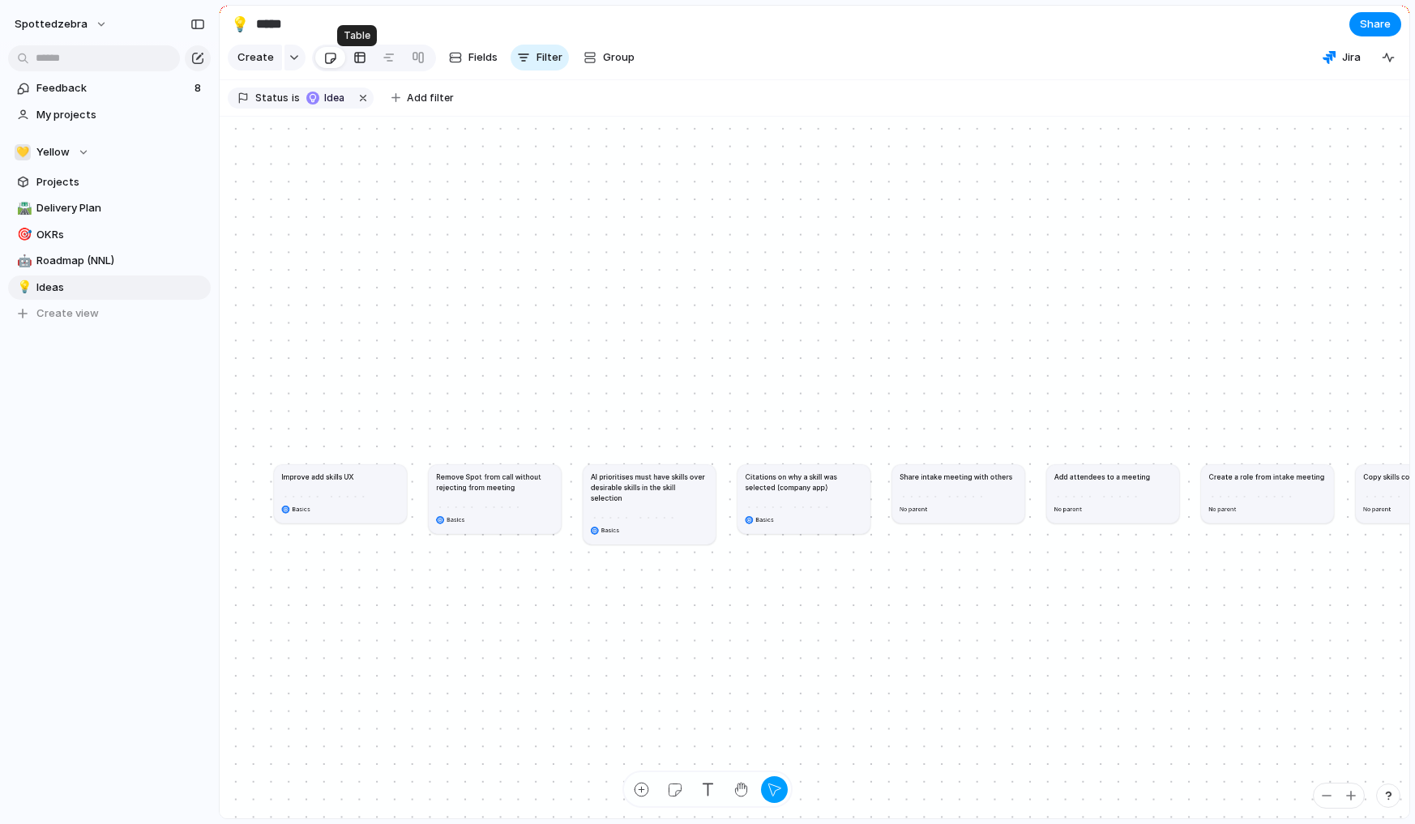
click at [355, 66] on div at bounding box center [359, 58] width 13 height 26
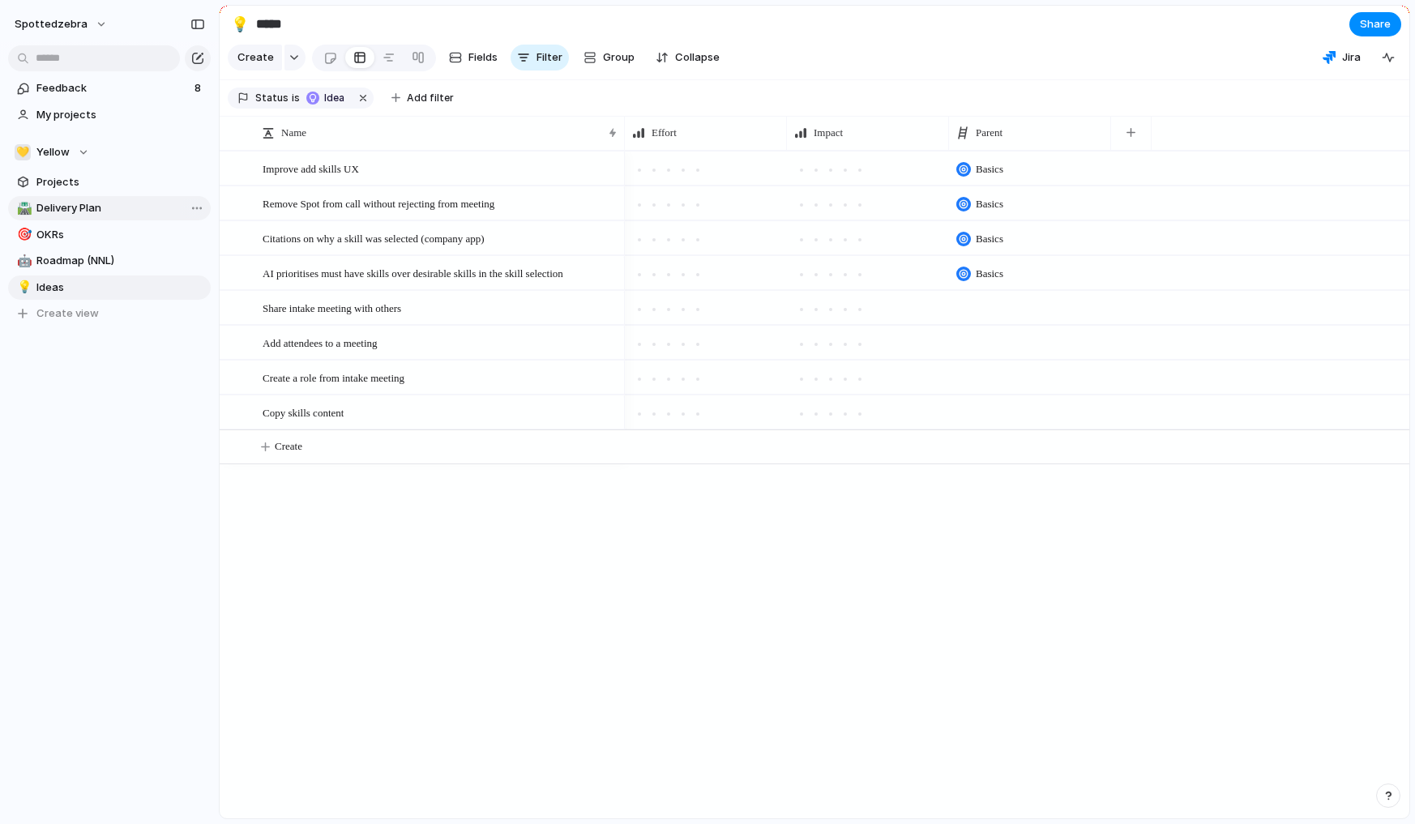
click at [72, 212] on span "Delivery Plan" at bounding box center [120, 208] width 169 height 16
type input "**********"
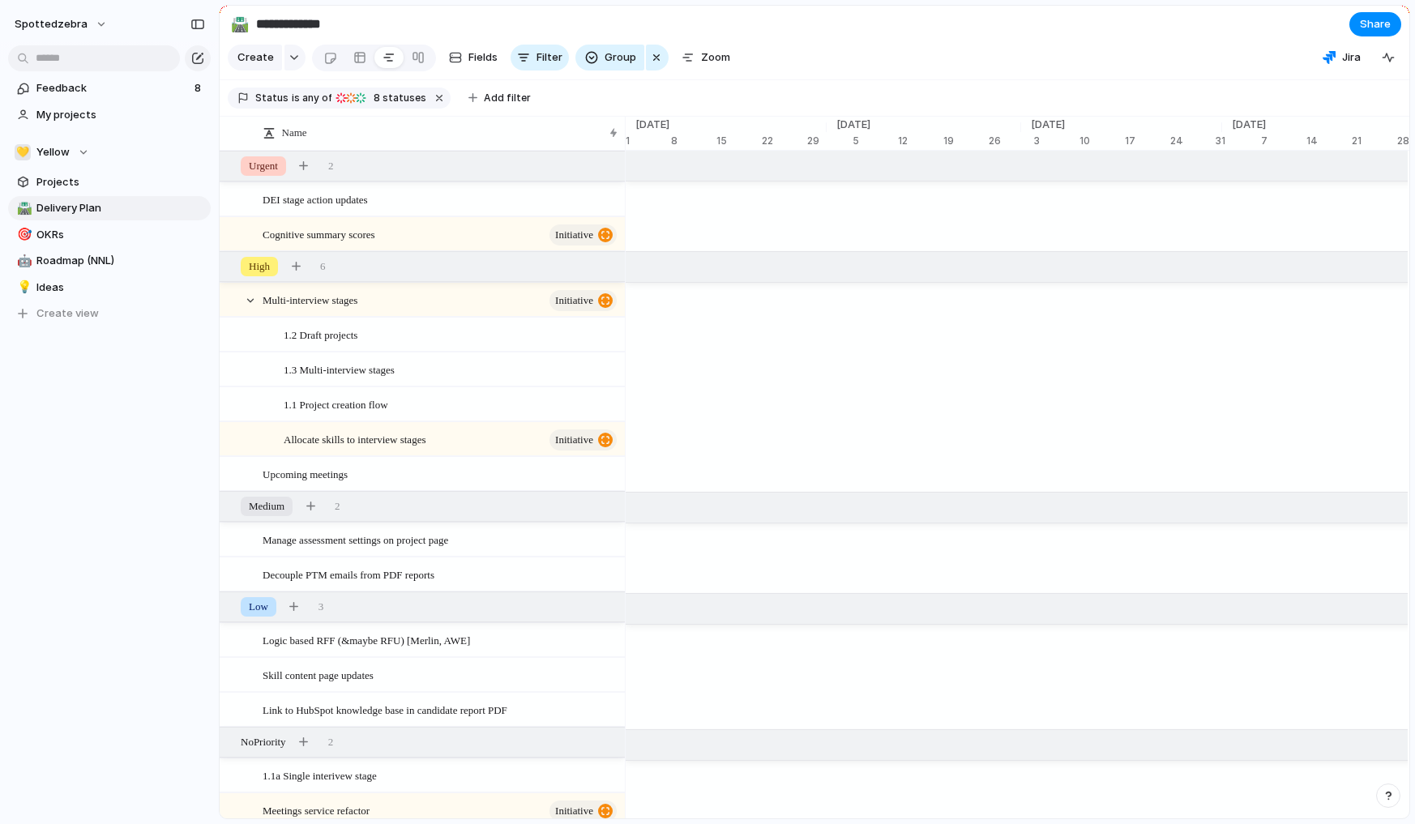
scroll to position [0, 6836]
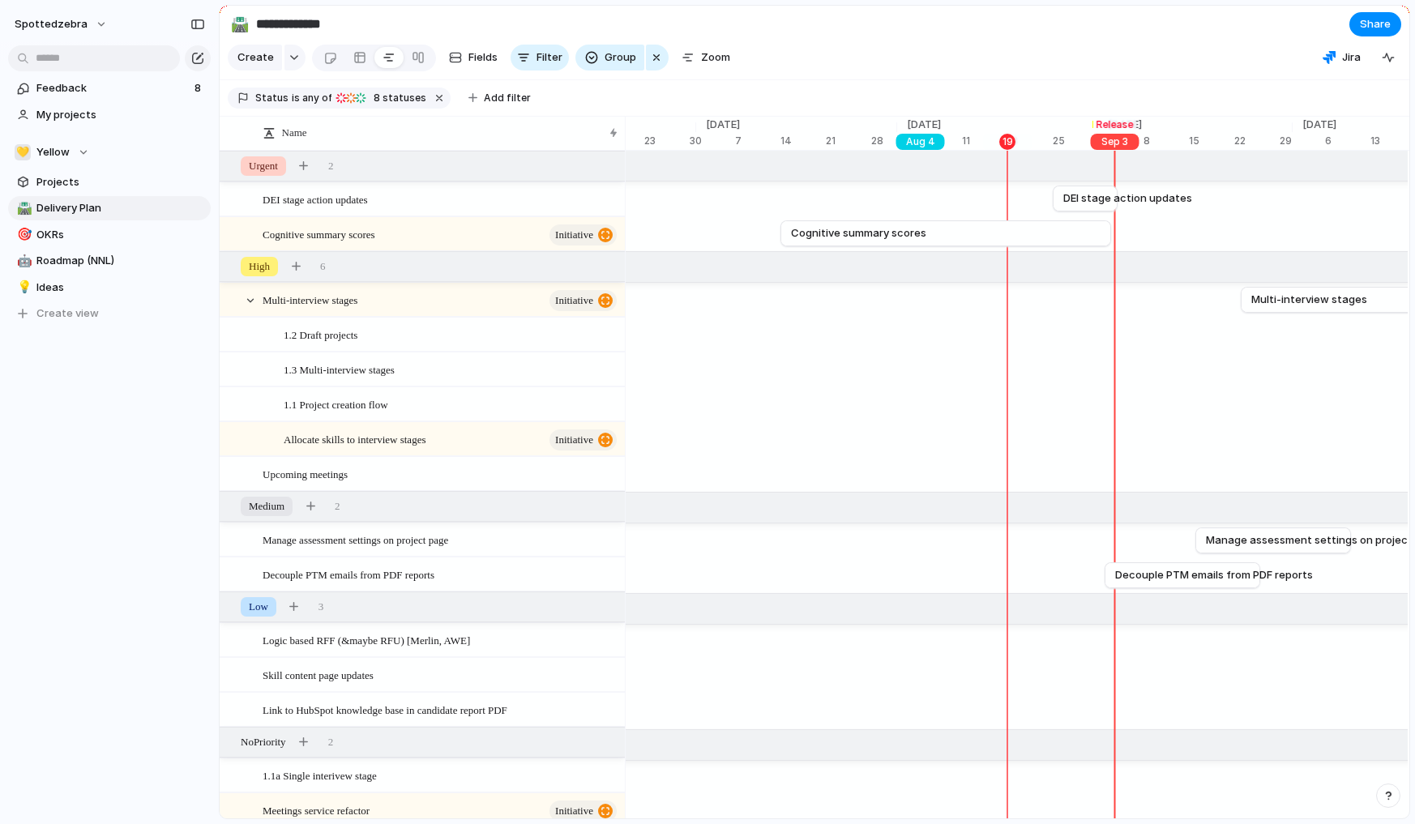
click at [920, 149] on div "[DATE]" at bounding box center [921, 142] width 49 height 16
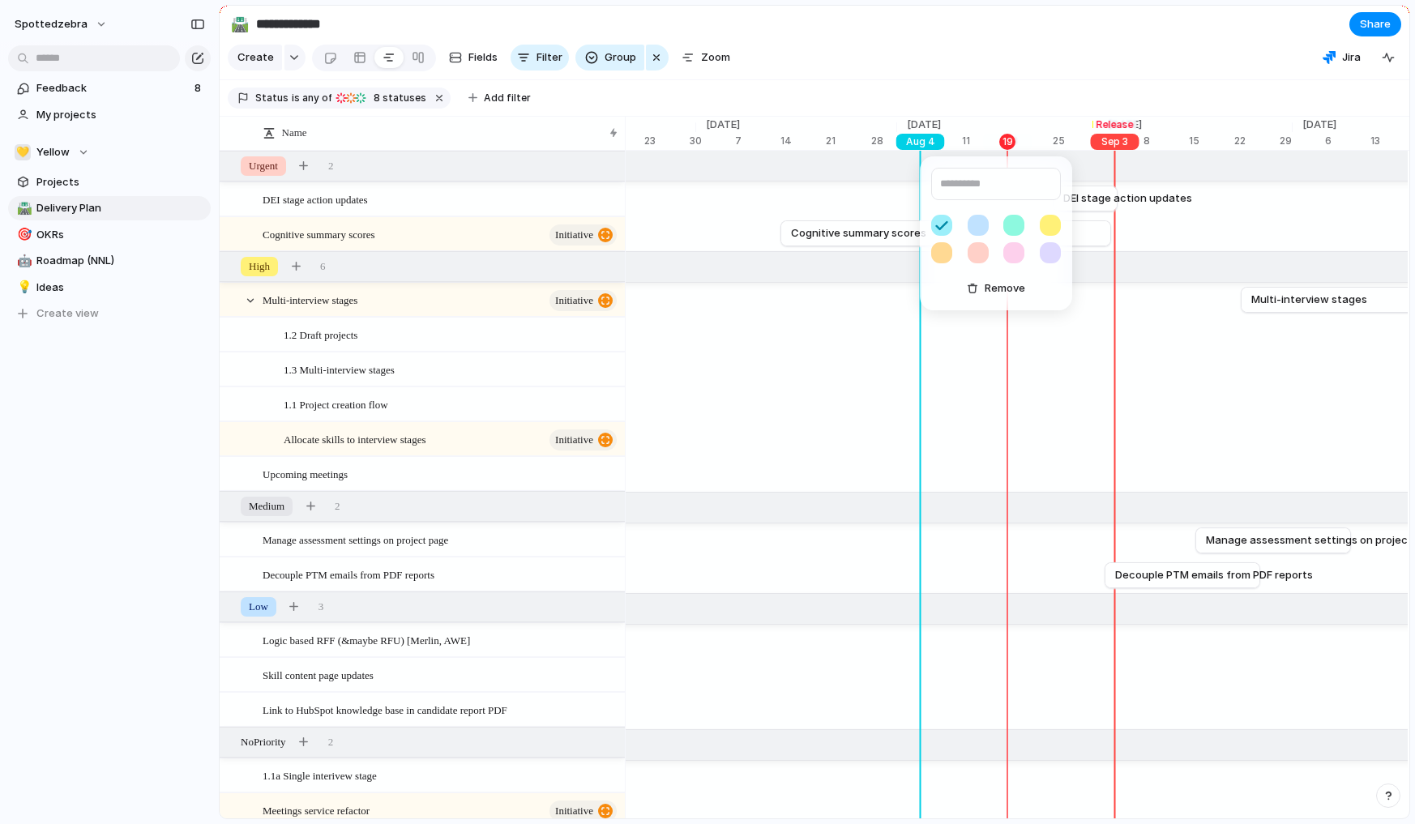
click at [986, 183] on input "text" at bounding box center [996, 184] width 130 height 32
type input "*********"
click at [995, 68] on div "********* Remove" at bounding box center [707, 412] width 1415 height 824
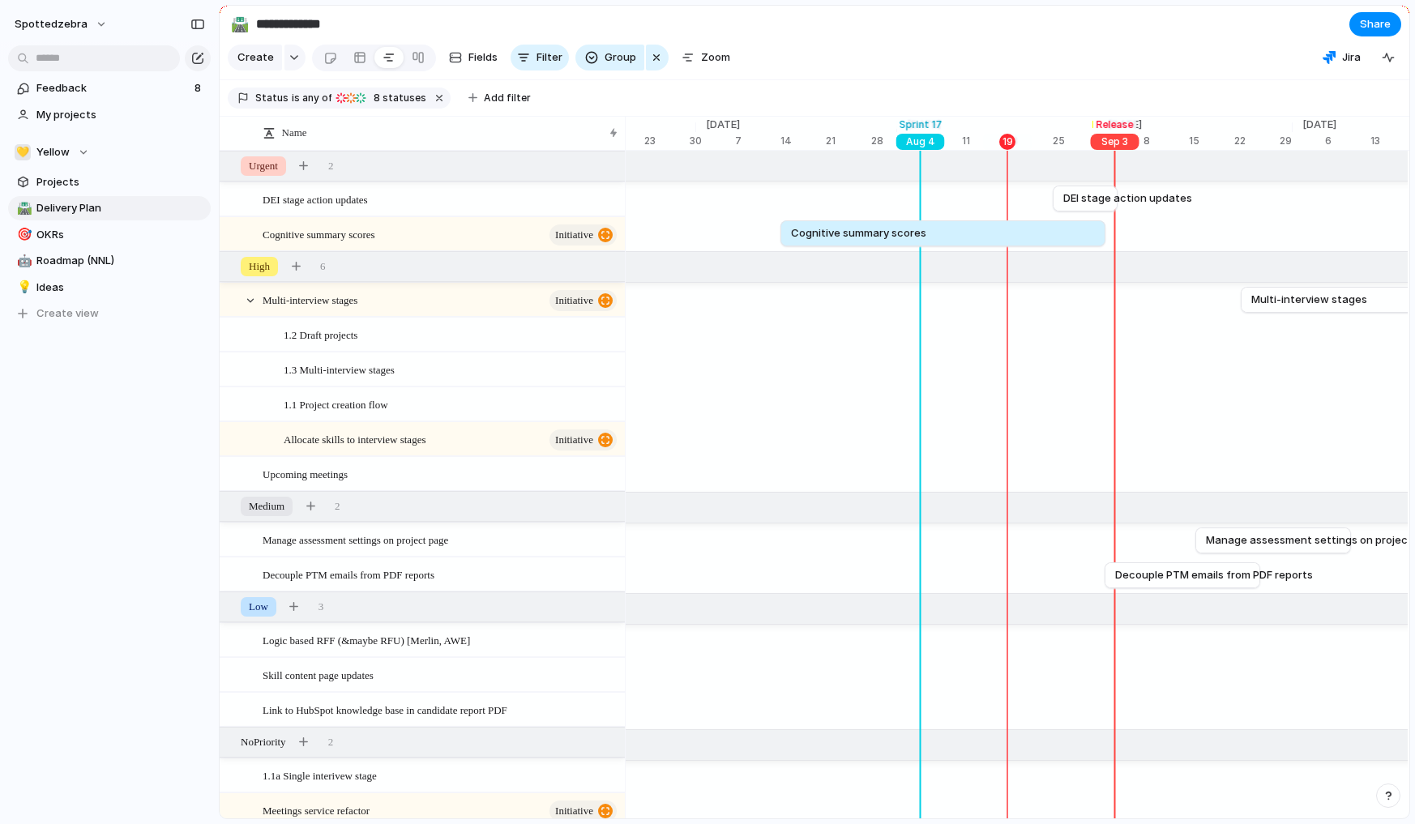
drag, startPoint x: 1118, startPoint y: 242, endPoint x: 1112, endPoint y: 291, distance: 49.0
click at [1112, 291] on div "[DATE] DEI stage action updates Sep [DATE] Cognitive summary scores Sep [DATE] …" at bounding box center [1017, 491] width 784 height 680
click at [332, 59] on div at bounding box center [330, 58] width 14 height 27
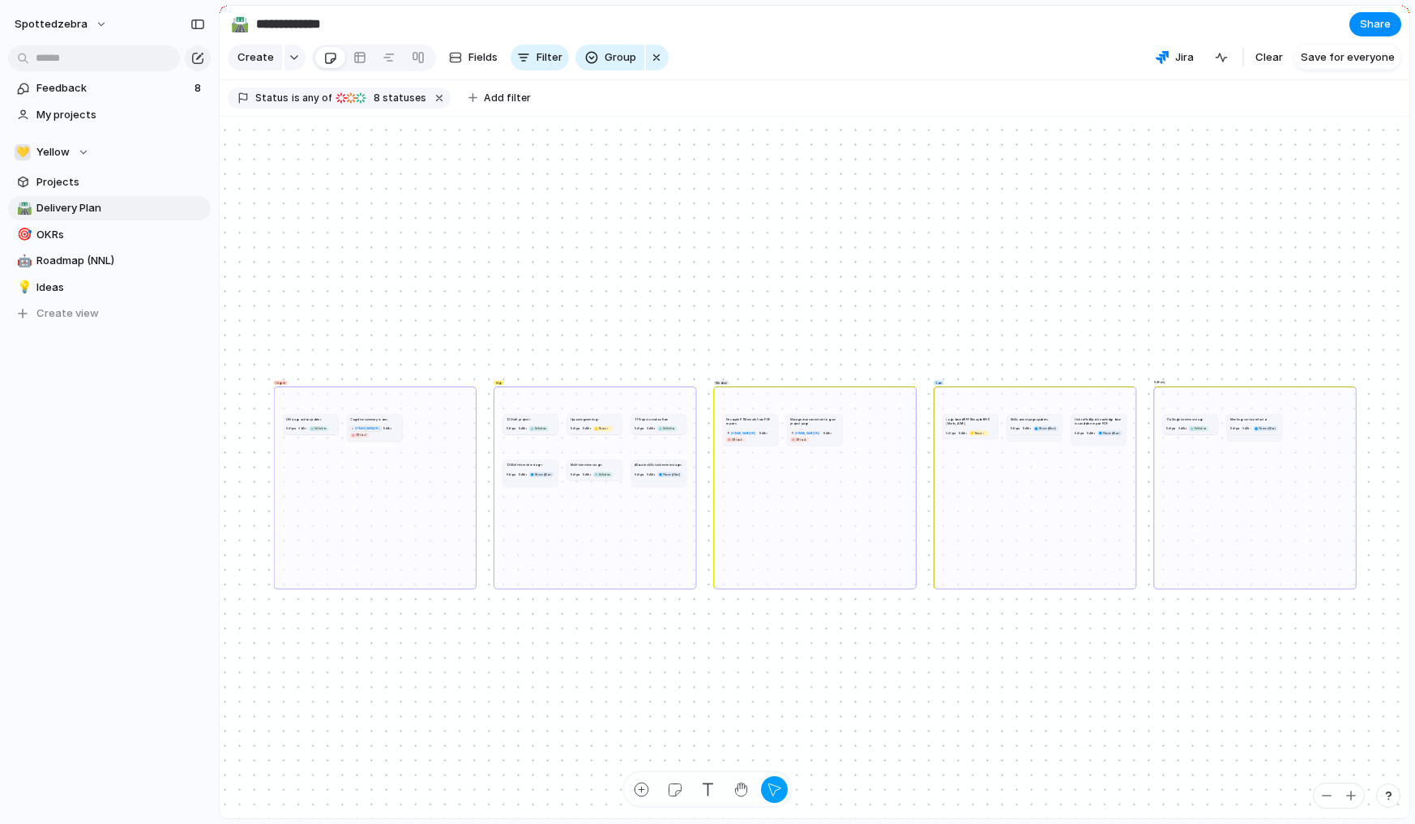
click at [368, 431] on button "[DOMAIN_NAME][URL]" at bounding box center [365, 429] width 32 height 6
click at [400, 427] on article "Cognitive summary scores [DOMAIN_NAME][URL] No Miro Off track" at bounding box center [374, 427] width 55 height 27
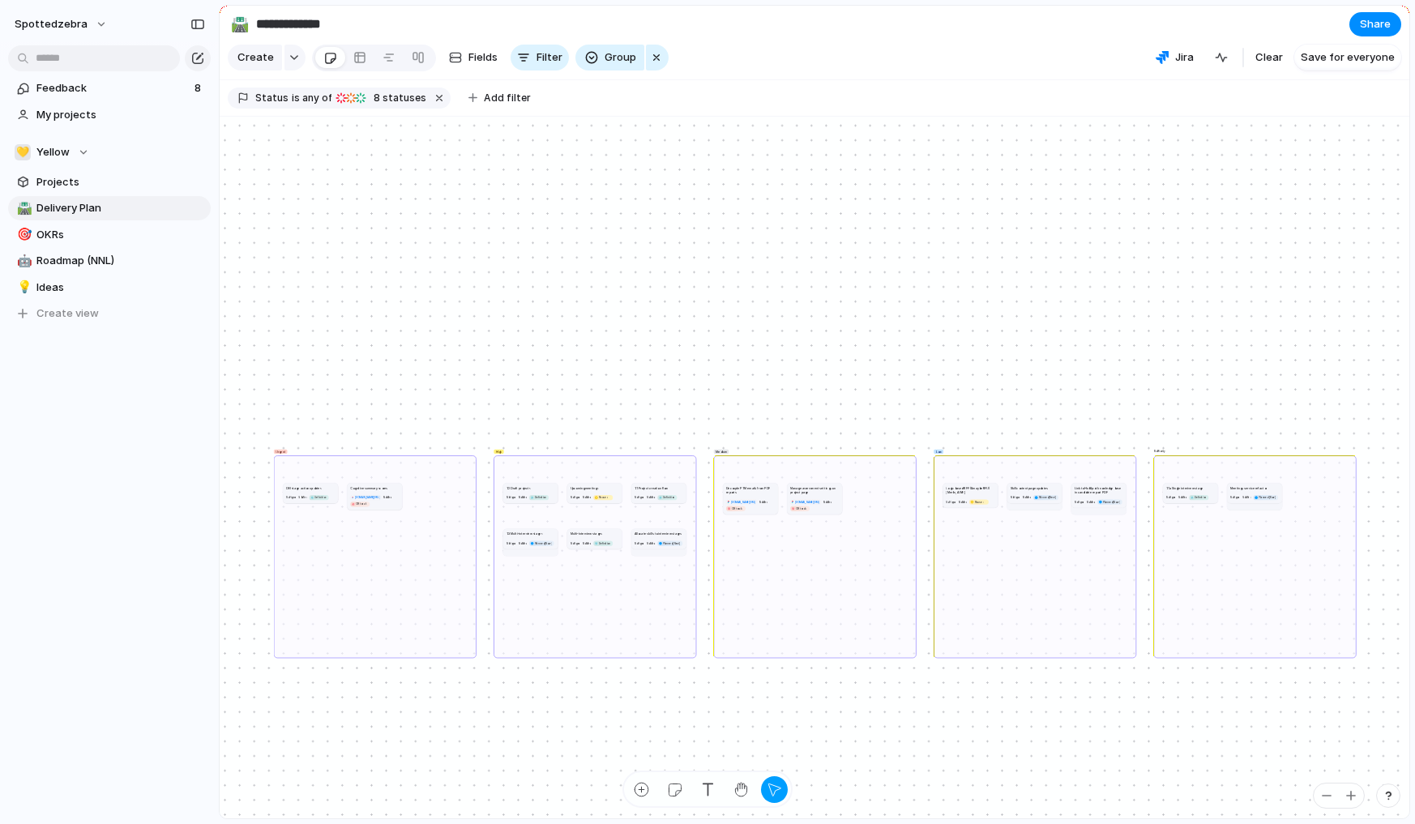
click at [760, 578] on div "Medium" at bounding box center [815, 557] width 203 height 203
click at [110, 185] on span "Projects" at bounding box center [120, 182] width 169 height 16
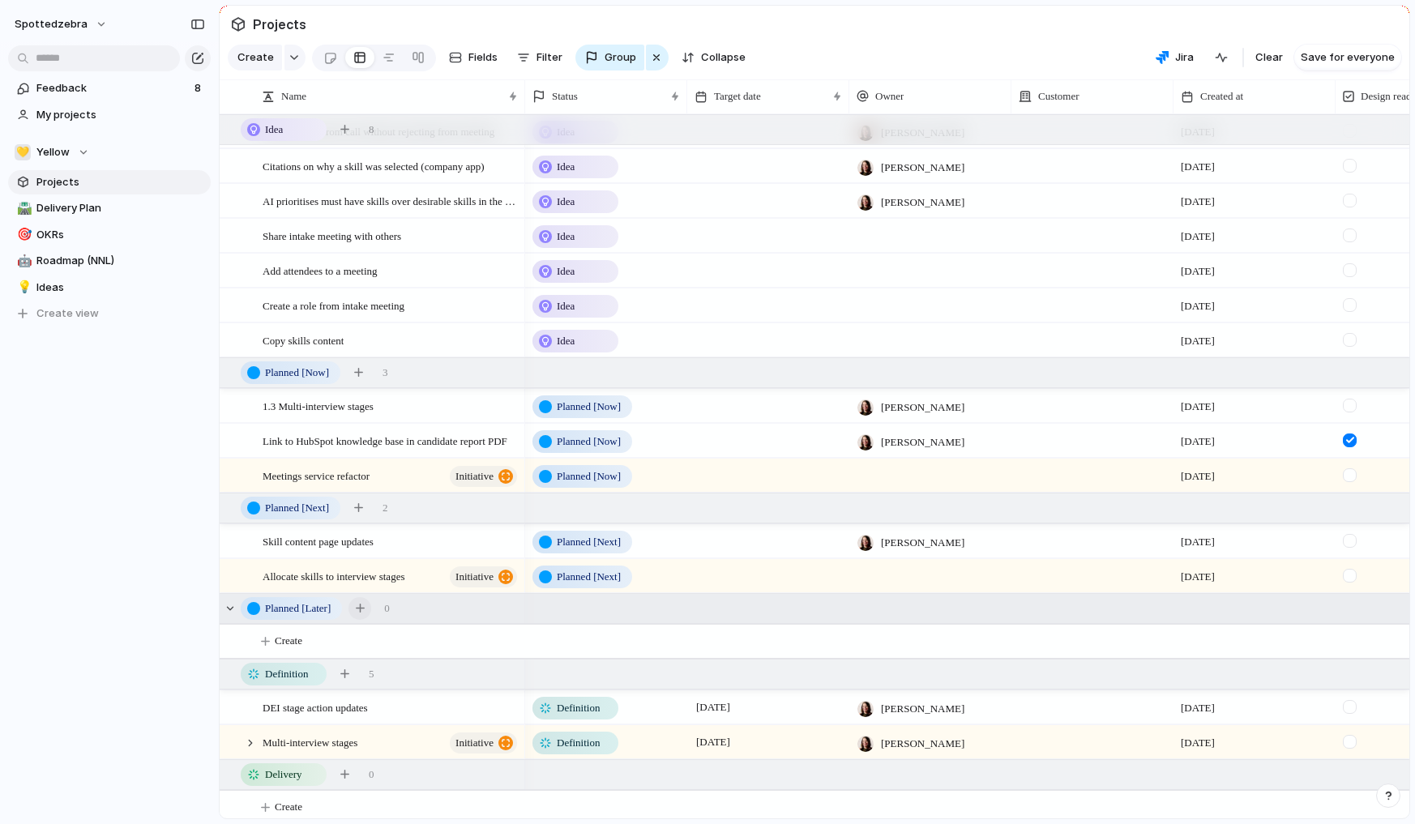
scroll to position [165, 0]
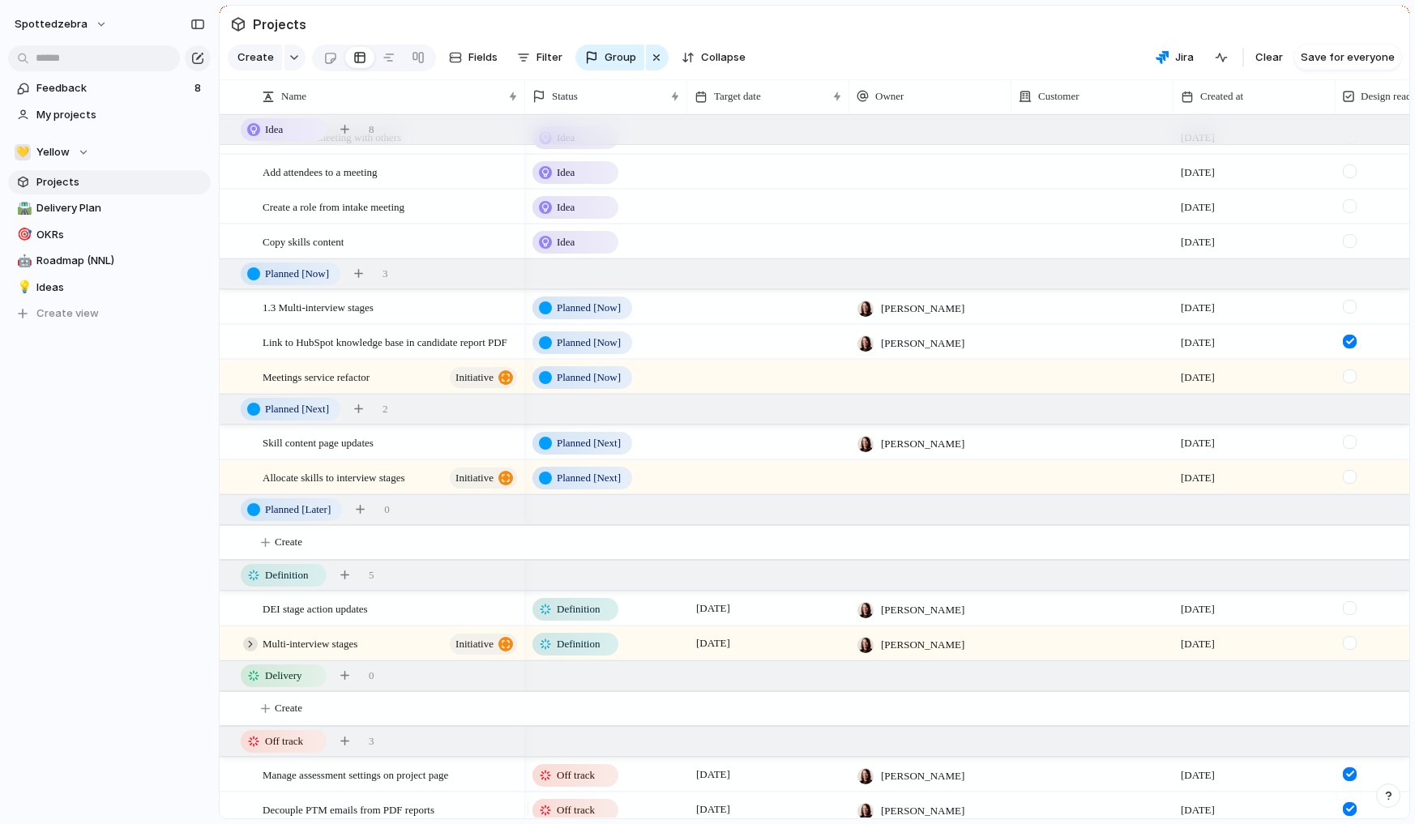
click at [250, 652] on div at bounding box center [250, 644] width 15 height 15
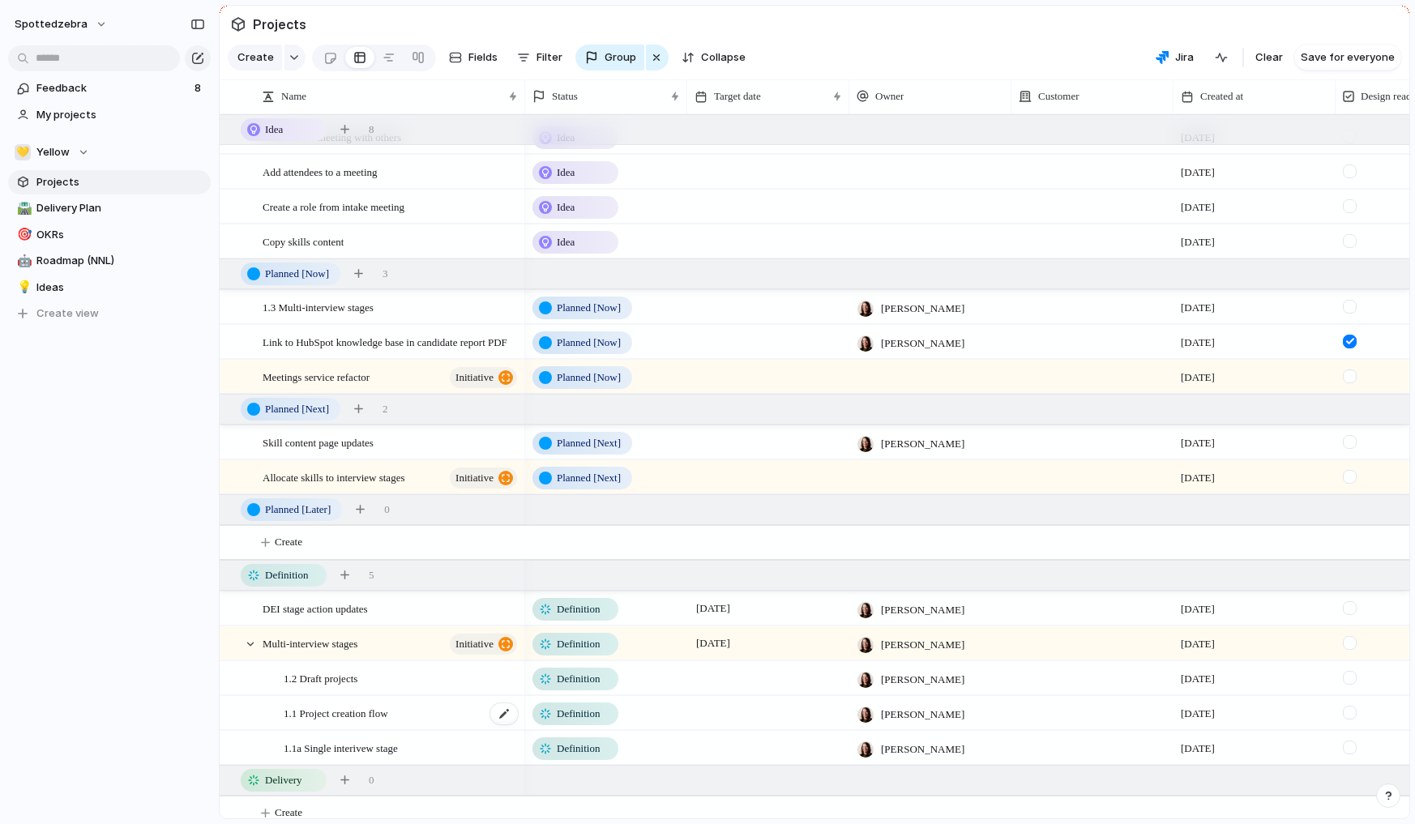
click at [375, 722] on span "1.1 Project creation flow" at bounding box center [336, 713] width 105 height 19
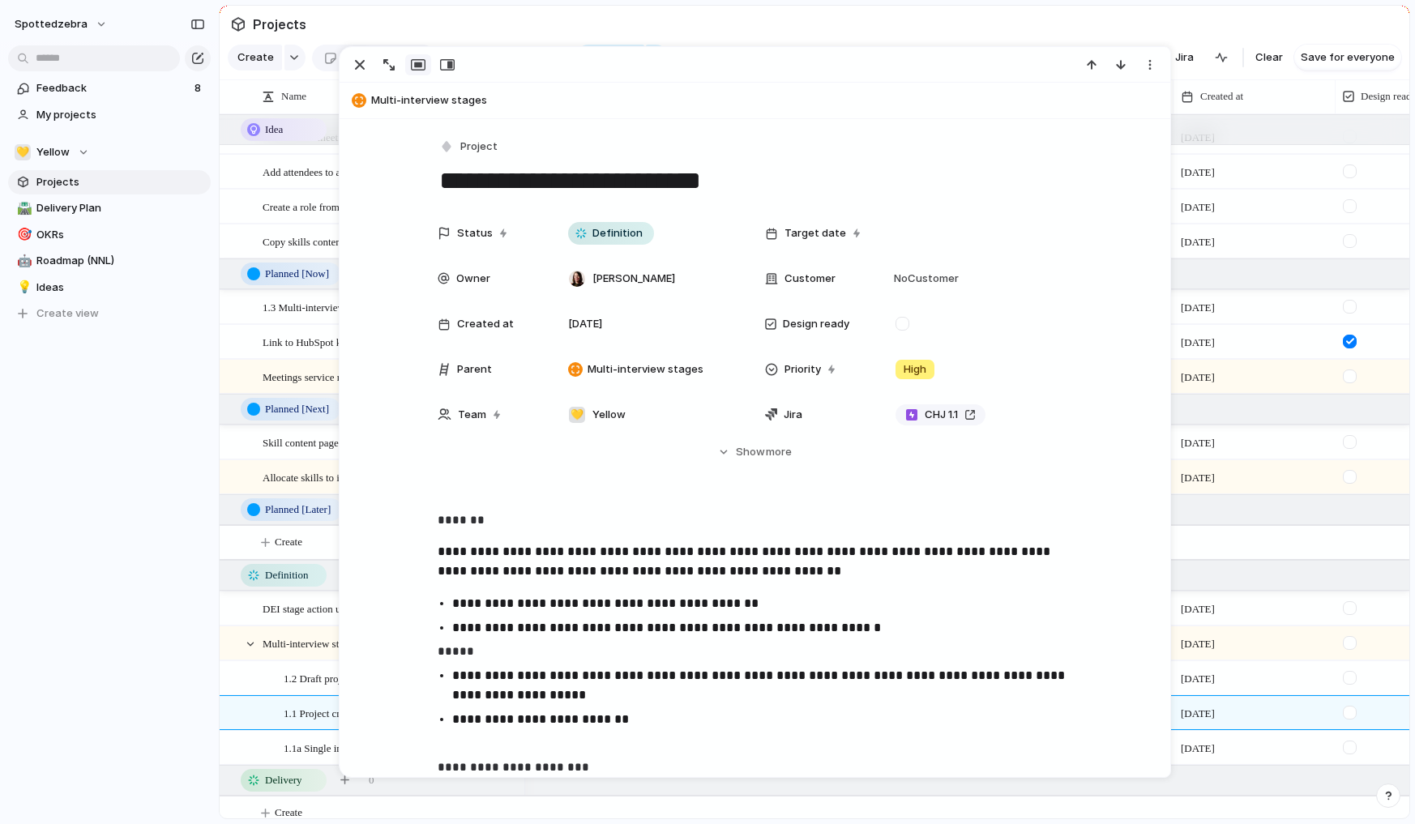
scroll to position [11, 0]
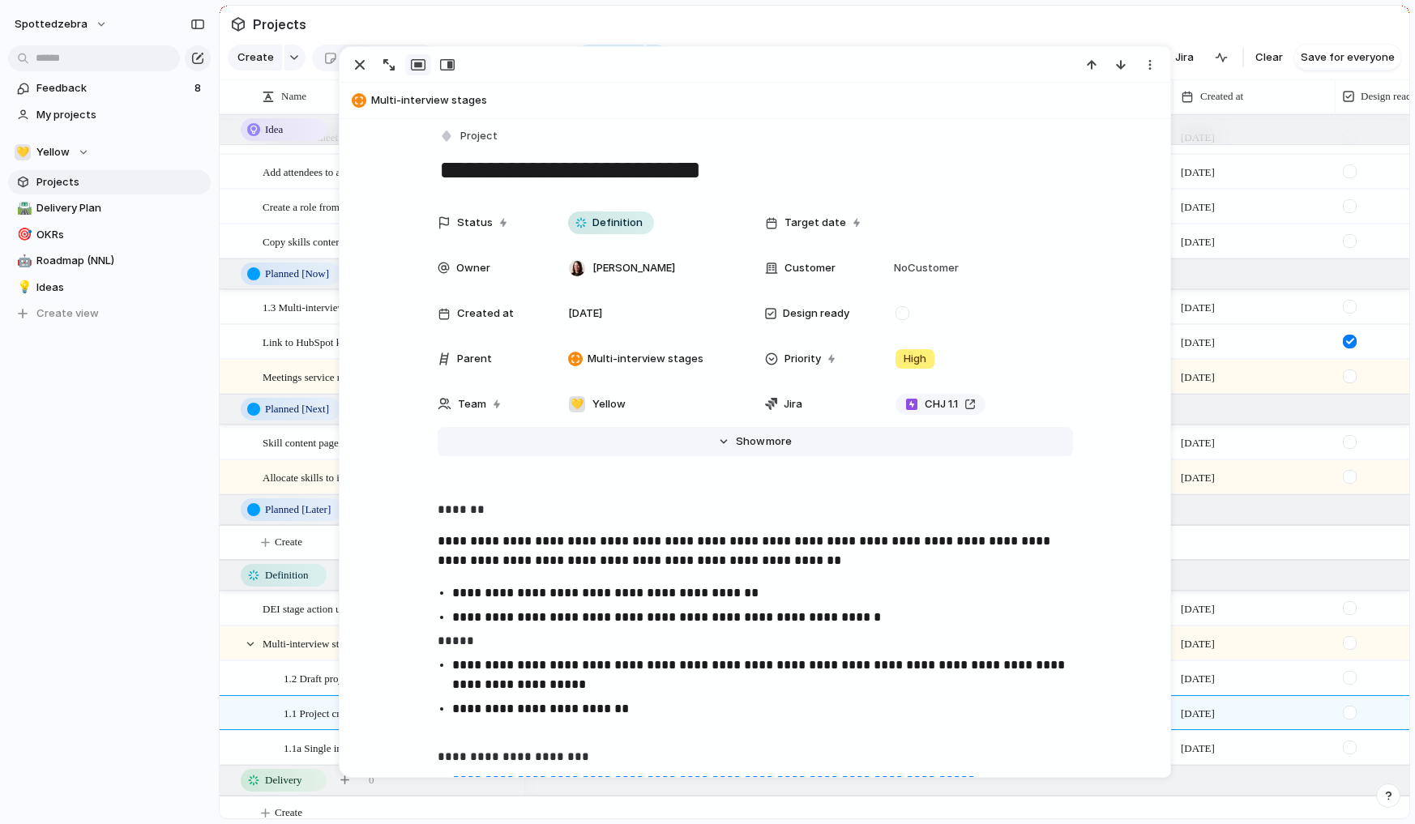
click at [758, 439] on div "Hide Show more" at bounding box center [764, 442] width 56 height 16
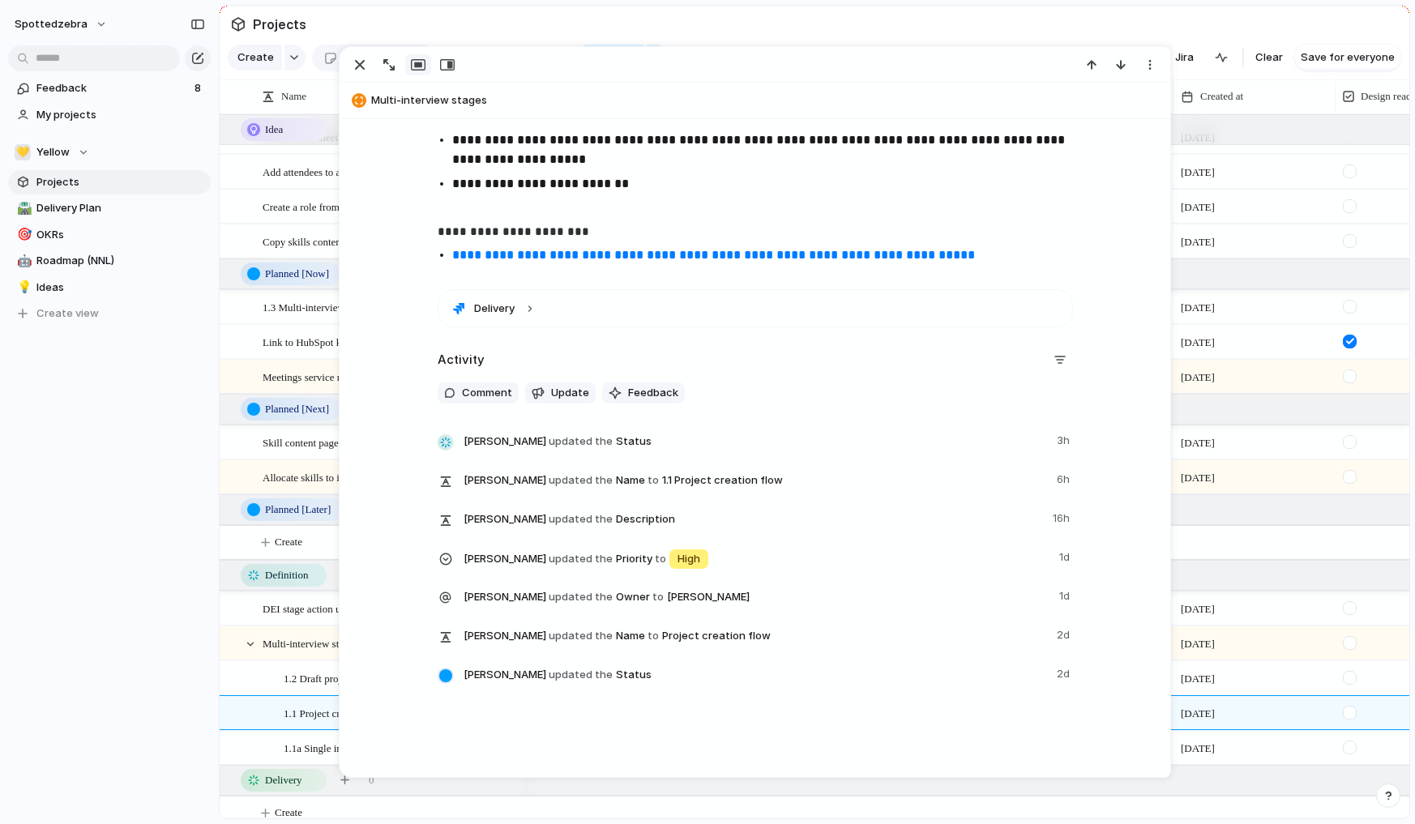
scroll to position [728, 0]
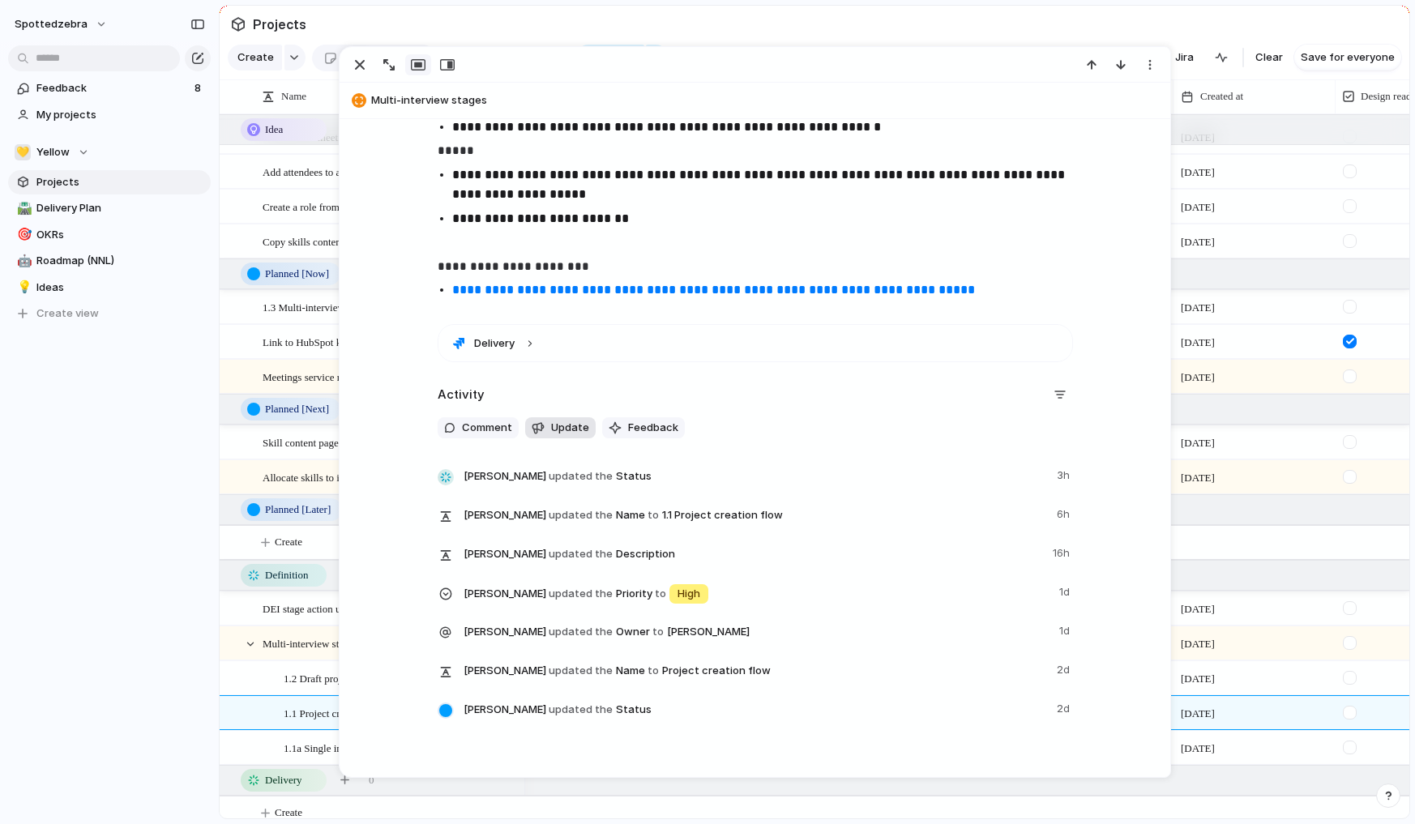
click at [534, 433] on div "button" at bounding box center [538, 428] width 13 height 13
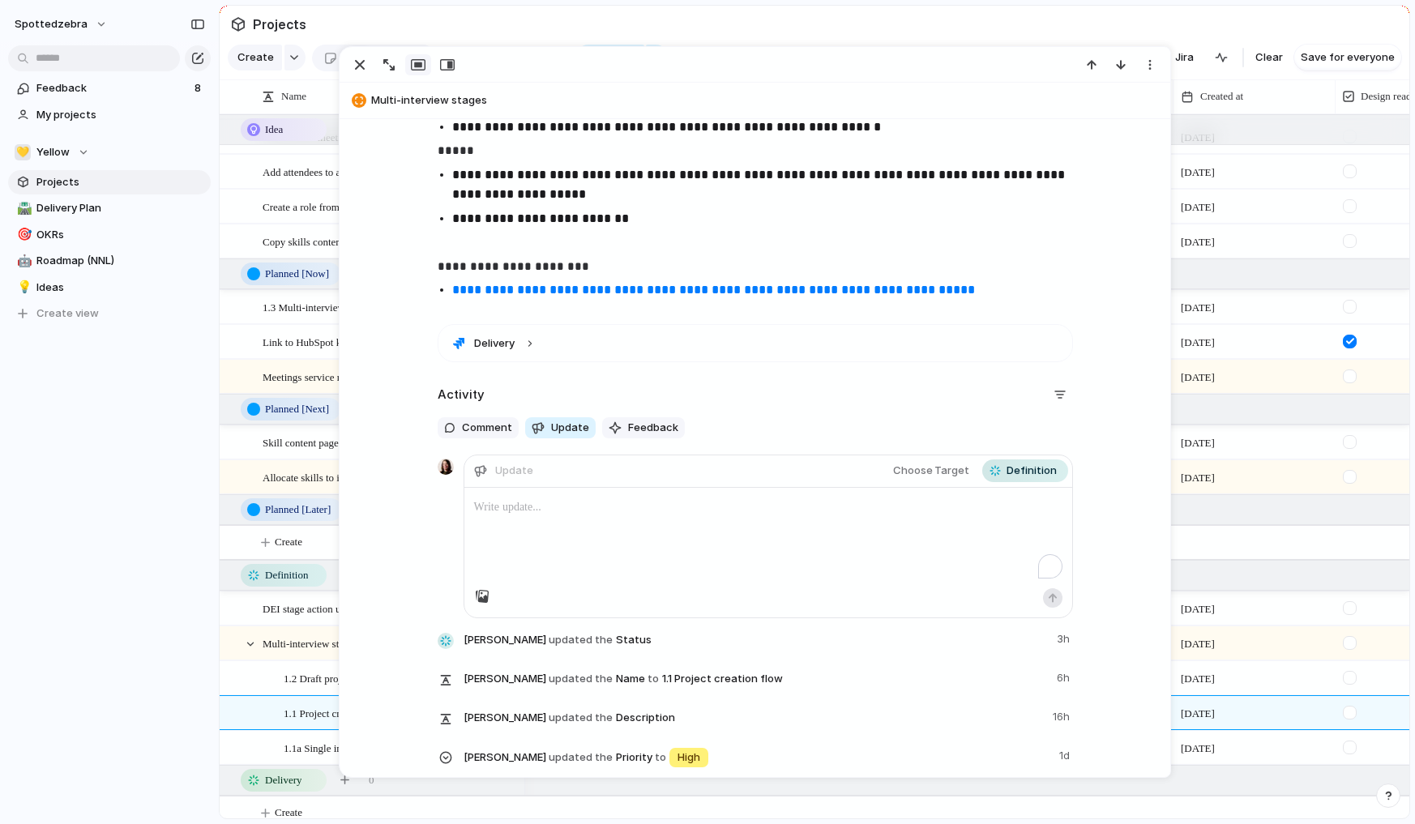
click at [543, 514] on p "To enrich screen reader interactions, please activate Accessibility in Grammarl…" at bounding box center [768, 507] width 589 height 19
click at [445, 523] on div at bounding box center [446, 539] width 16 height 160
click at [633, 428] on span "Feedback" at bounding box center [653, 428] width 50 height 16
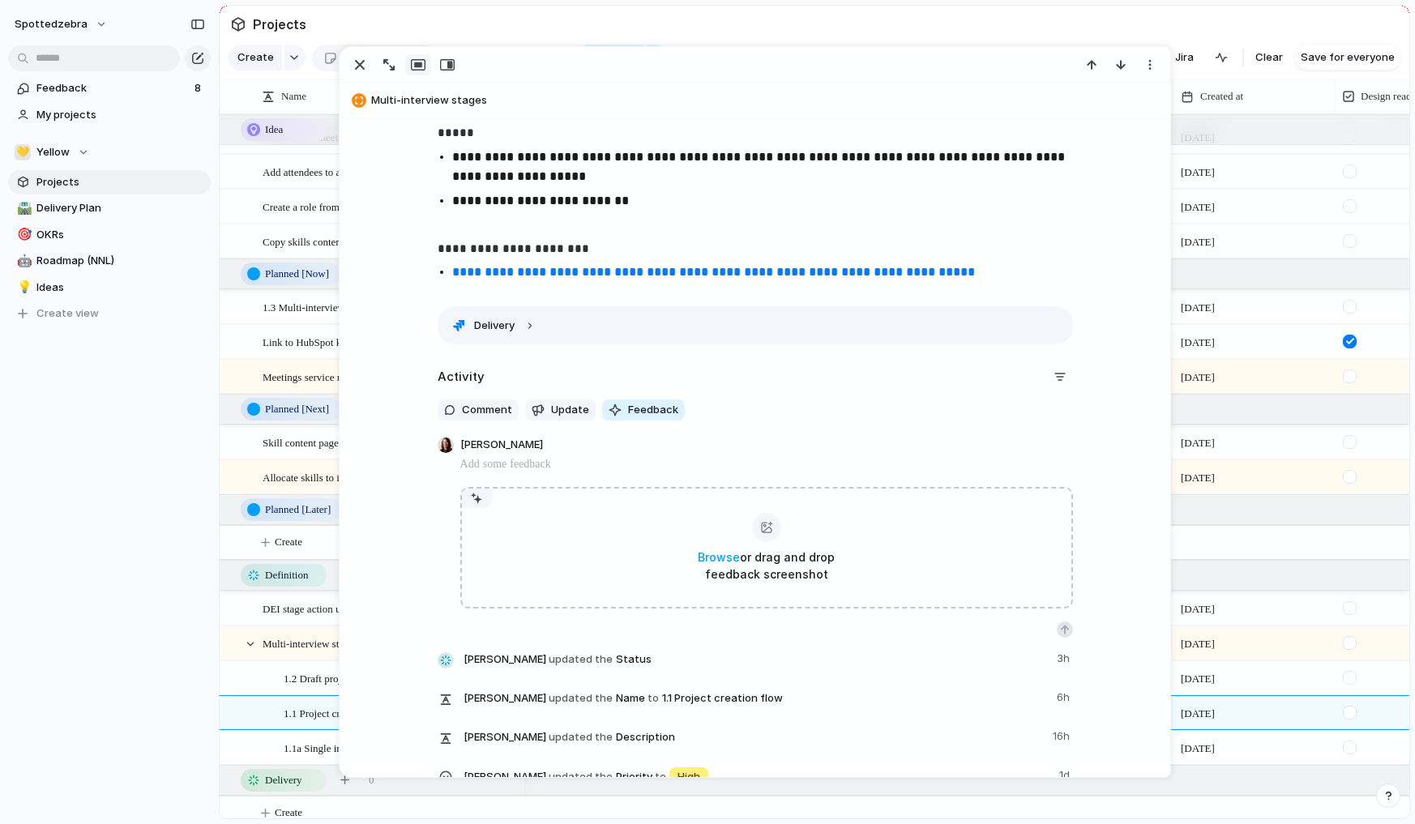
scroll to position [653, 0]
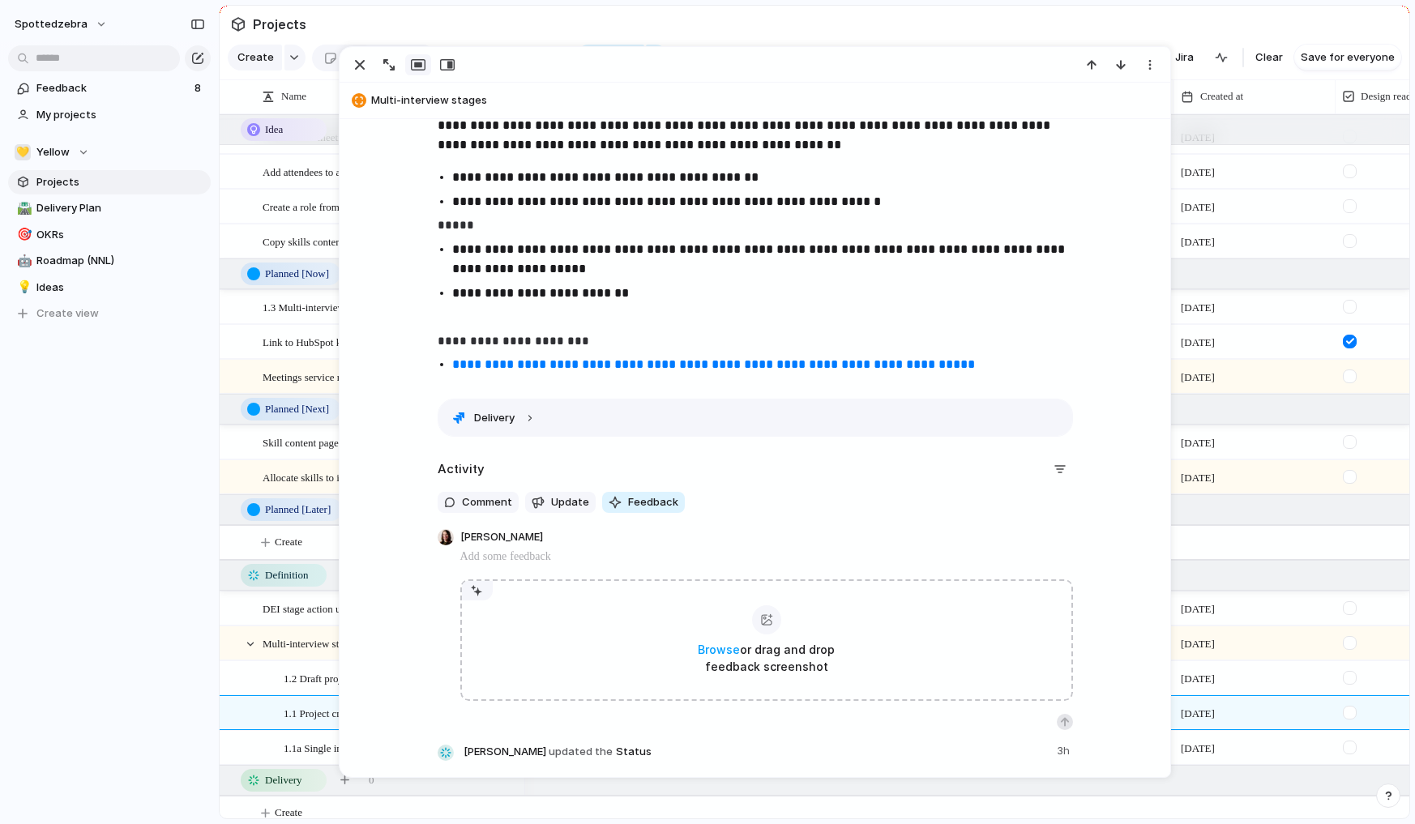
click at [526, 418] on button "Delivery" at bounding box center [756, 418] width 634 height 36
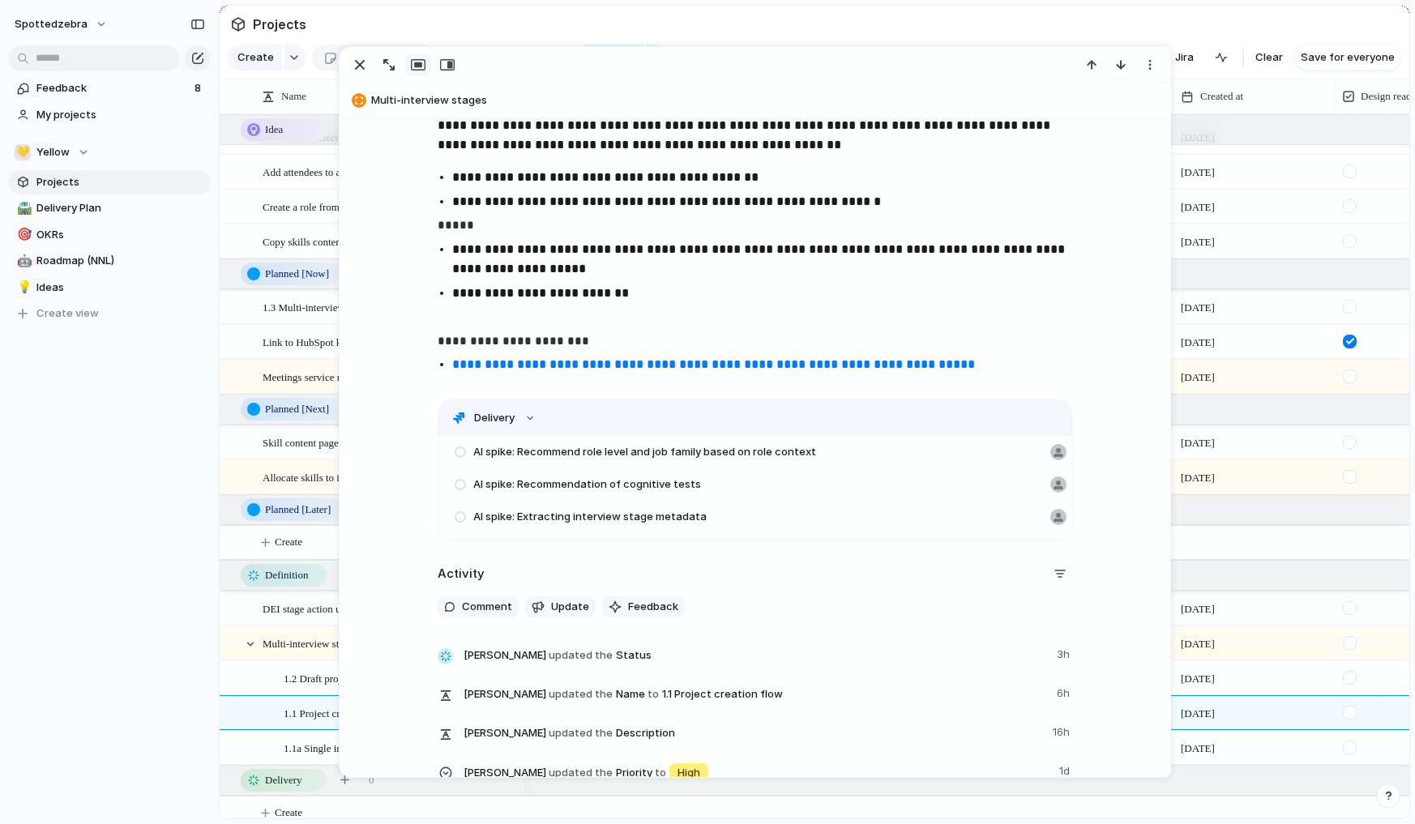
click at [521, 419] on button "Delivery" at bounding box center [756, 418] width 634 height 36
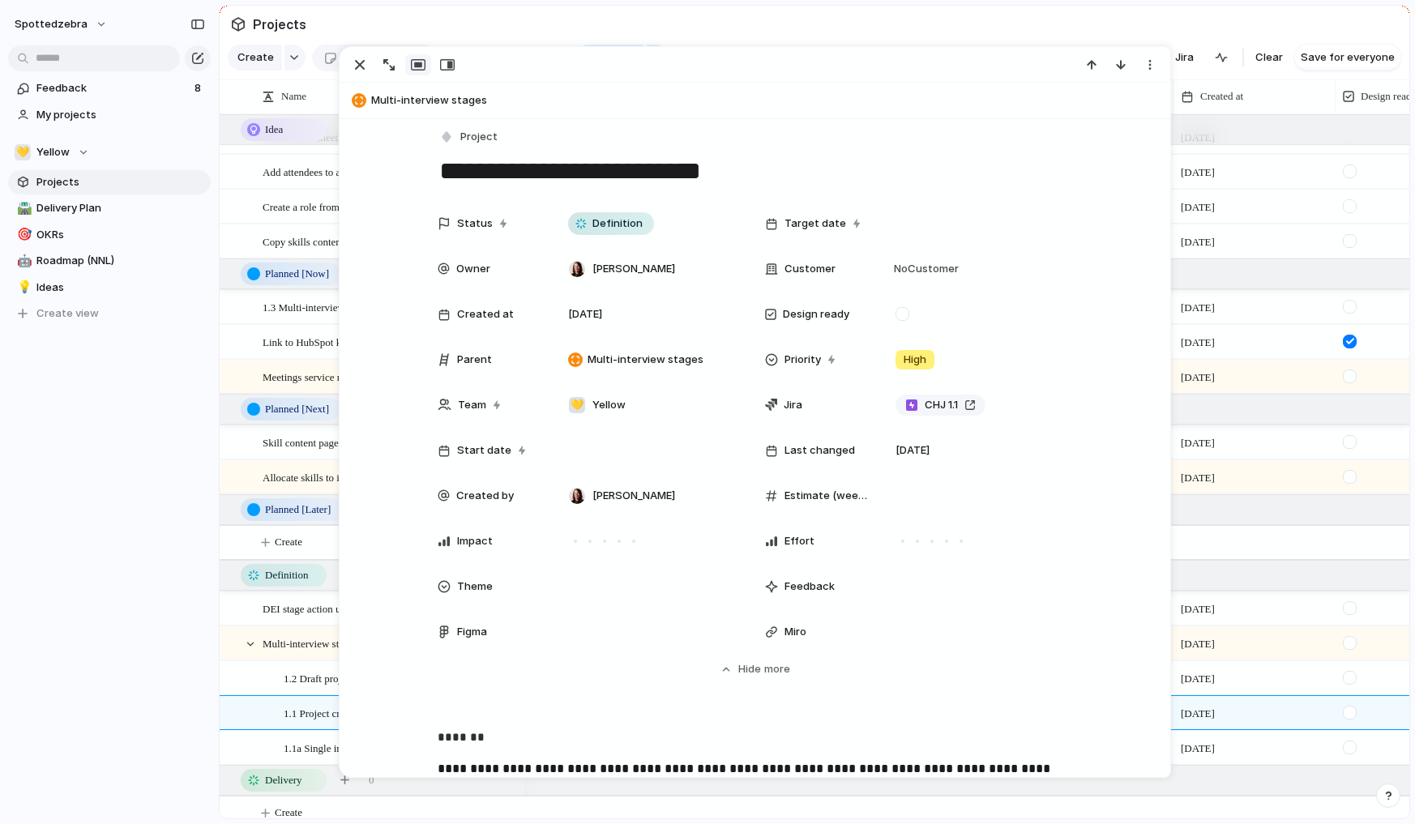
scroll to position [0, 0]
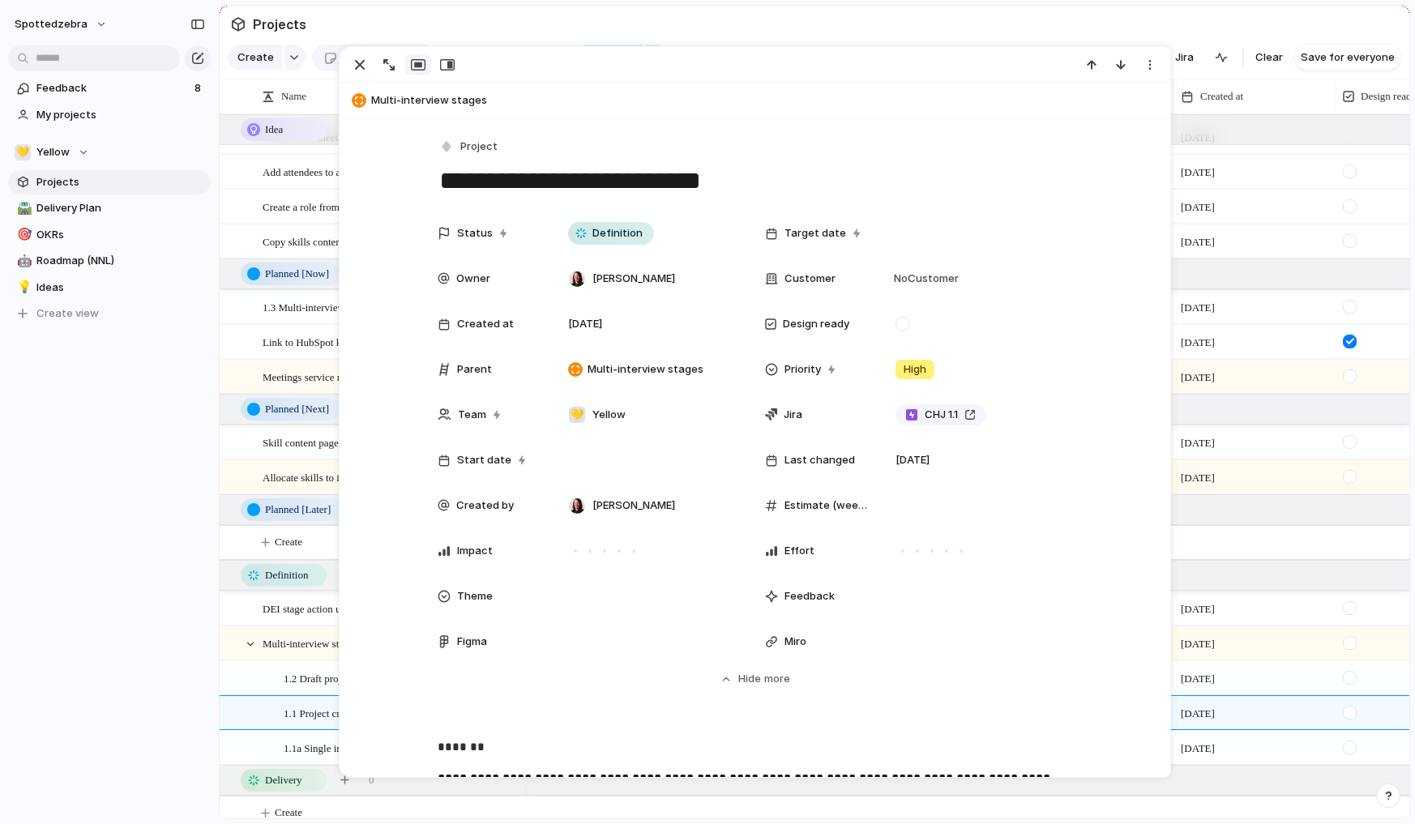
click at [95, 412] on div "Feedback 8 My projects 💛 Yellow Projects 🛣️ Delivery Plan 🎯 OKRs 🤖 Roadmap (NNL…" at bounding box center [109, 228] width 219 height 457
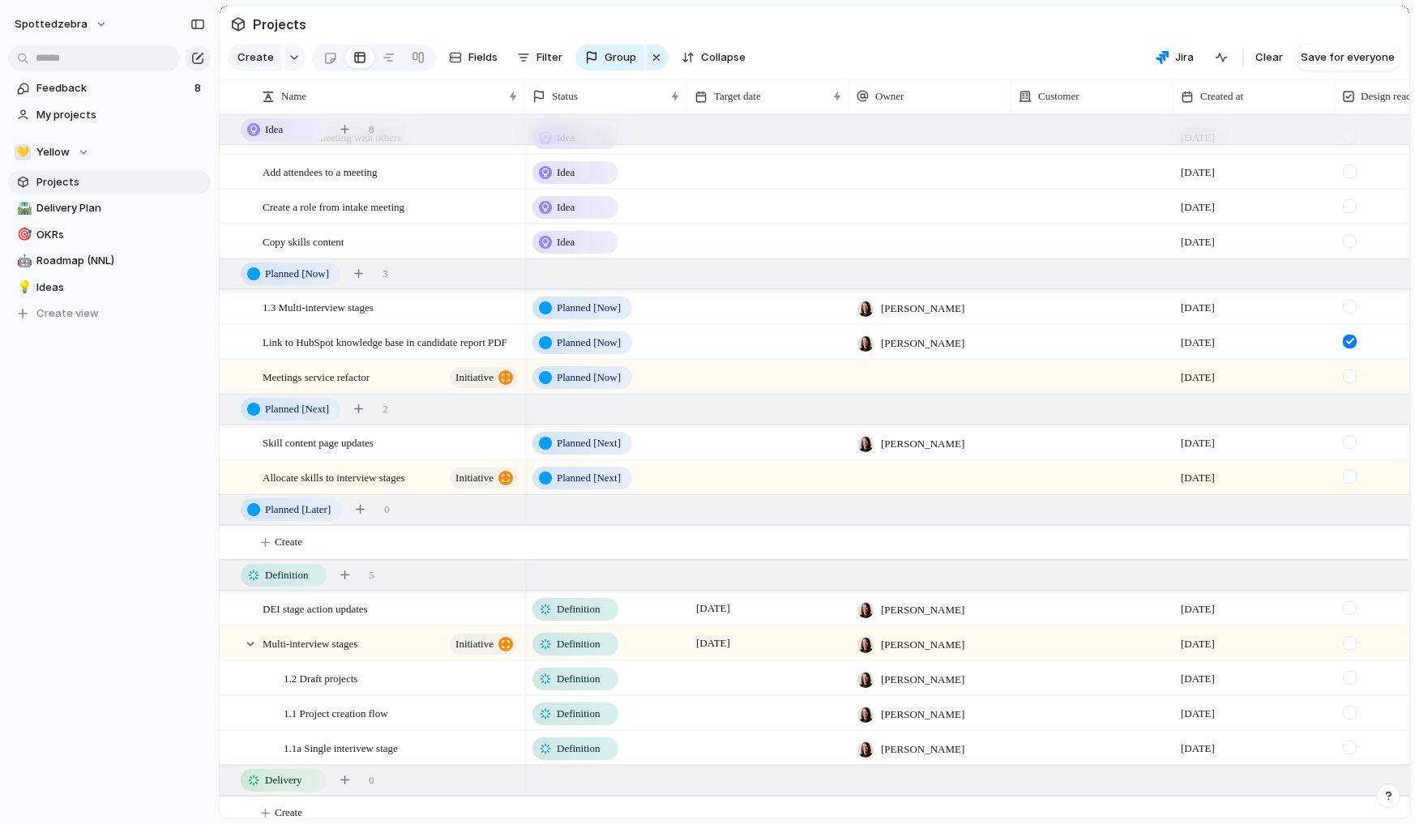
click at [95, 412] on div "Feedback 8 My projects 💛 Yellow Projects 🛣️ Delivery Plan 🎯 OKRs 🤖 Roadmap (NNL…" at bounding box center [109, 228] width 219 height 457
click at [101, 393] on div "Feedback 8 My projects 💛 Yellow Projects 🛣️ Delivery Plan 🎯 OKRs 🤖 Roadmap (NNL…" at bounding box center [109, 228] width 219 height 457
click at [75, 13] on button "spottedzebra" at bounding box center [61, 24] width 109 height 26
